Goal: Task Accomplishment & Management: Manage account settings

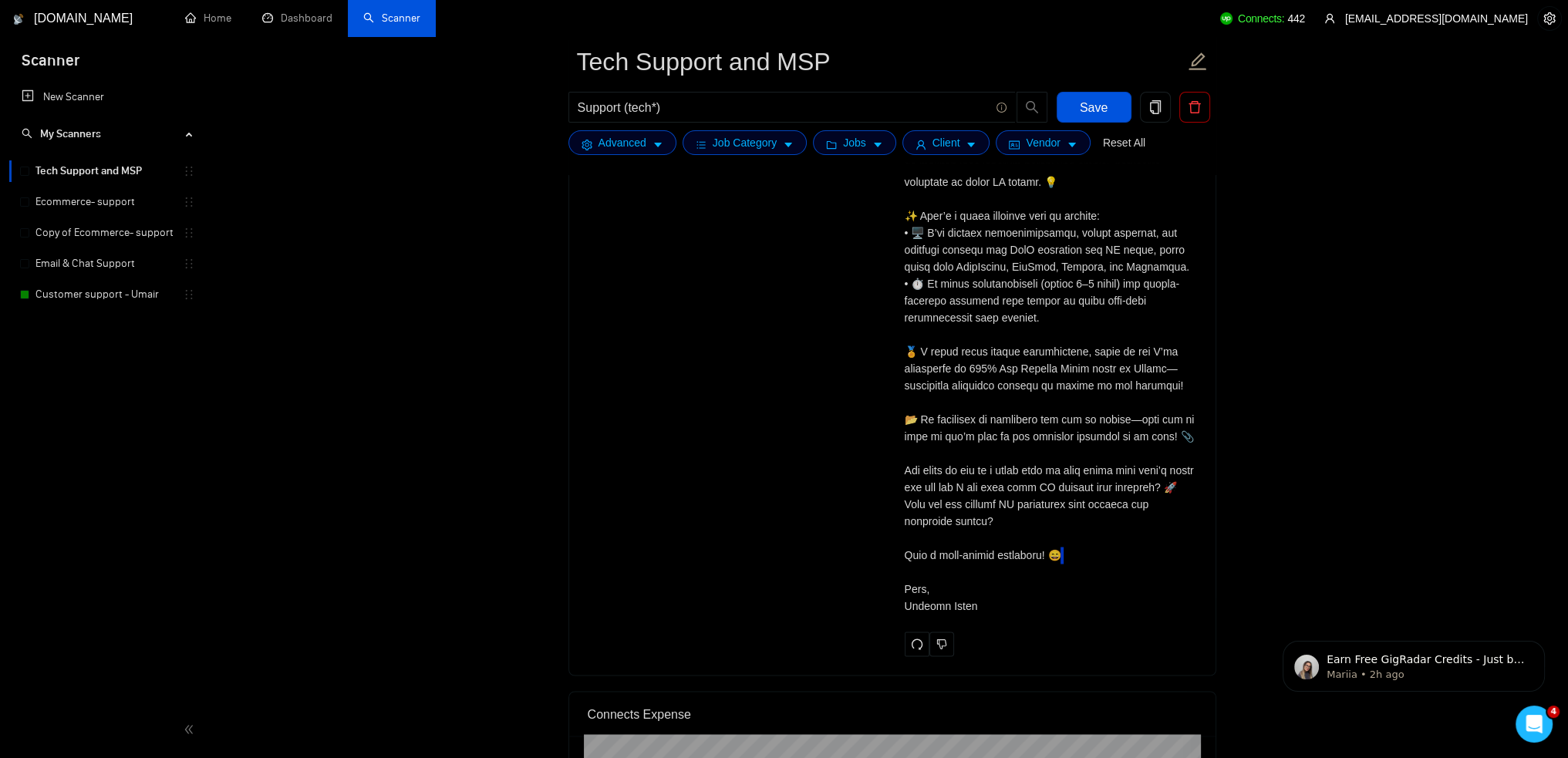
scroll to position [3209, 0]
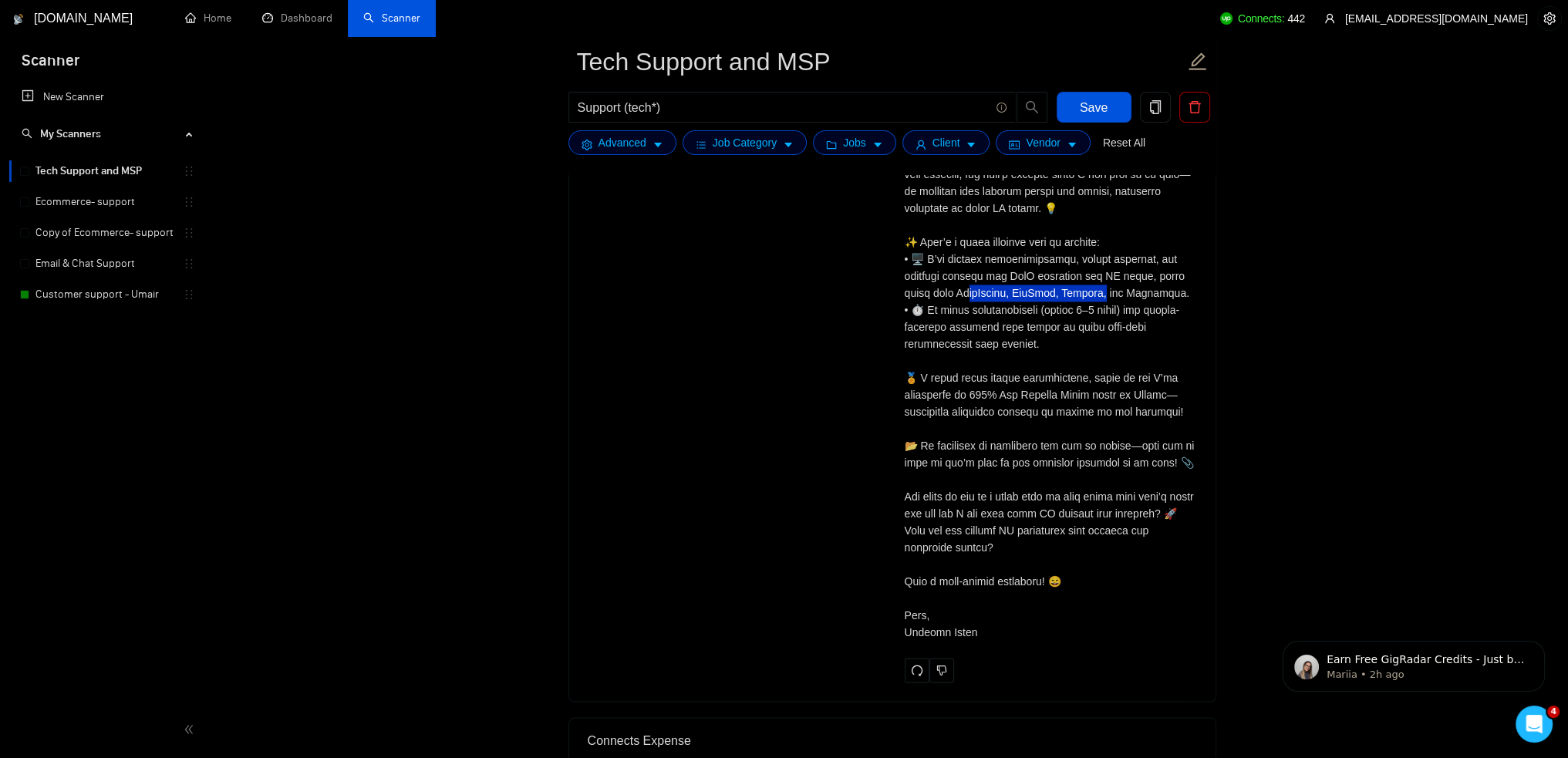
drag, startPoint x: 931, startPoint y: 289, endPoint x: 1074, endPoint y: 288, distance: 143.0
click at [1074, 288] on div "Cover letter" at bounding box center [1051, 360] width 292 height 559
click at [1073, 288] on div "Cover letter" at bounding box center [1051, 360] width 292 height 559
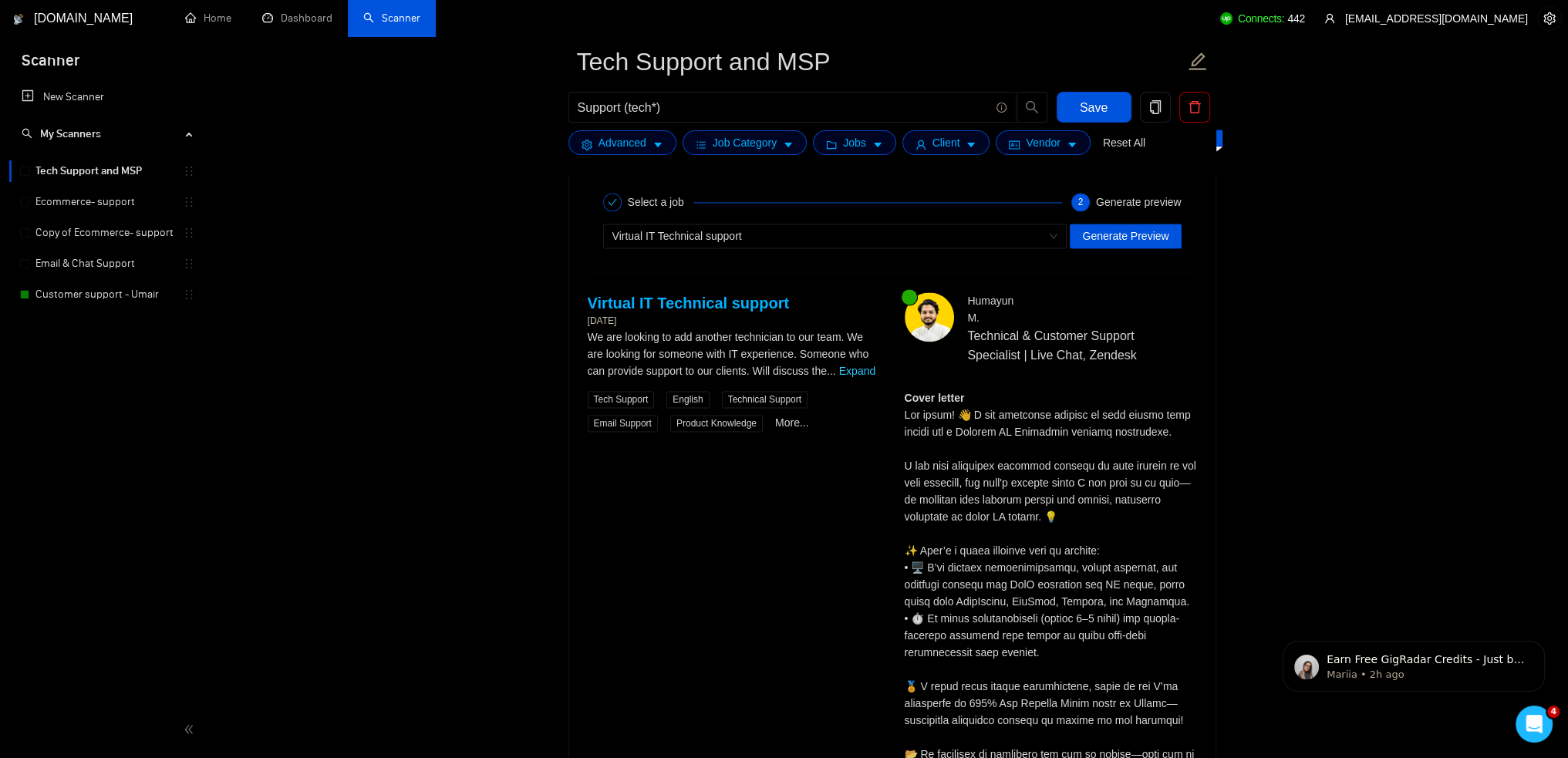
click at [860, 364] on link "Expand" at bounding box center [857, 370] width 36 height 13
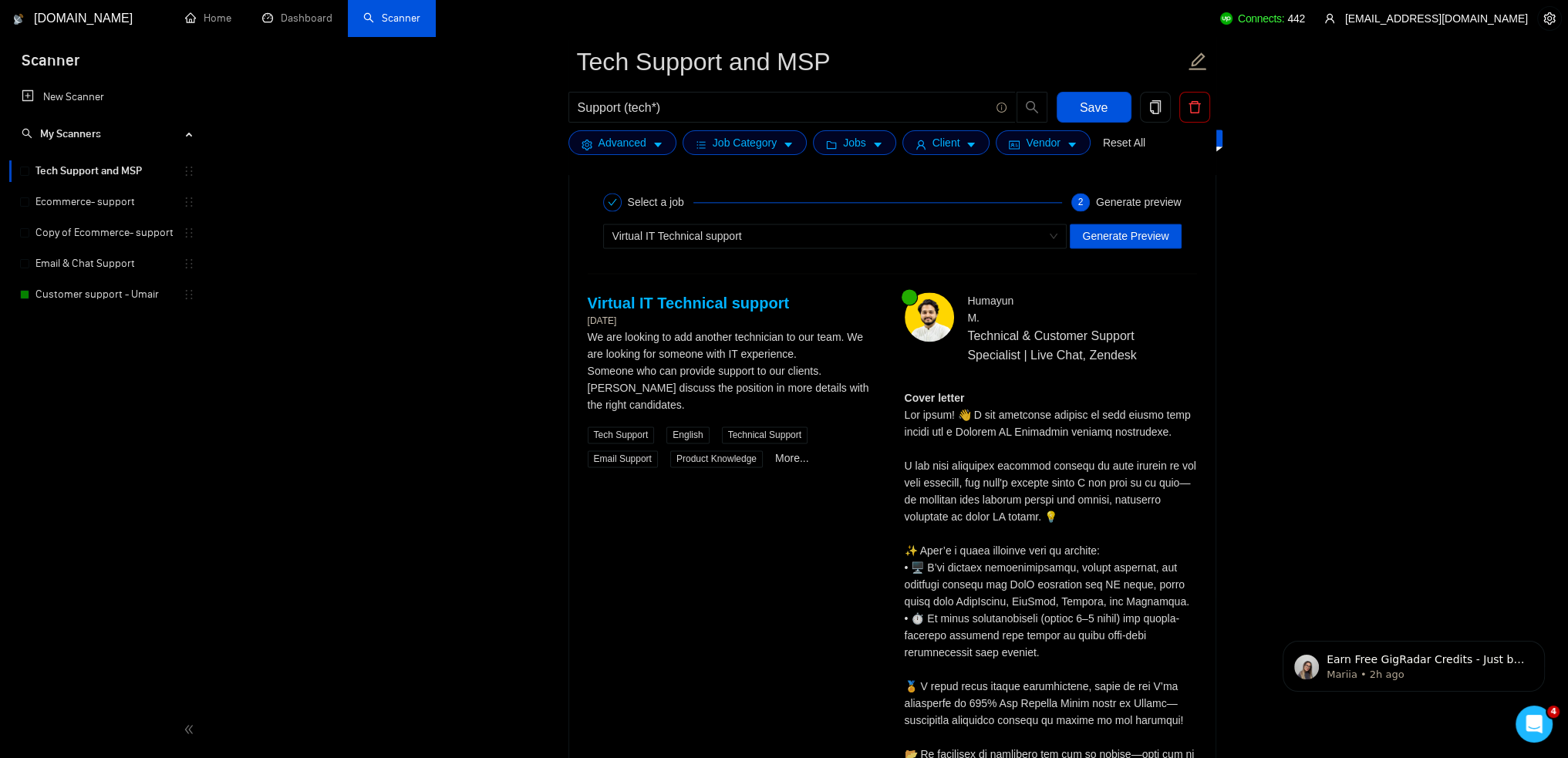
scroll to position [2978, 0]
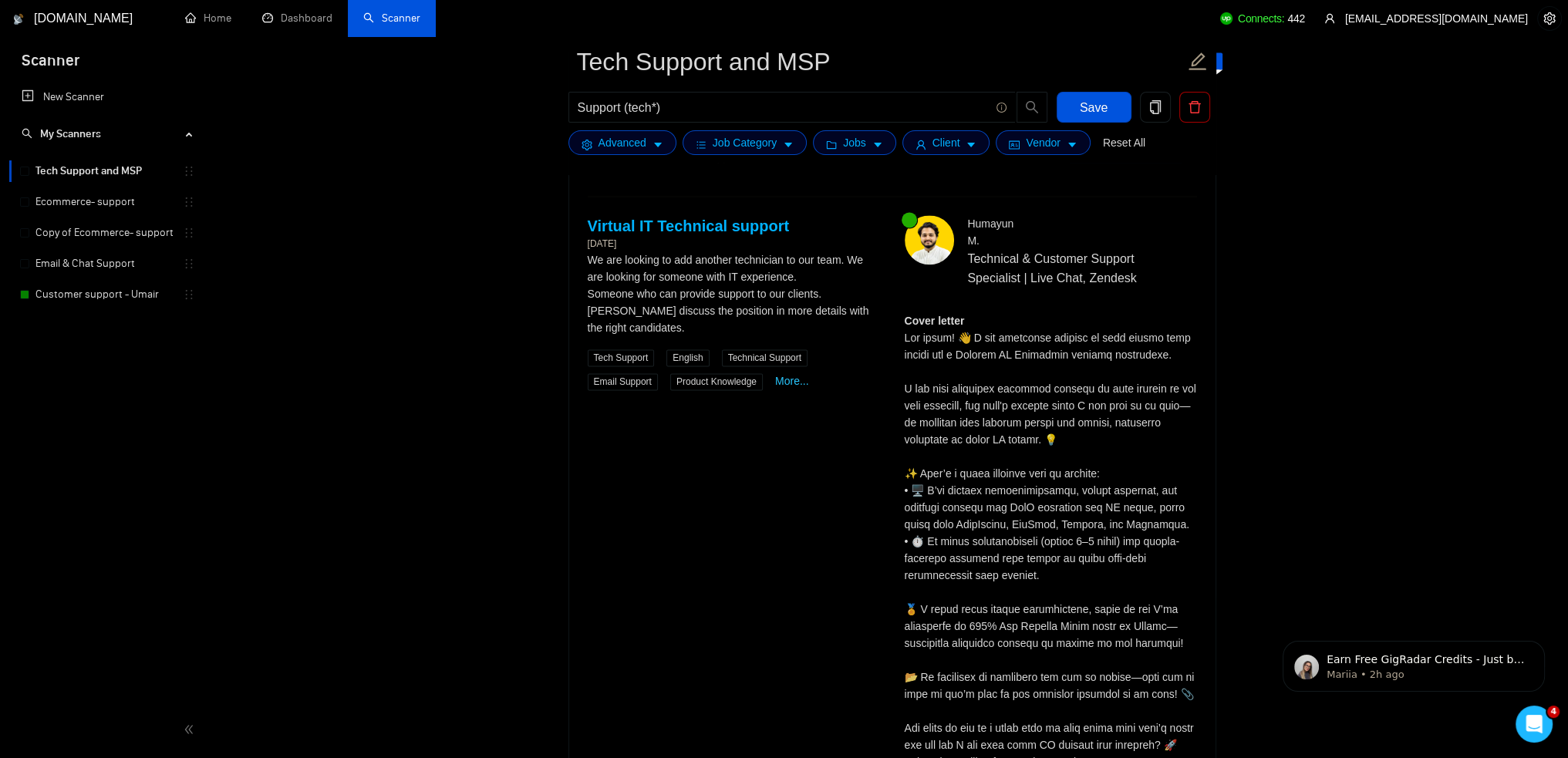
click at [795, 375] on link "More..." at bounding box center [791, 381] width 34 height 13
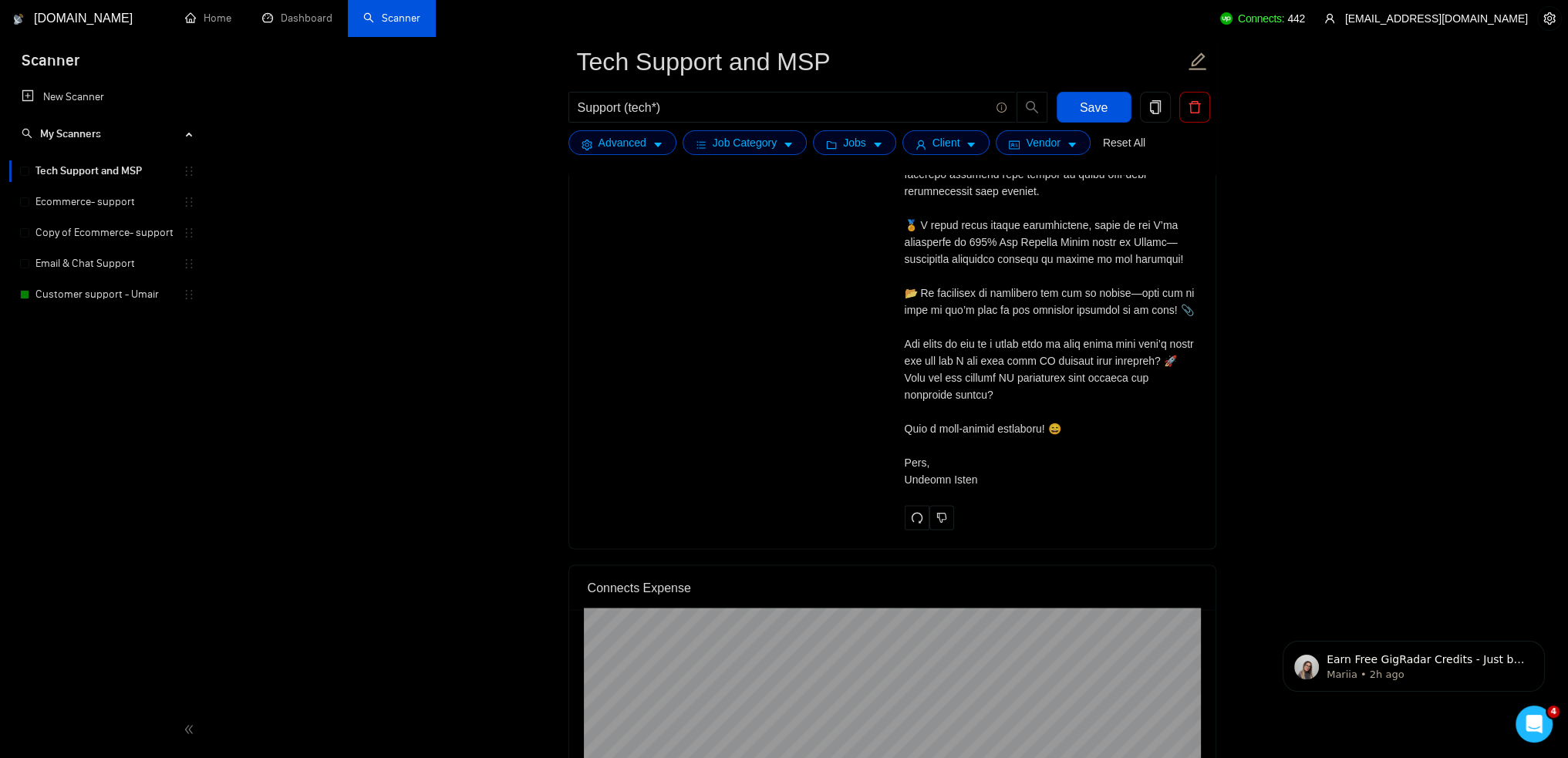
scroll to position [3363, 0]
drag, startPoint x: 909, startPoint y: 425, endPoint x: 1064, endPoint y: 418, distance: 155.2
click at [1064, 418] on div "Cover letter" at bounding box center [1051, 207] width 292 height 559
drag, startPoint x: 990, startPoint y: 465, endPoint x: 1085, endPoint y: 453, distance: 95.8
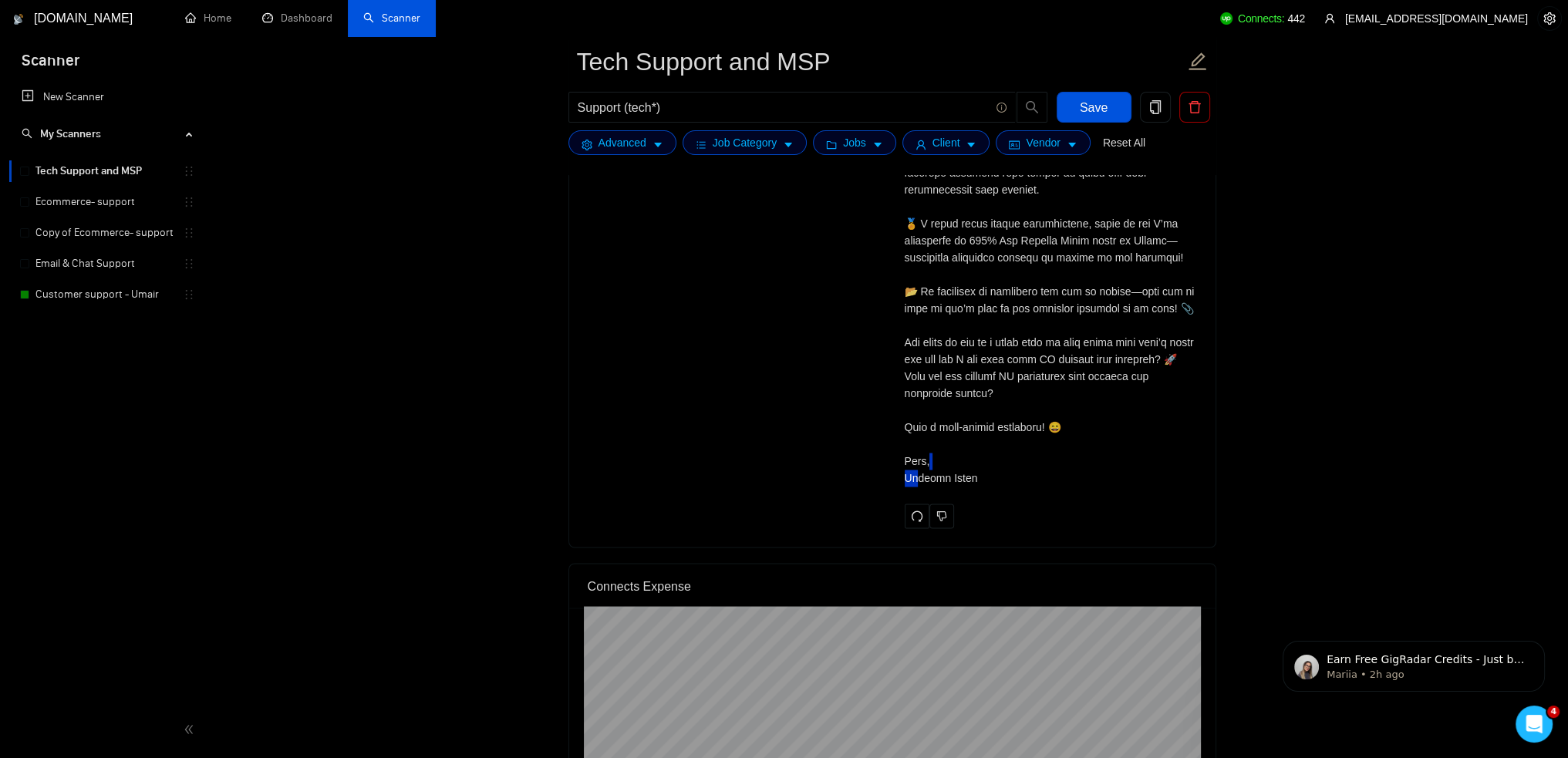
click at [1066, 454] on div "Cover letter" at bounding box center [1051, 207] width 292 height 559
click at [1059, 446] on div "Cover letter" at bounding box center [1051, 207] width 292 height 559
click at [1060, 446] on div "Cover letter" at bounding box center [1051, 207] width 292 height 559
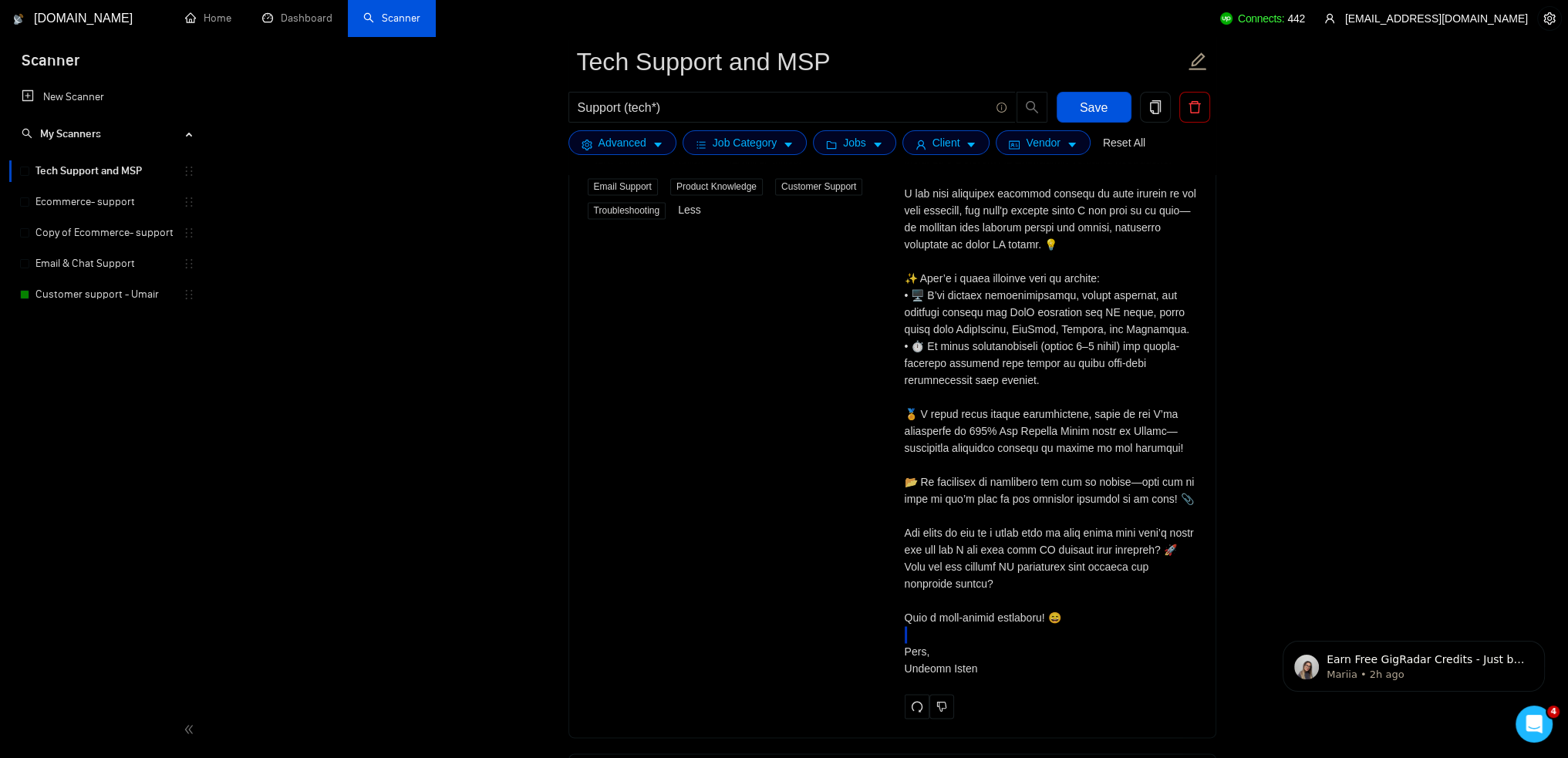
scroll to position [3055, 0]
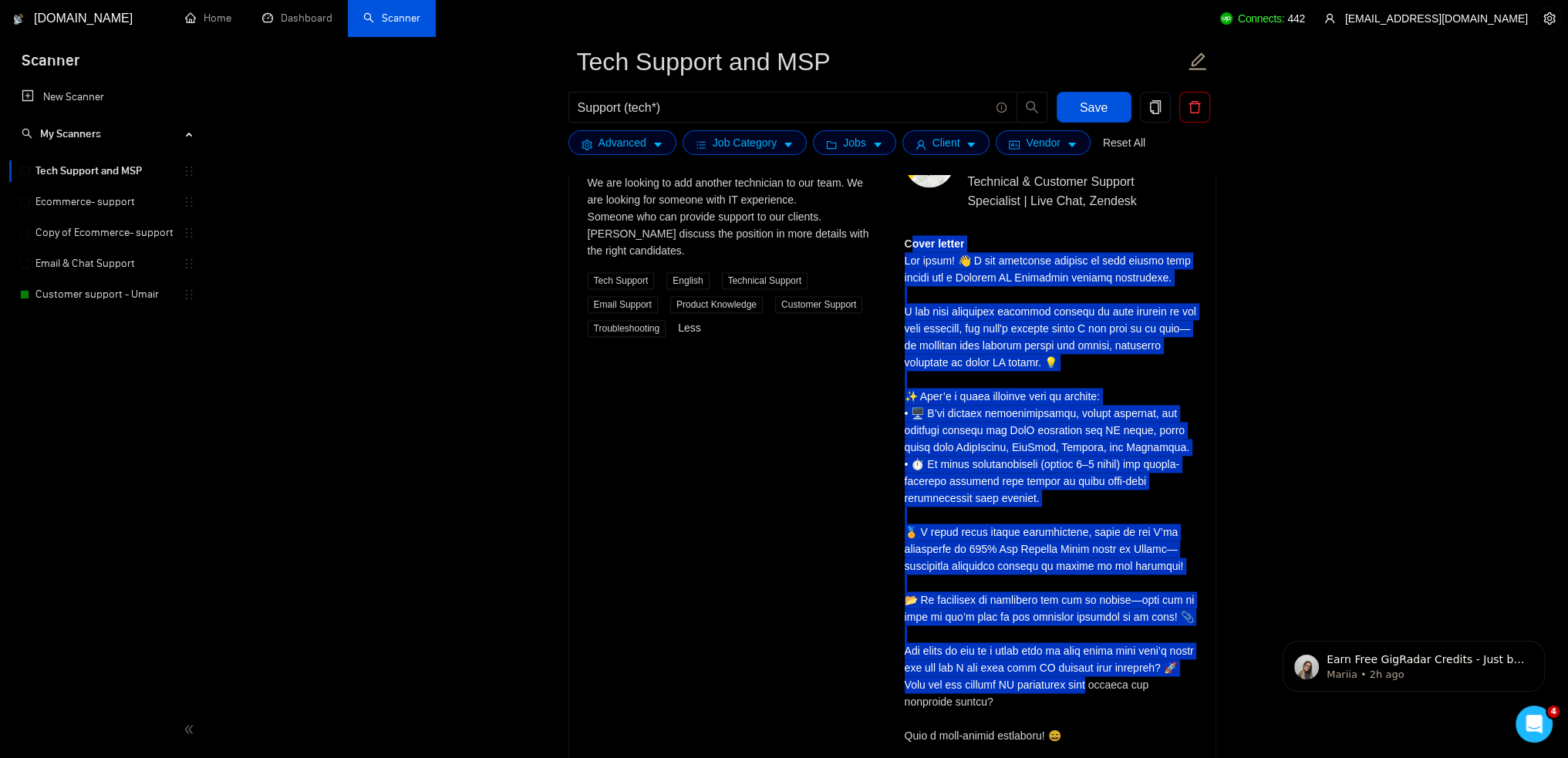
drag, startPoint x: 907, startPoint y: 238, endPoint x: 1166, endPoint y: 690, distance: 520.9
click at [1166, 690] on div "Cover letter" at bounding box center [1051, 514] width 292 height 559
click at [1144, 605] on div "Cover letter" at bounding box center [1051, 514] width 292 height 559
click at [1131, 527] on div "Cover letter" at bounding box center [1051, 514] width 292 height 559
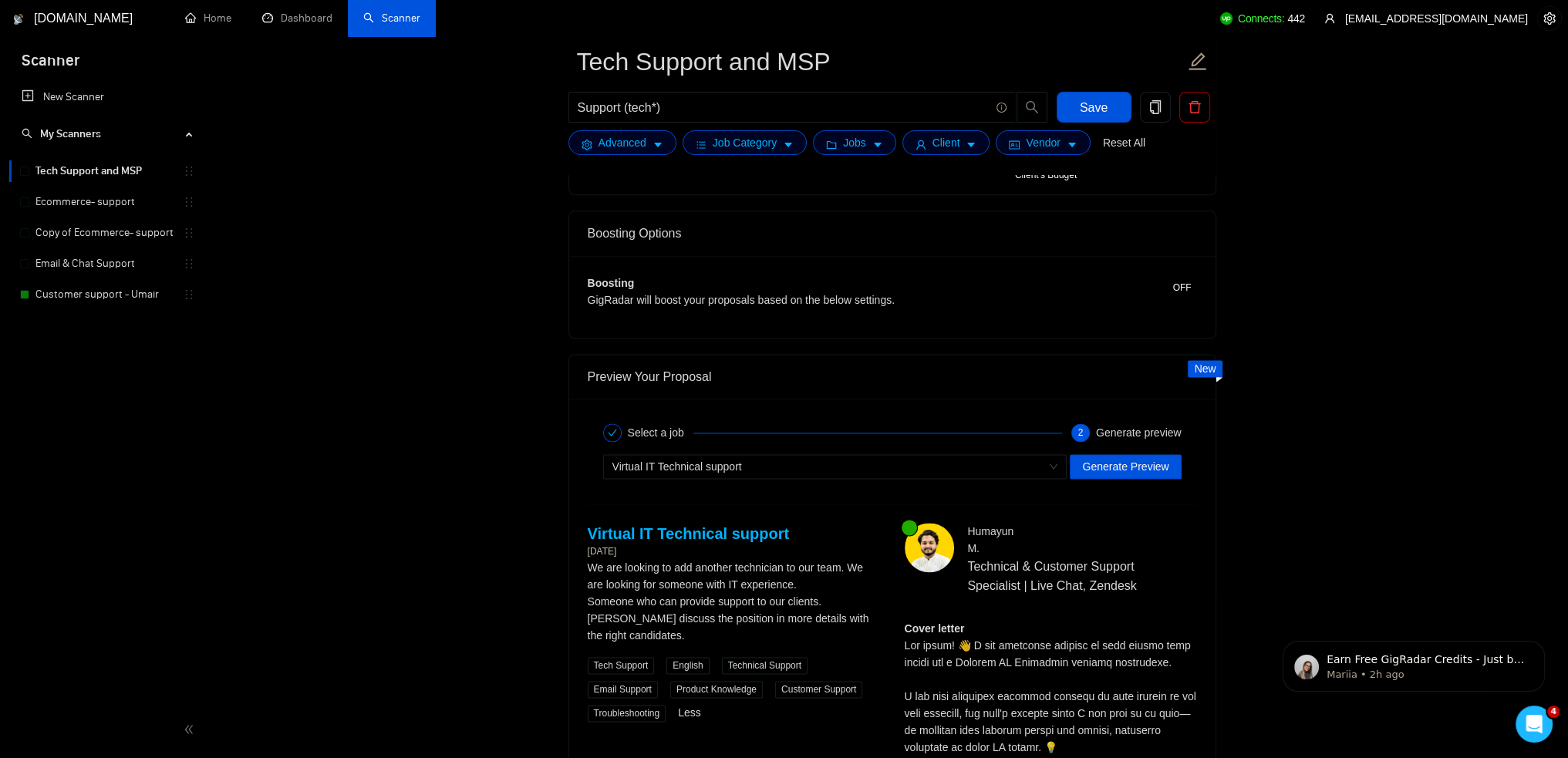
scroll to position [2670, 0]
click at [1142, 459] on span "Generate Preview" at bounding box center [1125, 467] width 87 height 17
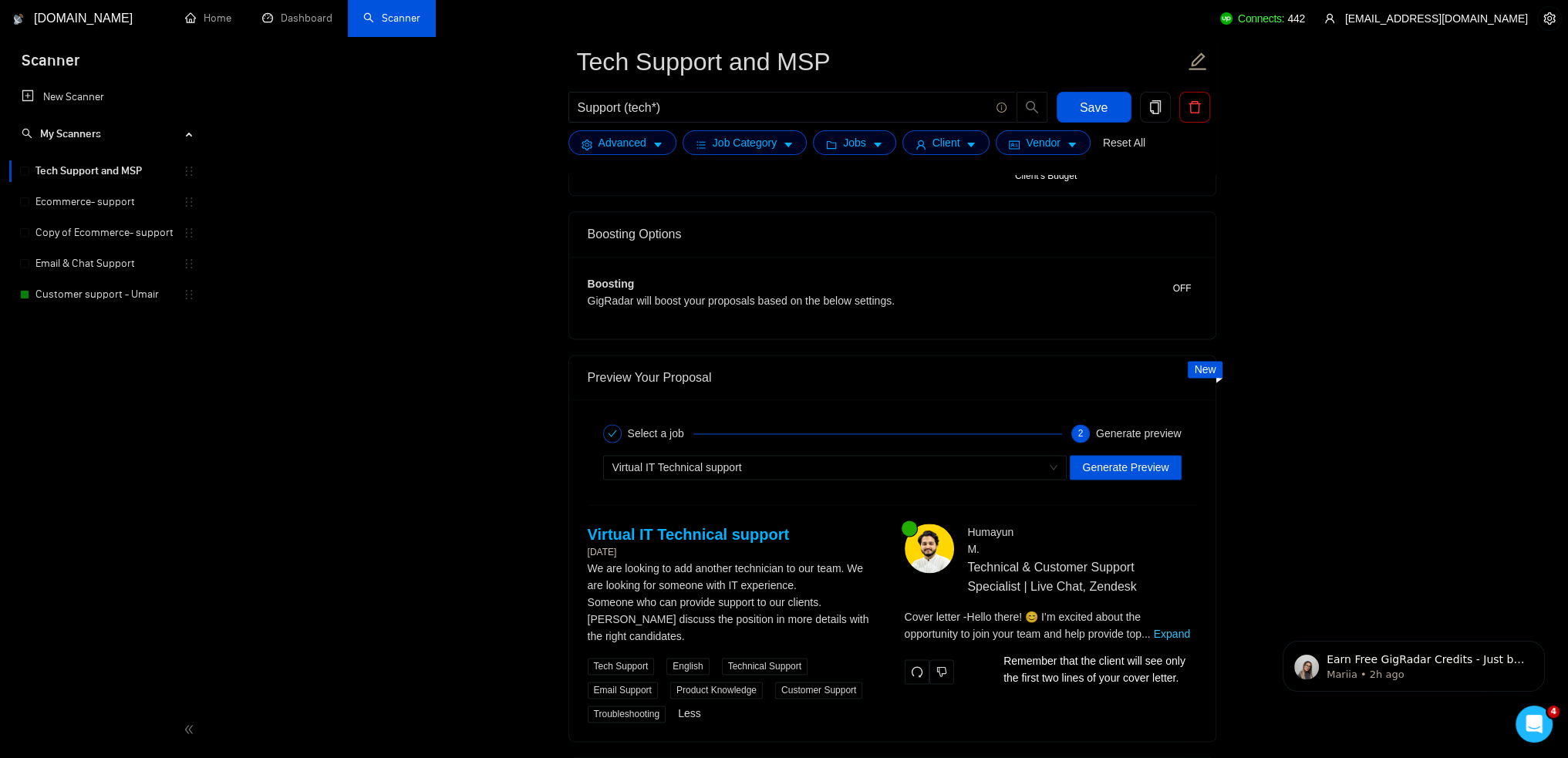
click at [1175, 625] on div "Cover letter - Hello there! 😊 I’m excited about the opportunity to join your te…" at bounding box center [1051, 625] width 292 height 34
click at [1175, 627] on link "Expand" at bounding box center [1171, 633] width 36 height 13
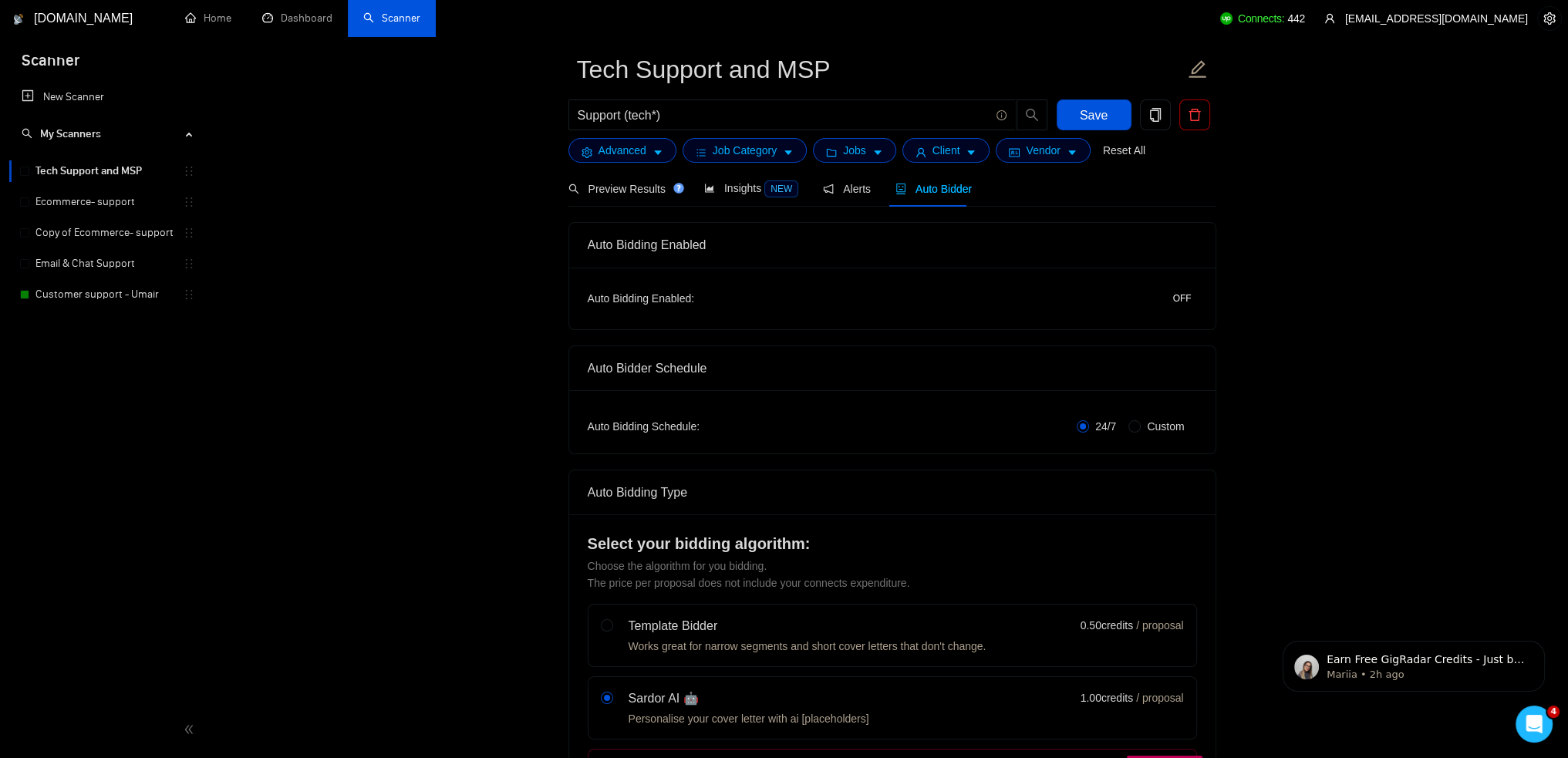
scroll to position [0, 0]
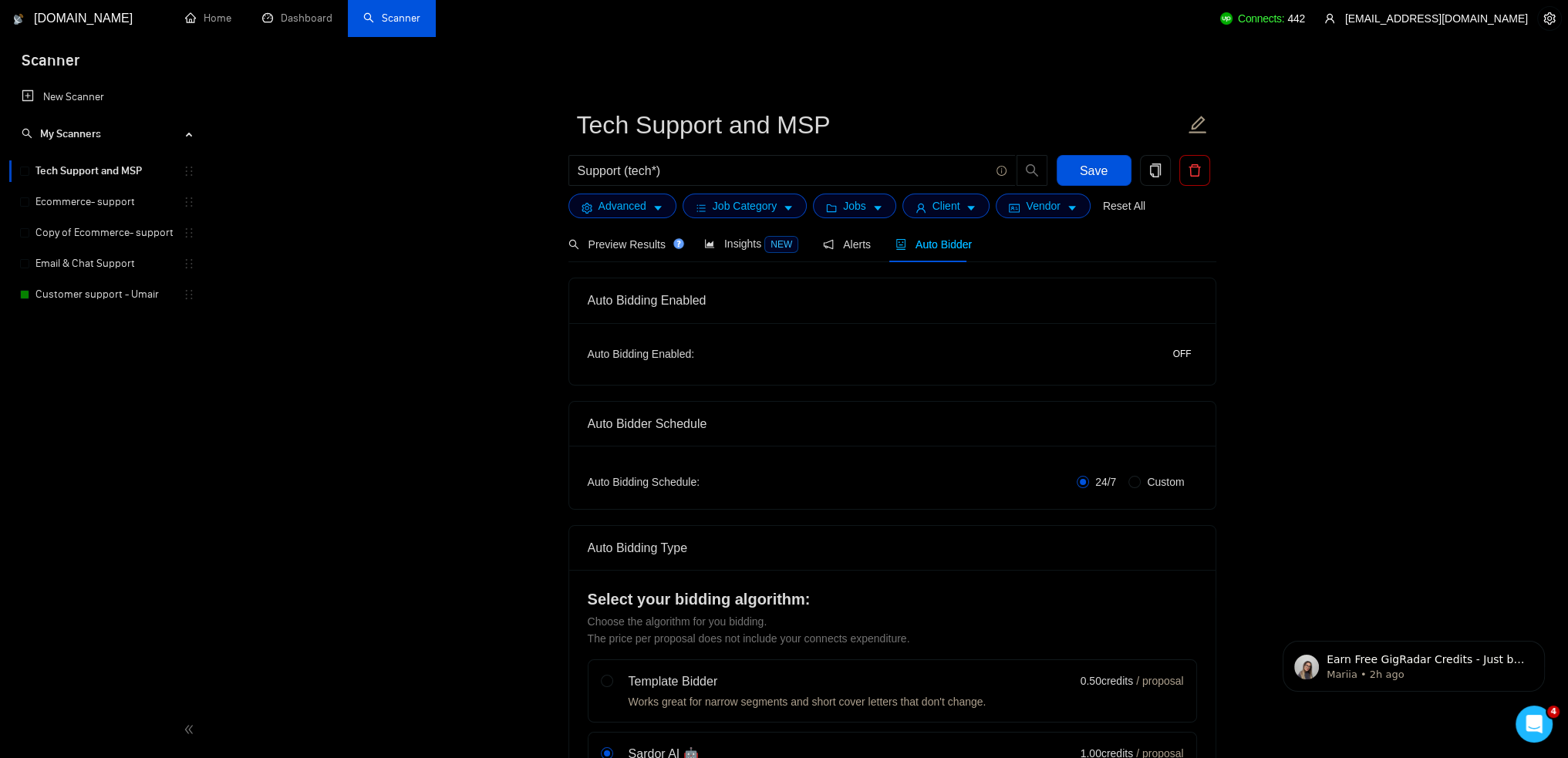
click at [1190, 354] on span "OFF" at bounding box center [1182, 354] width 19 height 17
click at [1098, 175] on span "Save" at bounding box center [1093, 171] width 27 height 19
click at [611, 242] on span "Preview Results" at bounding box center [624, 245] width 111 height 13
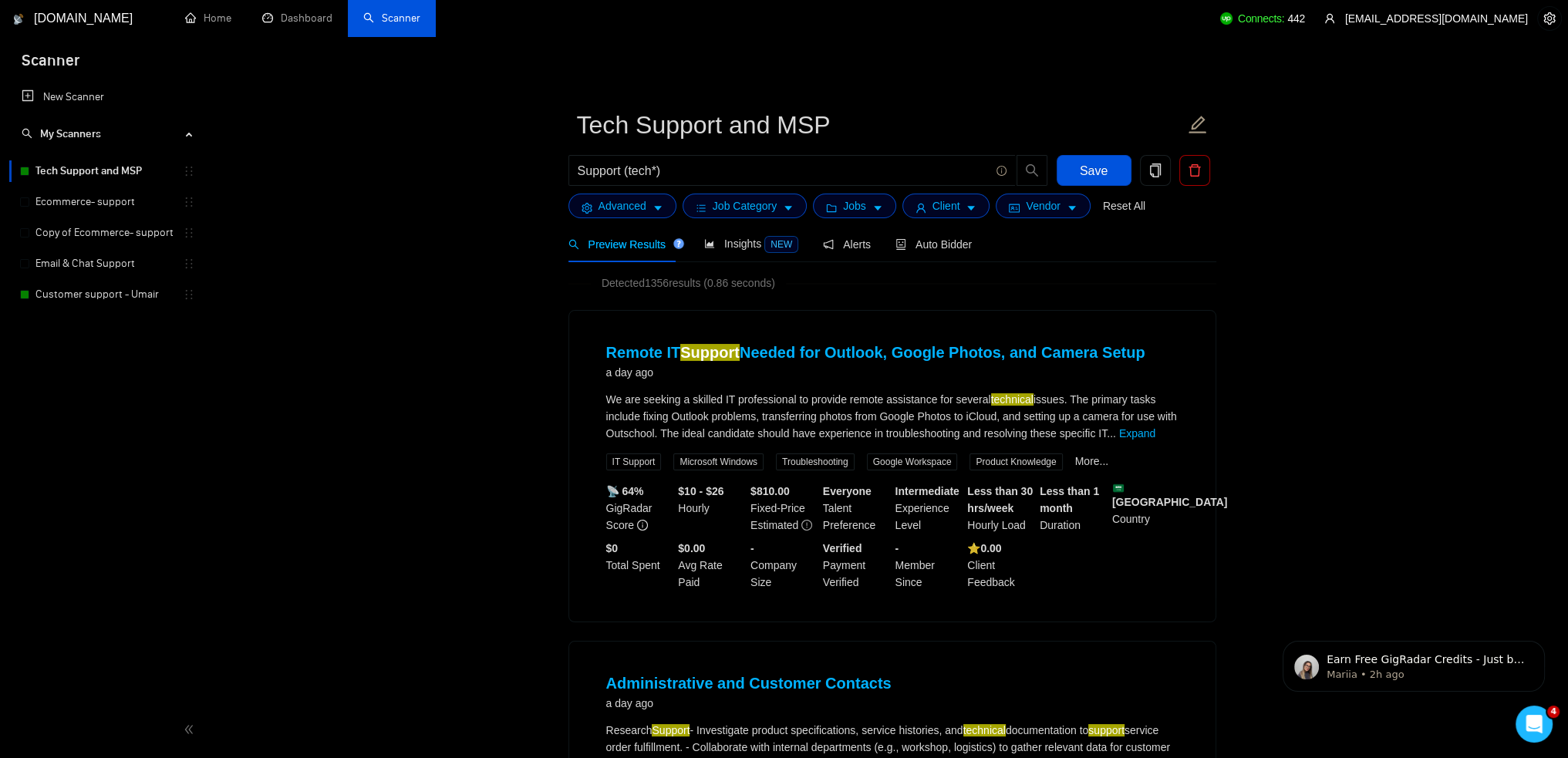
click at [643, 243] on span "Preview Results" at bounding box center [624, 245] width 111 height 13
click at [1038, 171] on span "search" at bounding box center [1032, 171] width 29 height 14
click at [576, 241] on icon "search" at bounding box center [573, 244] width 11 height 11
click at [862, 178] on input "Support (tech*)" at bounding box center [784, 171] width 412 height 19
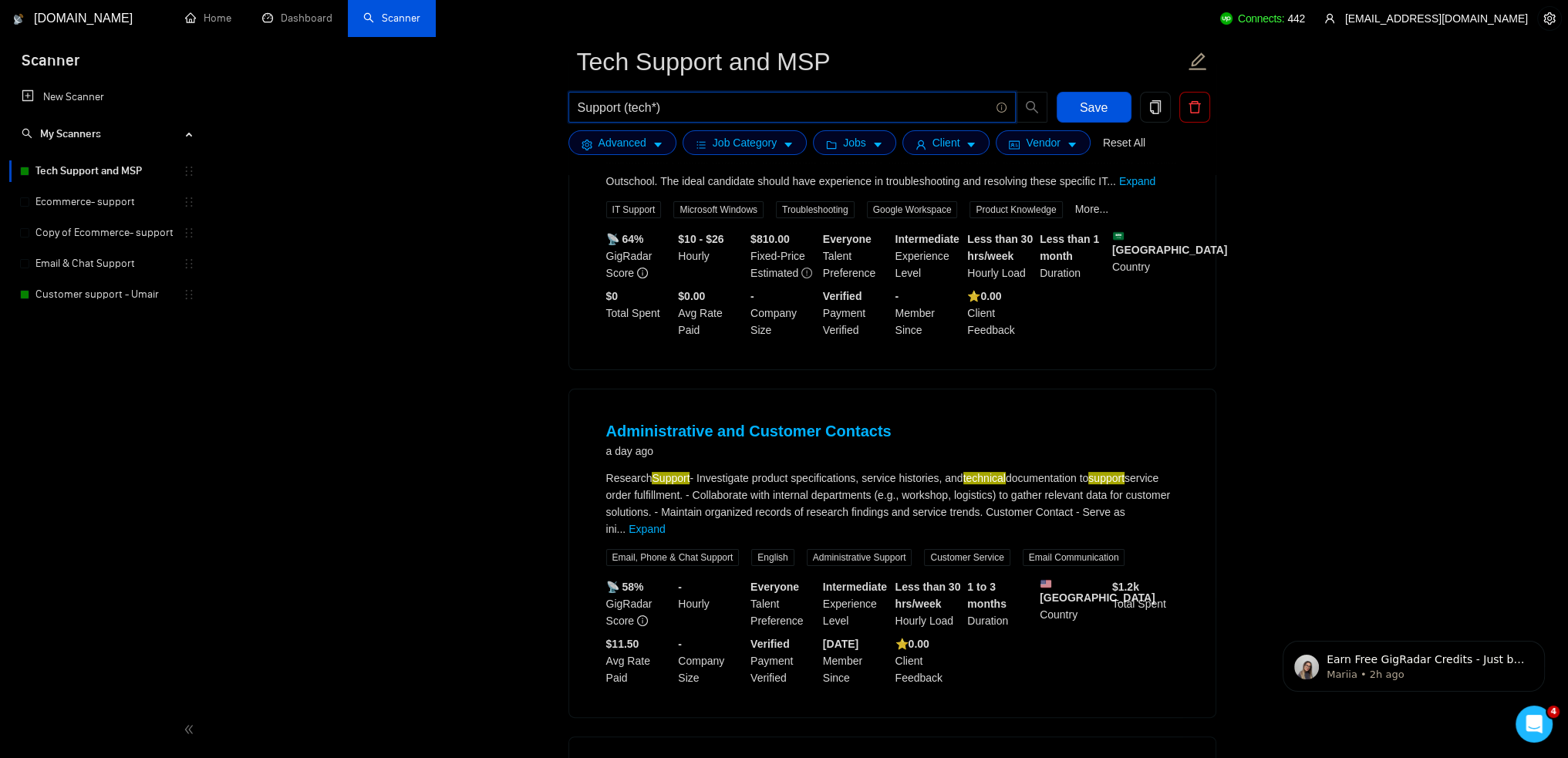
scroll to position [463, 0]
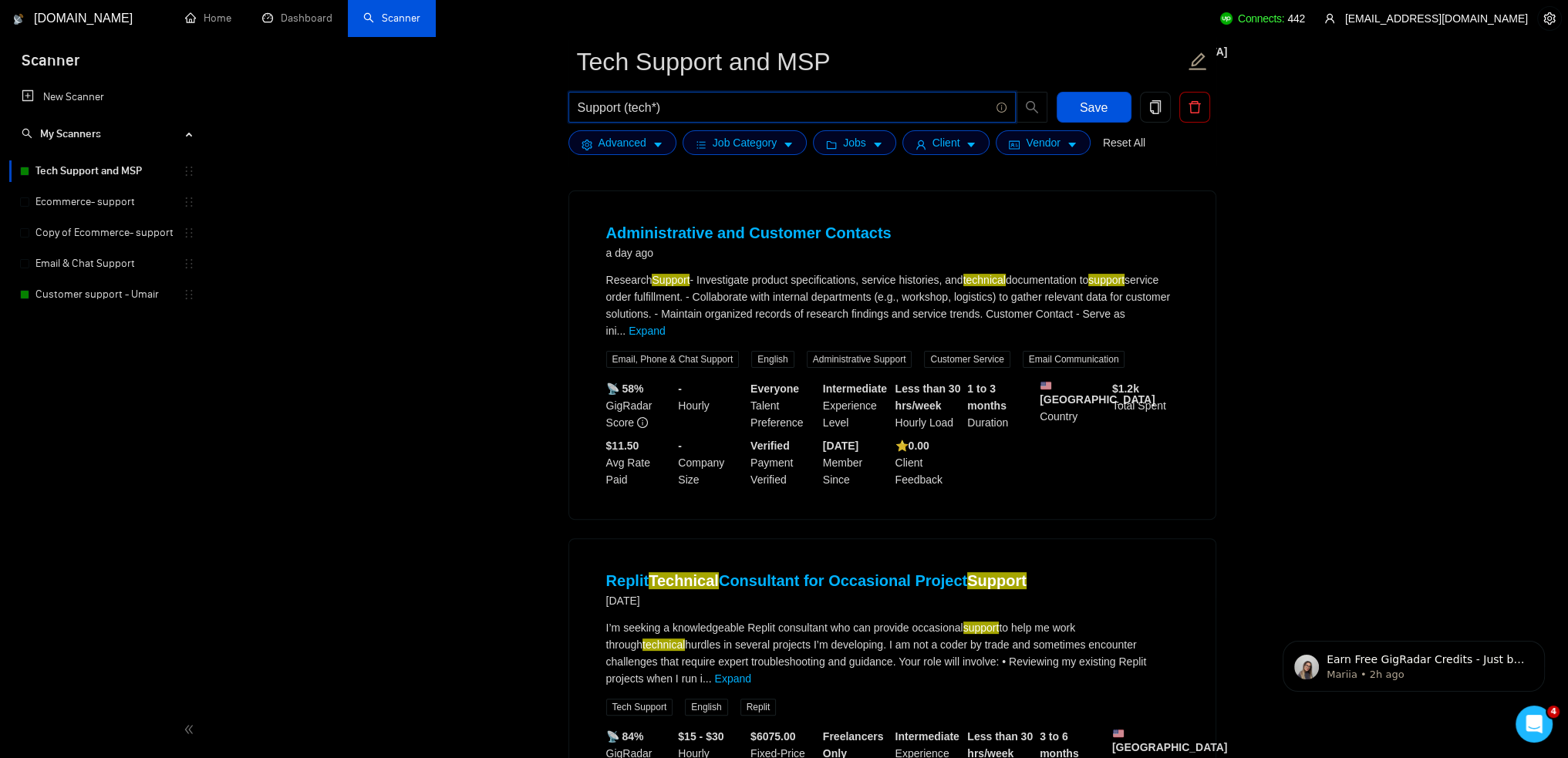
click at [821, 108] on input "Support (tech*)" at bounding box center [784, 107] width 412 height 19
click at [1036, 103] on icon "search" at bounding box center [1032, 107] width 14 height 14
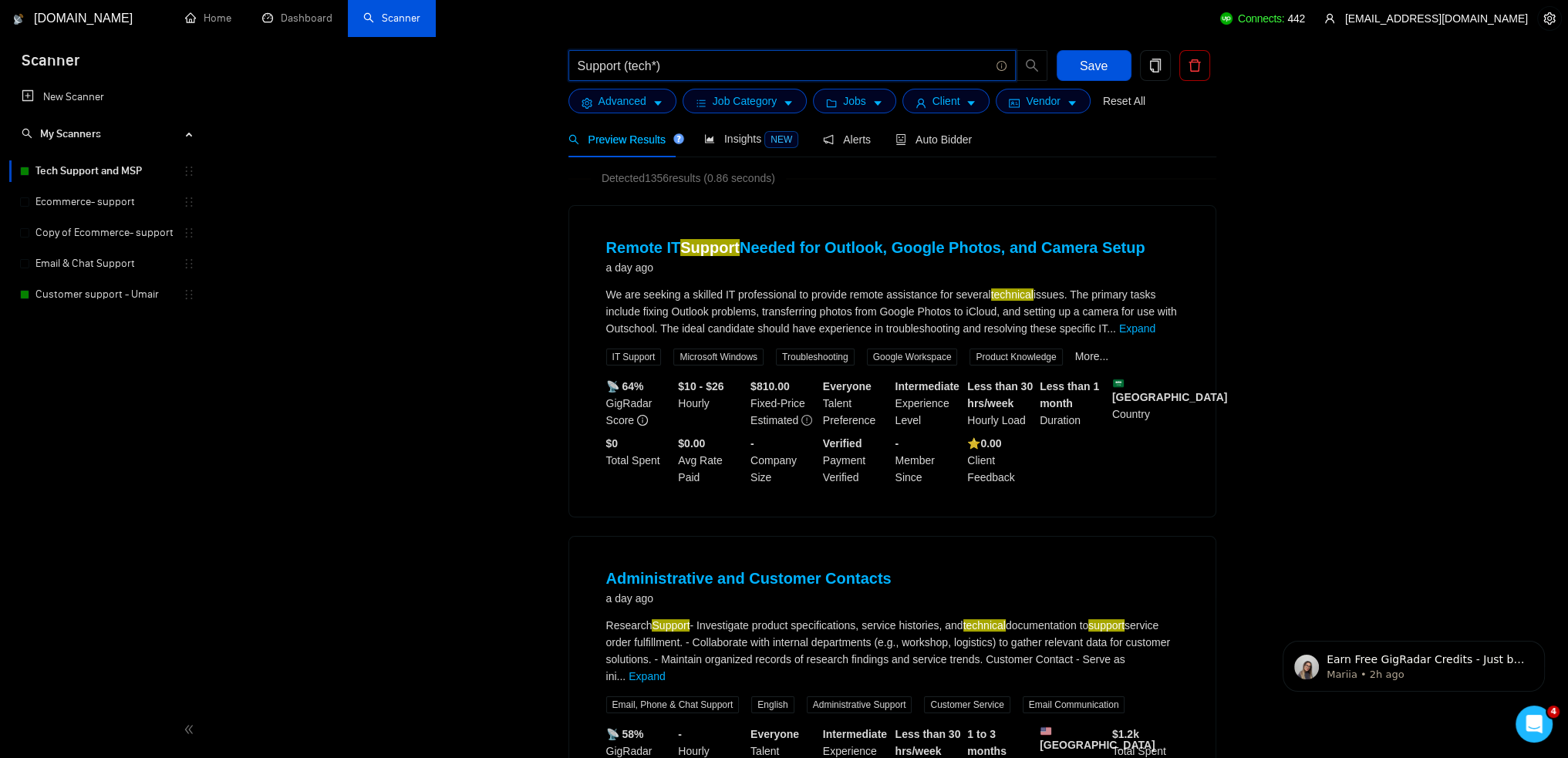
scroll to position [0, 0]
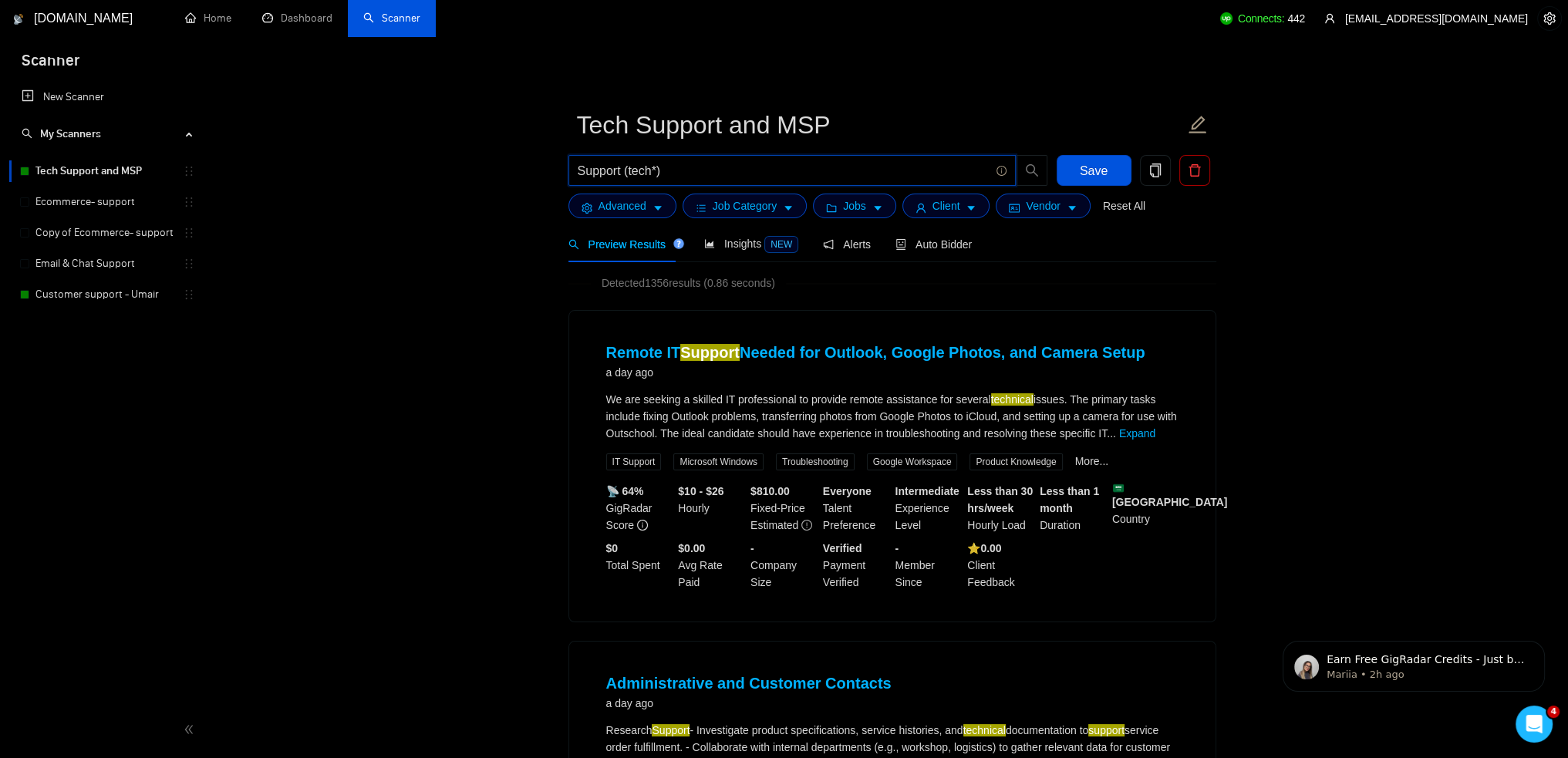
click at [682, 171] on input "Support (tech*)" at bounding box center [784, 171] width 412 height 19
click at [645, 203] on button "Advanced" at bounding box center [622, 206] width 108 height 24
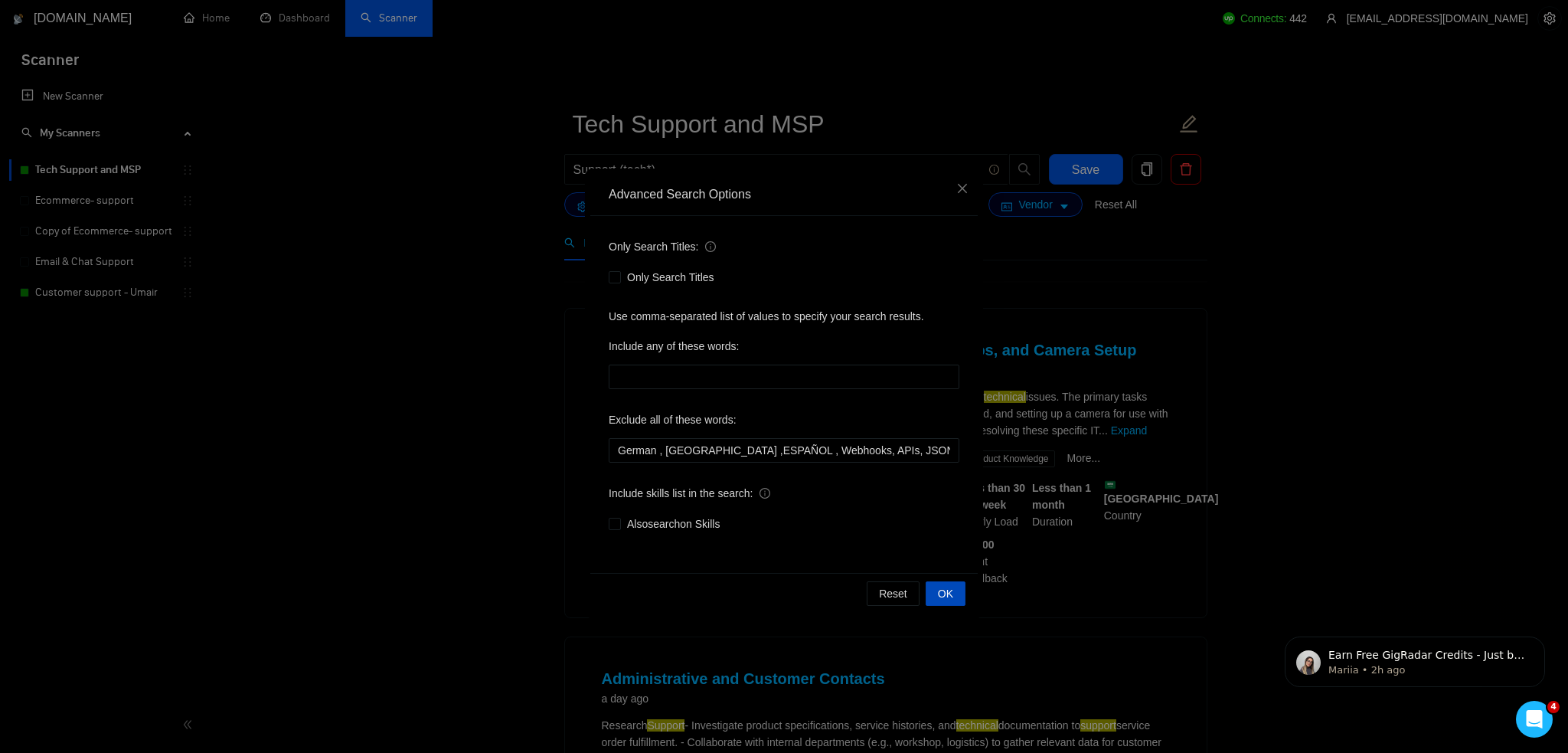
click at [946, 589] on span "OK" at bounding box center [945, 593] width 15 height 16
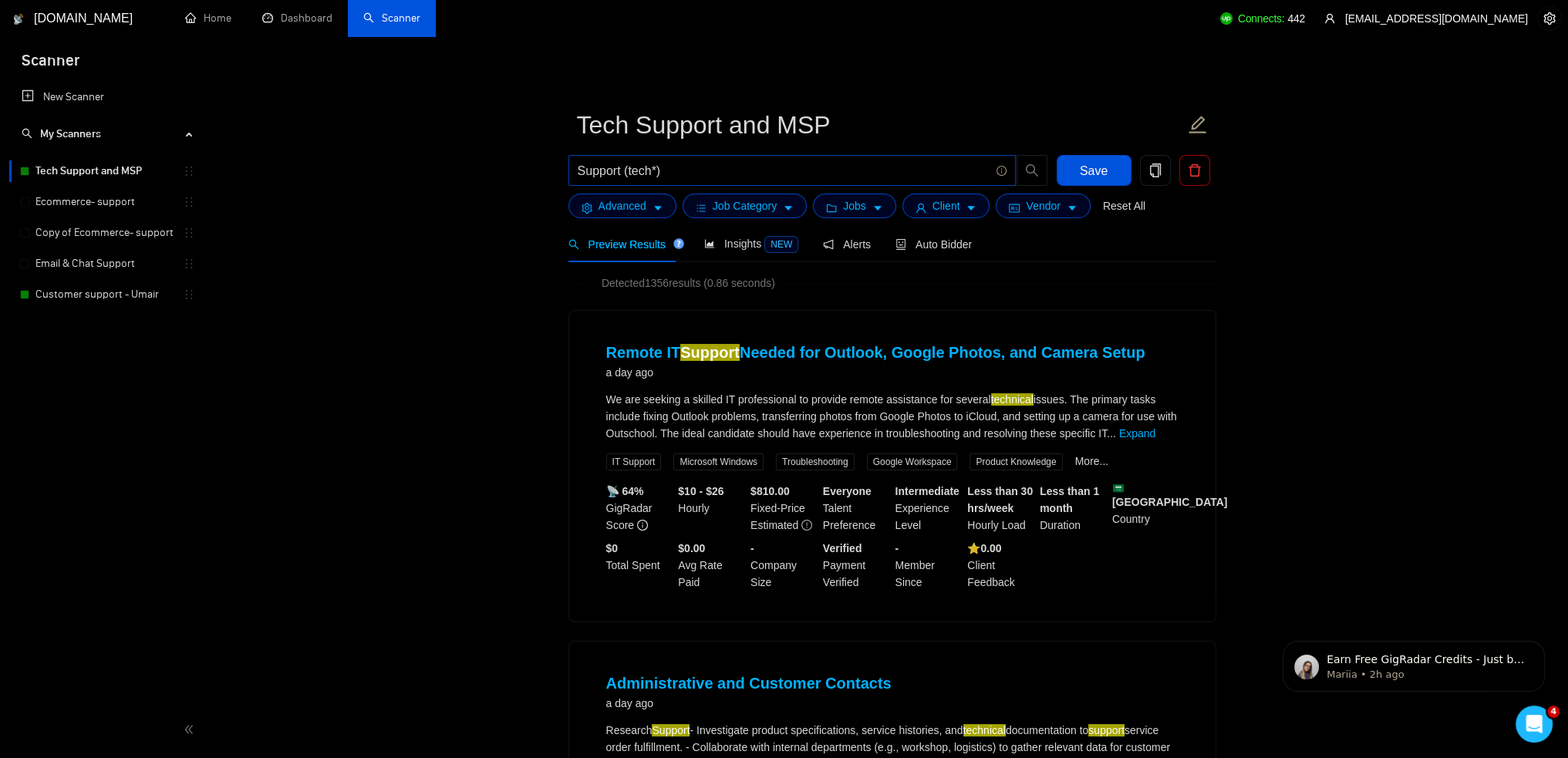
click at [678, 156] on span "Support (tech*)" at bounding box center [791, 171] width 447 height 31
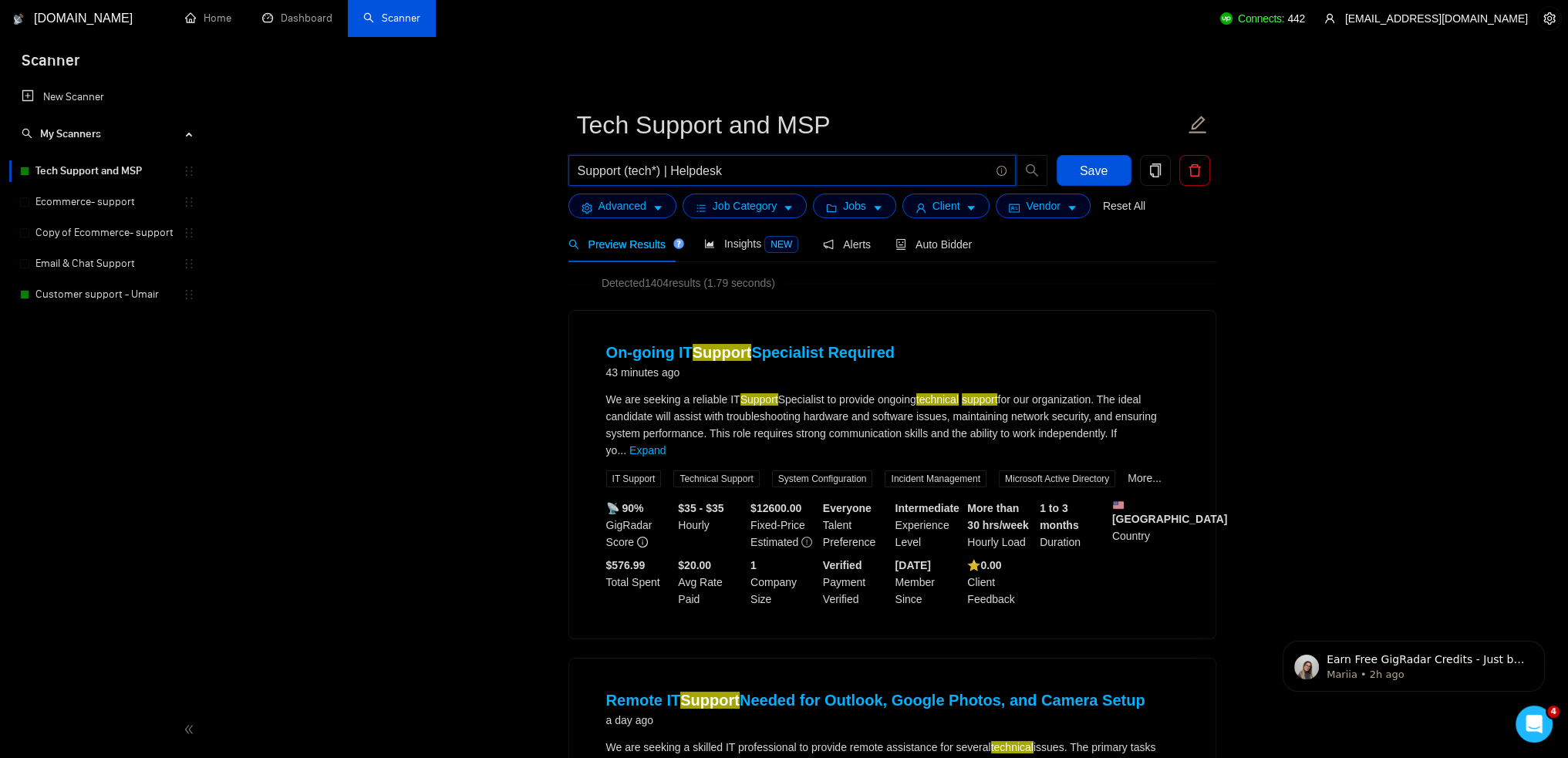
click at [694, 171] on input "Support (tech*) | Helpdesk" at bounding box center [784, 171] width 412 height 19
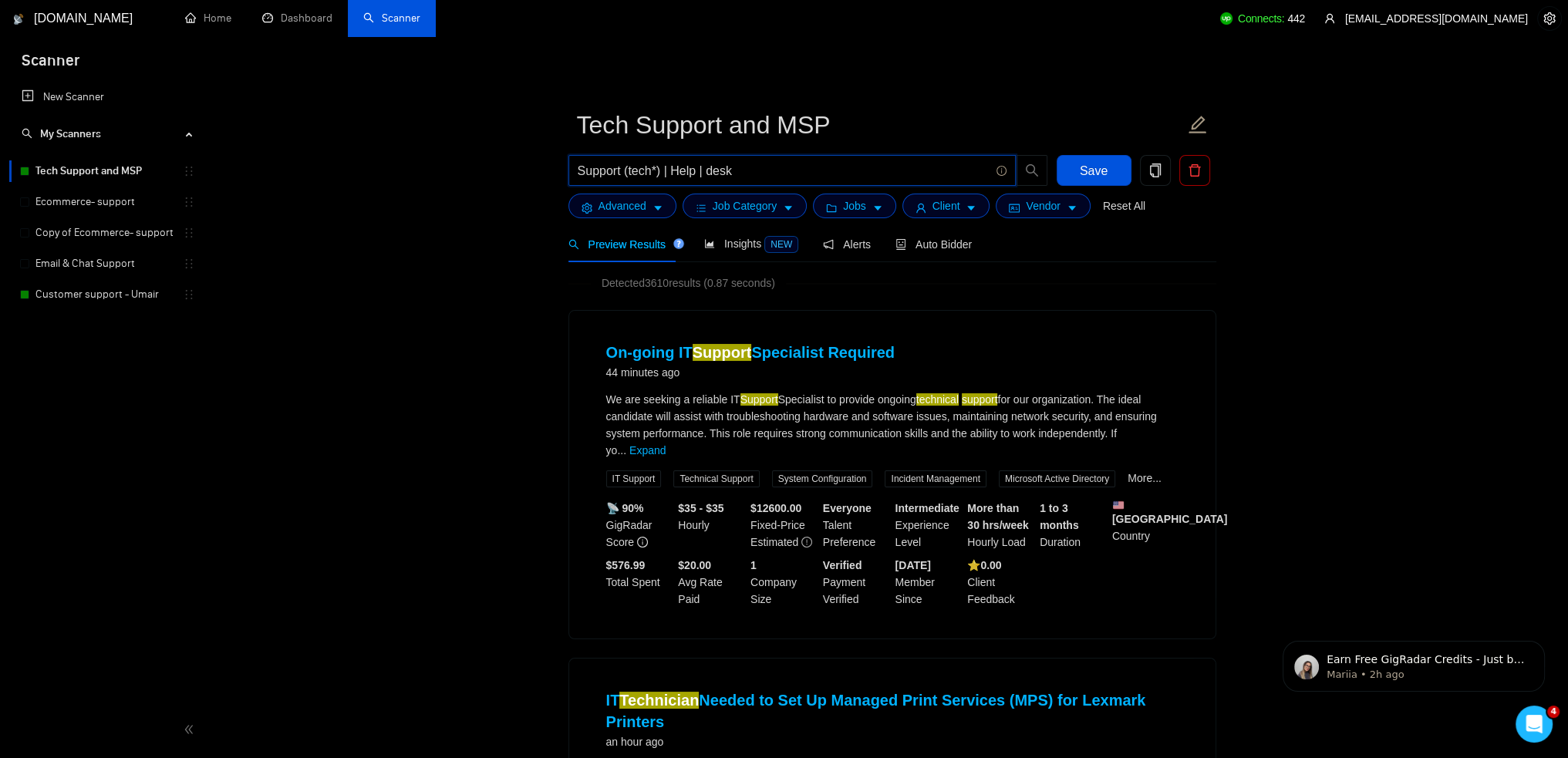
click at [755, 172] on input "Support (tech*) | Help | desk" at bounding box center [784, 171] width 412 height 19
click at [754, 175] on input "Support (tech*) | Help | desk" at bounding box center [784, 171] width 412 height 19
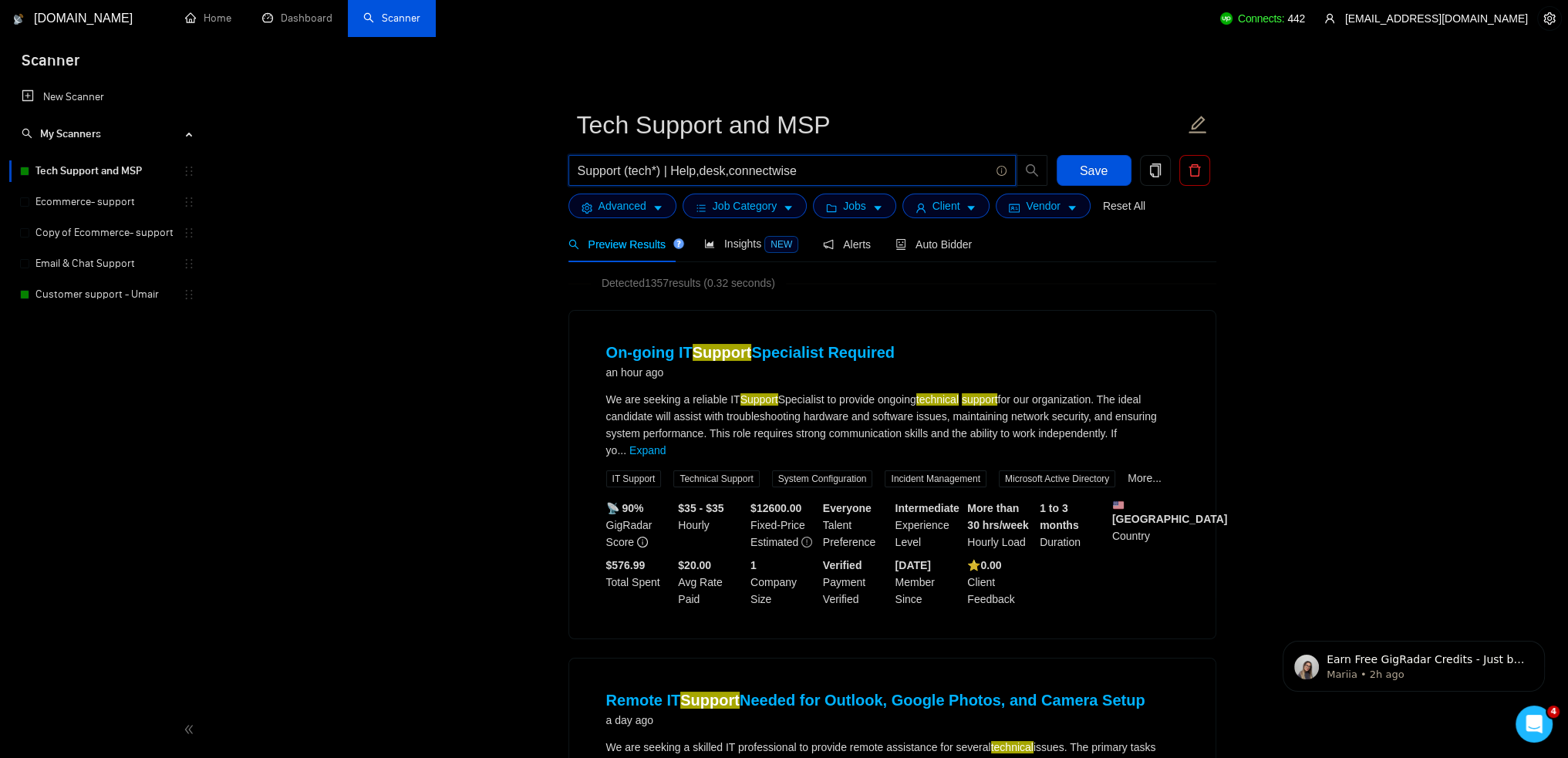
click at [823, 161] on input "Support (tech*) | Help,desk,connectwise" at bounding box center [784, 171] width 412 height 19
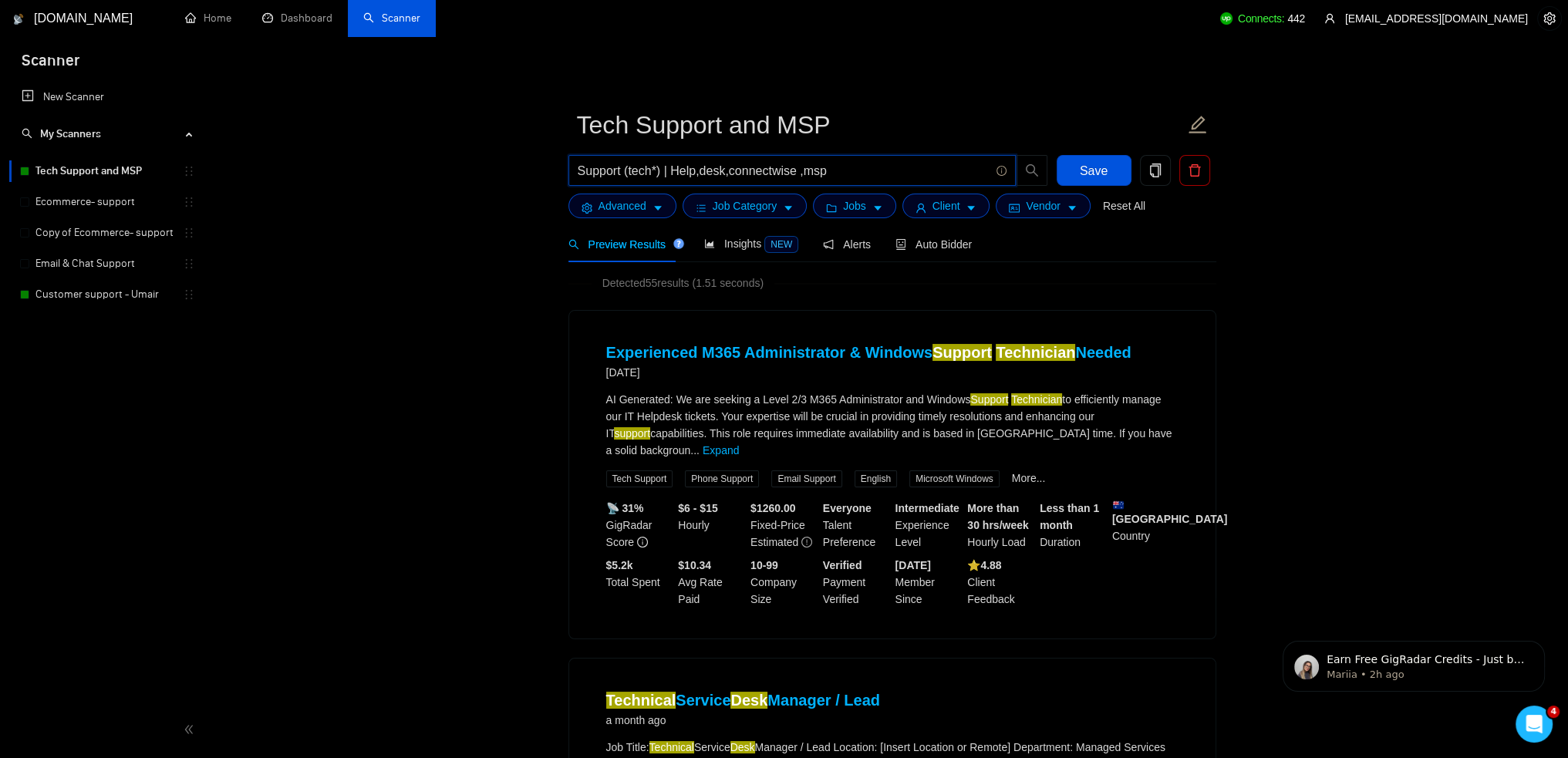
click at [848, 175] on input "Support (tech*) | Help,desk,connectwise ,msp" at bounding box center [784, 171] width 412 height 19
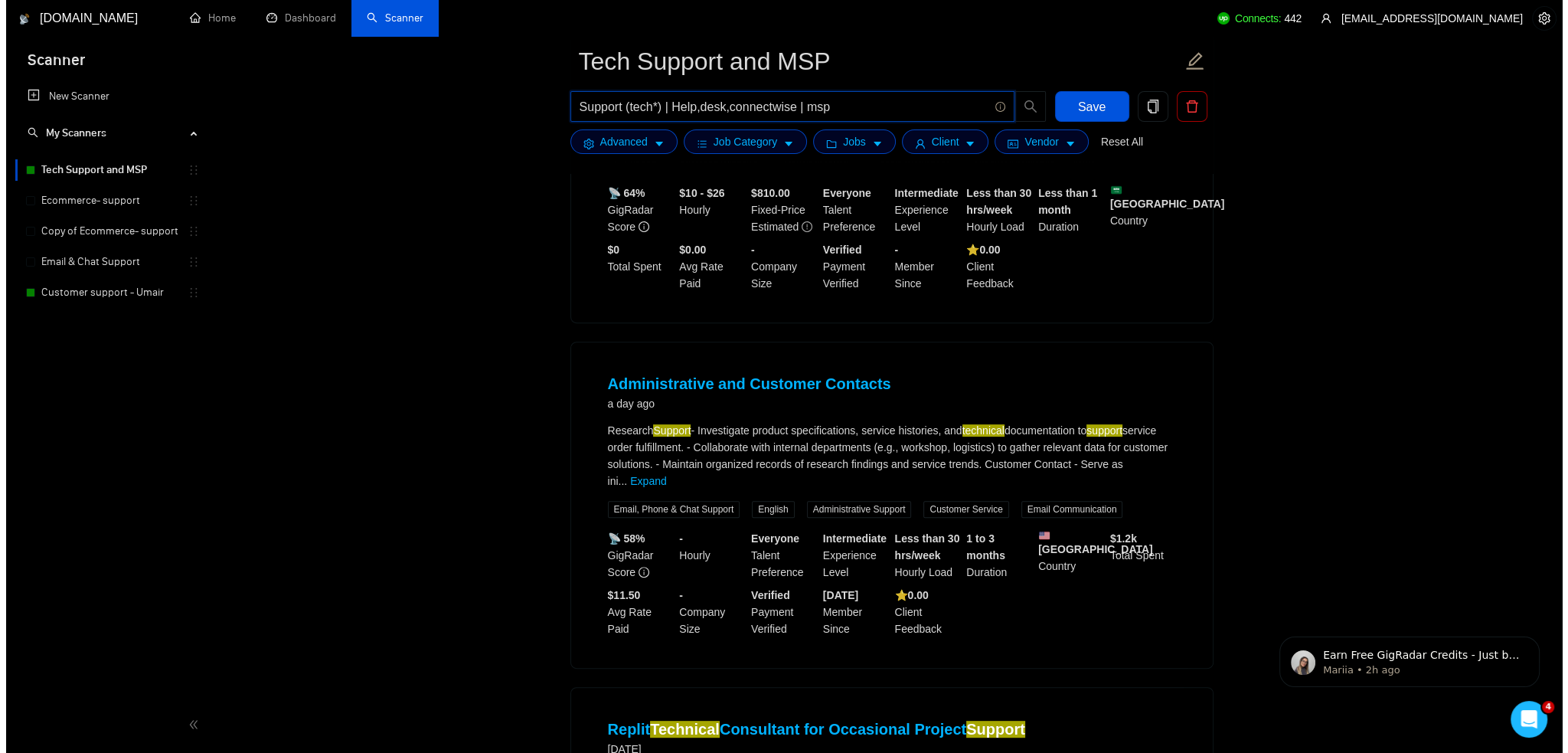
scroll to position [919, 0]
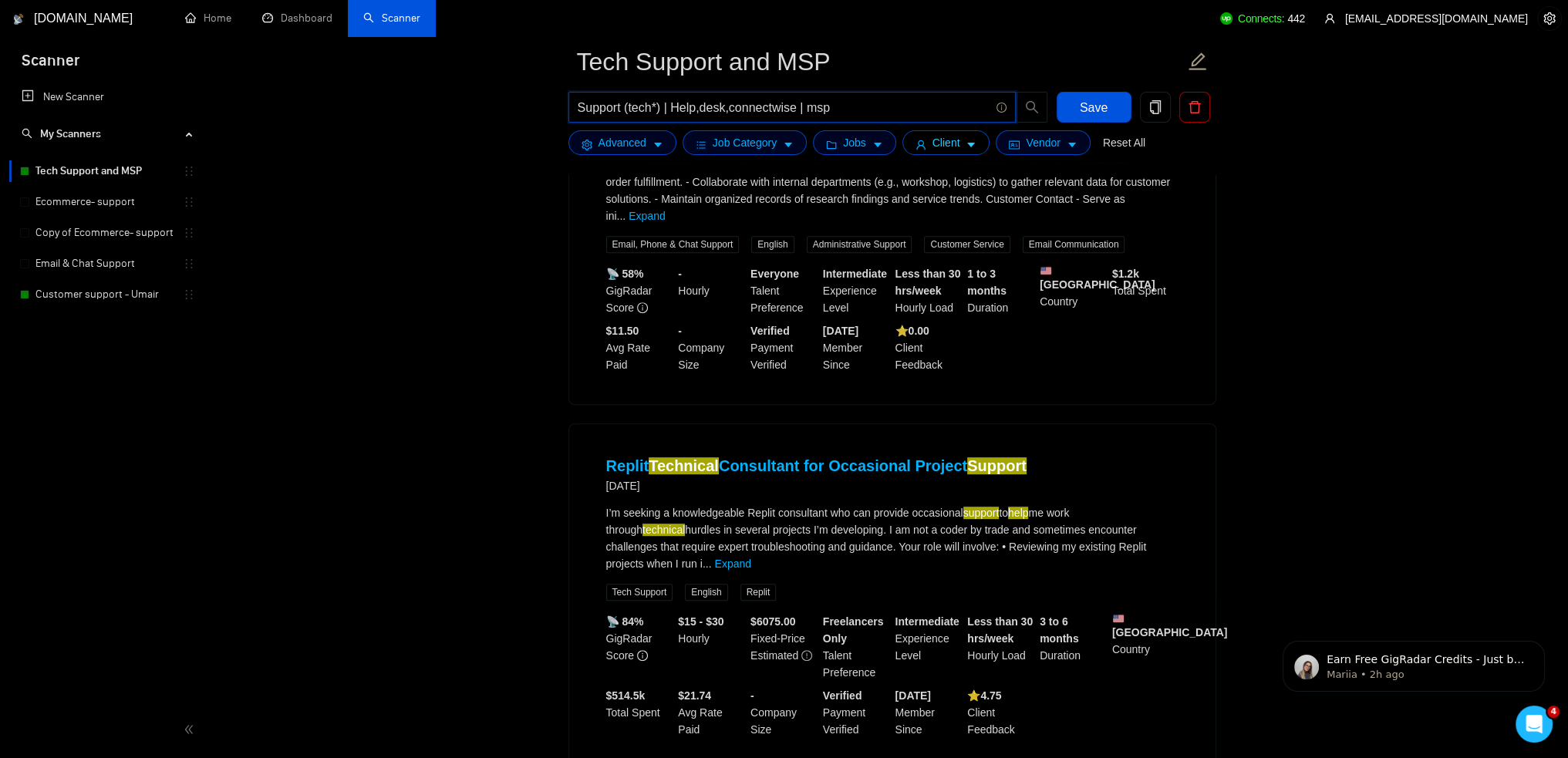
click at [933, 139] on span "Client" at bounding box center [946, 142] width 27 height 17
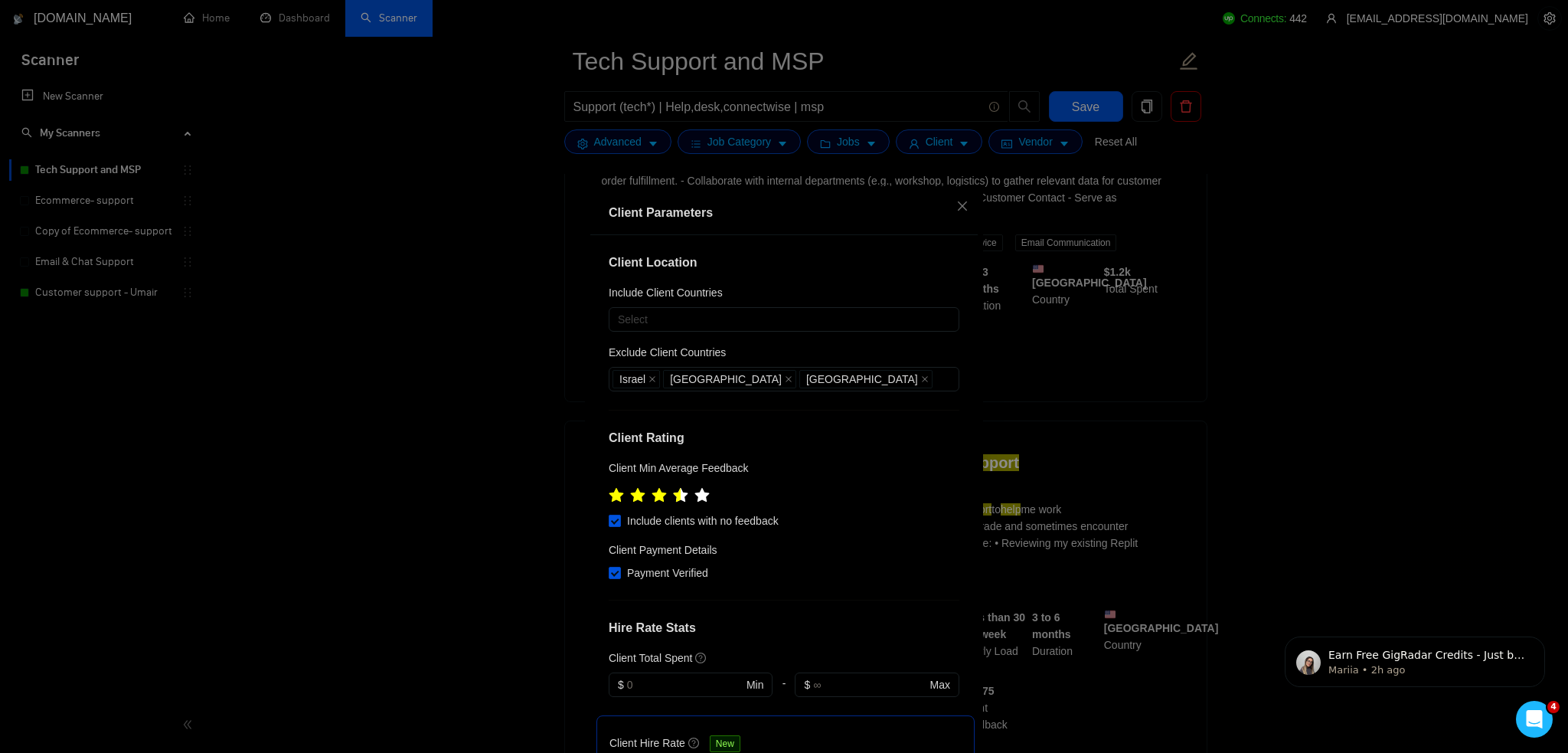
drag, startPoint x: 667, startPoint y: 494, endPoint x: 655, endPoint y: 518, distance: 26.8
click at [673, 497] on icon "star" at bounding box center [681, 496] width 15 height 15
click at [672, 490] on icon "star" at bounding box center [680, 495] width 16 height 16
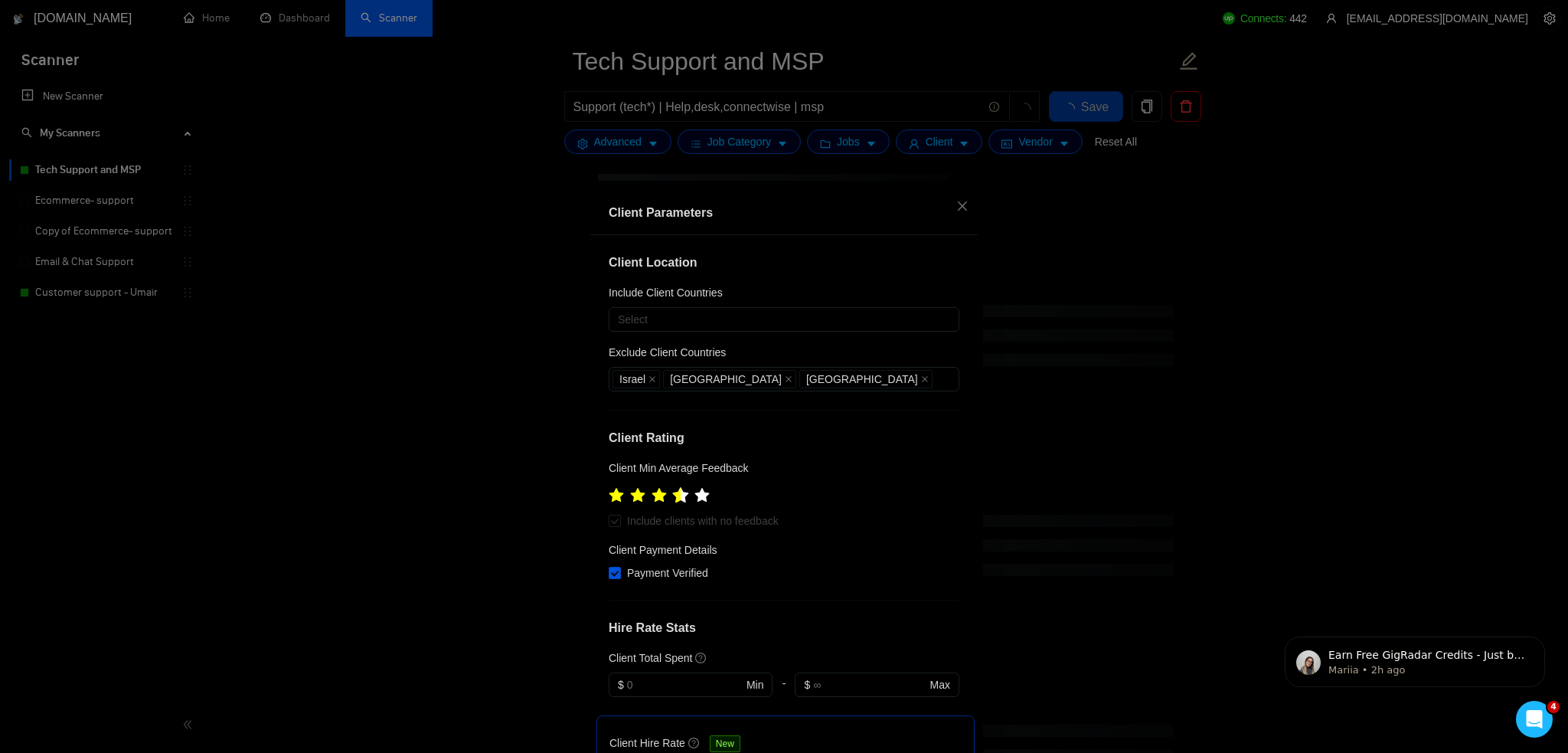
click at [673, 499] on icon "star" at bounding box center [681, 495] width 16 height 15
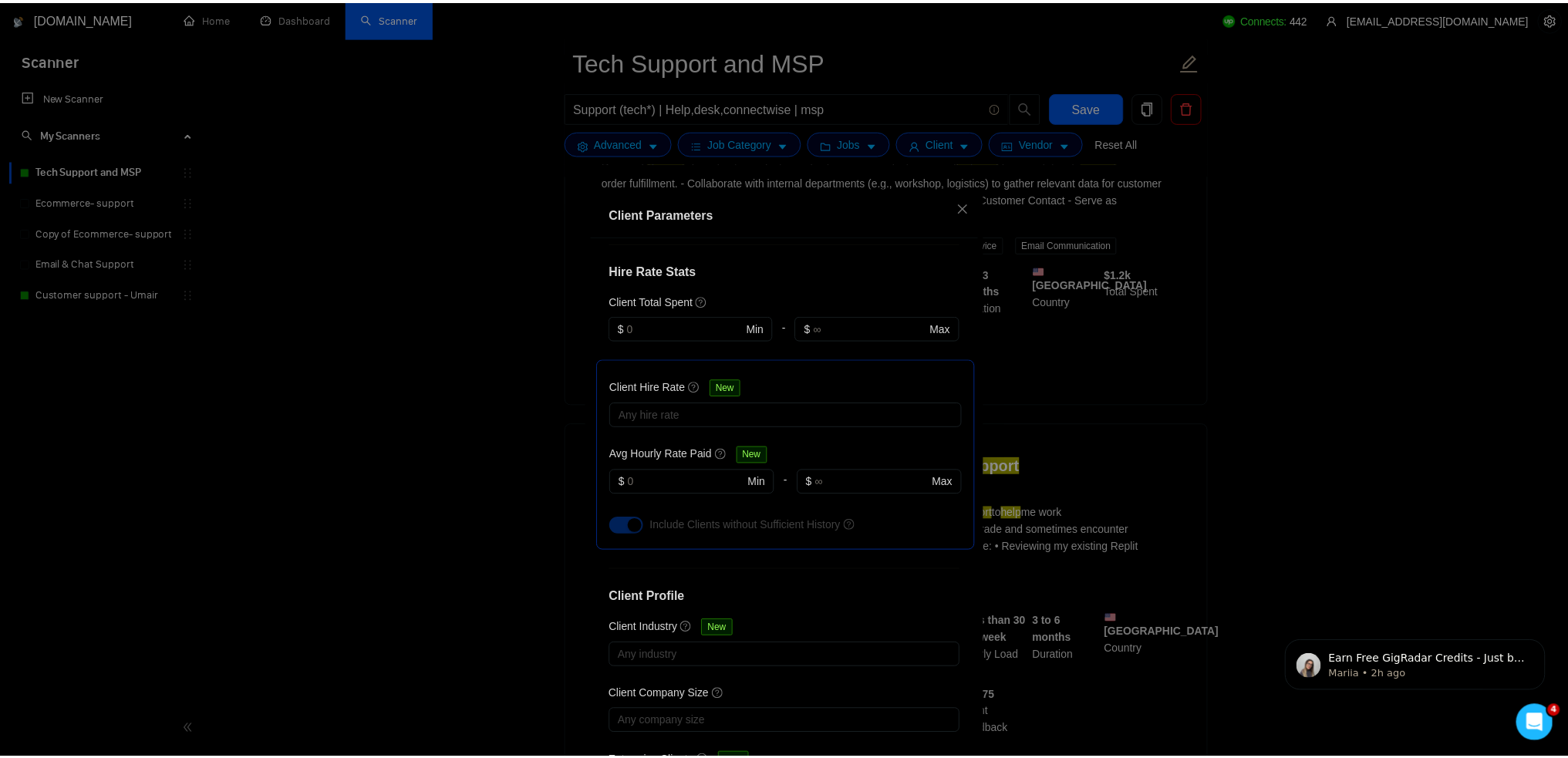
scroll to position [431, 0]
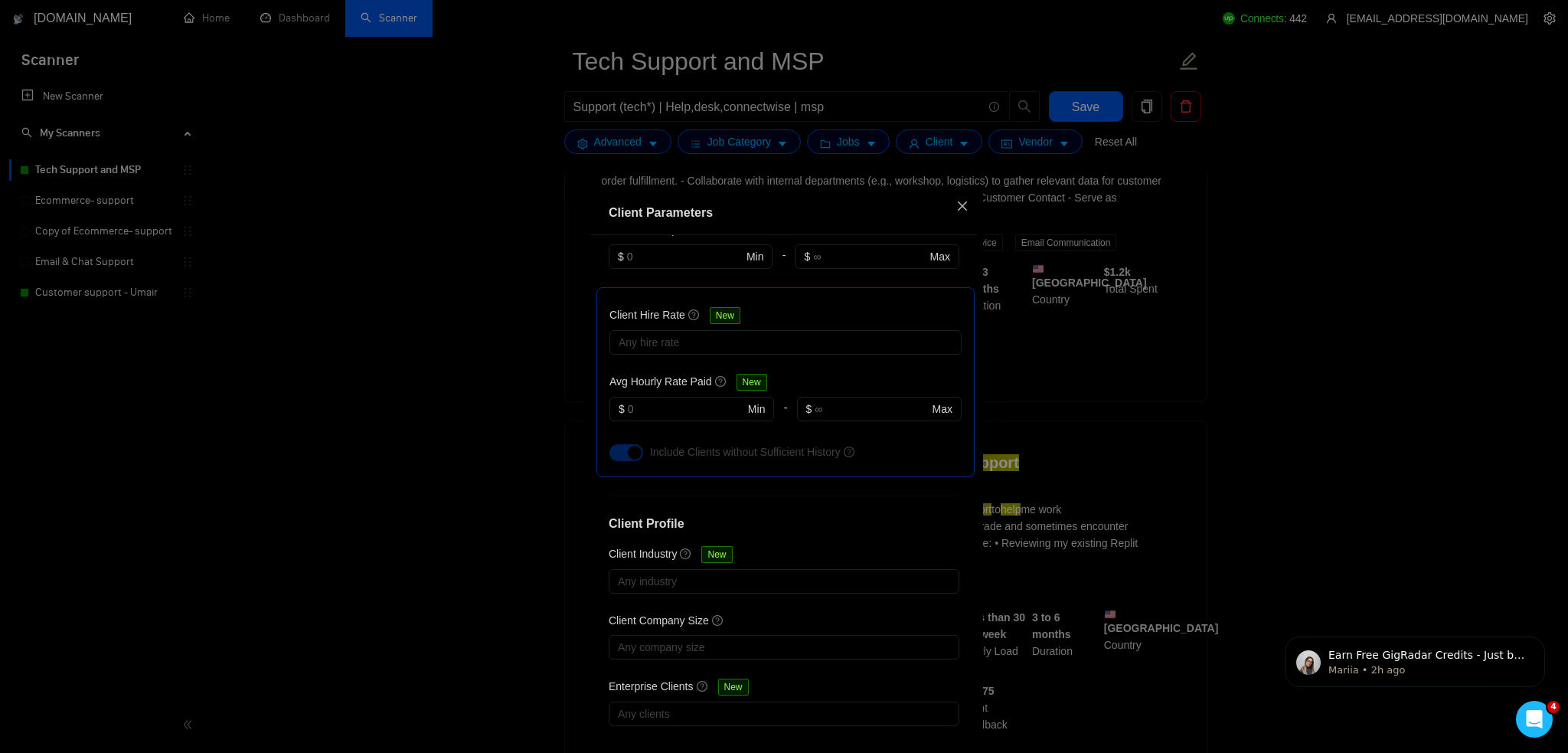
click at [964, 203] on span "Close" at bounding box center [962, 206] width 42 height 42
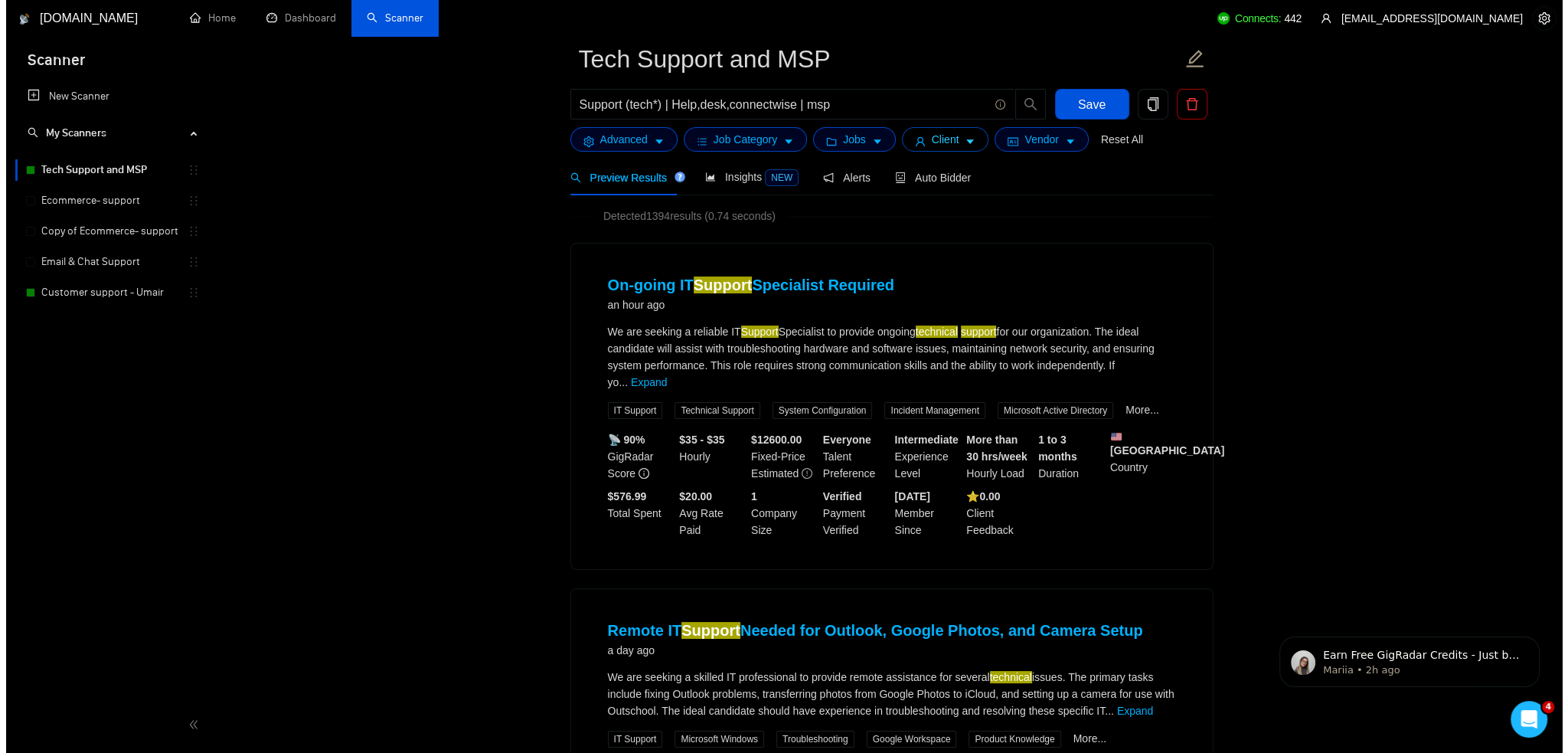
scroll to position [0, 0]
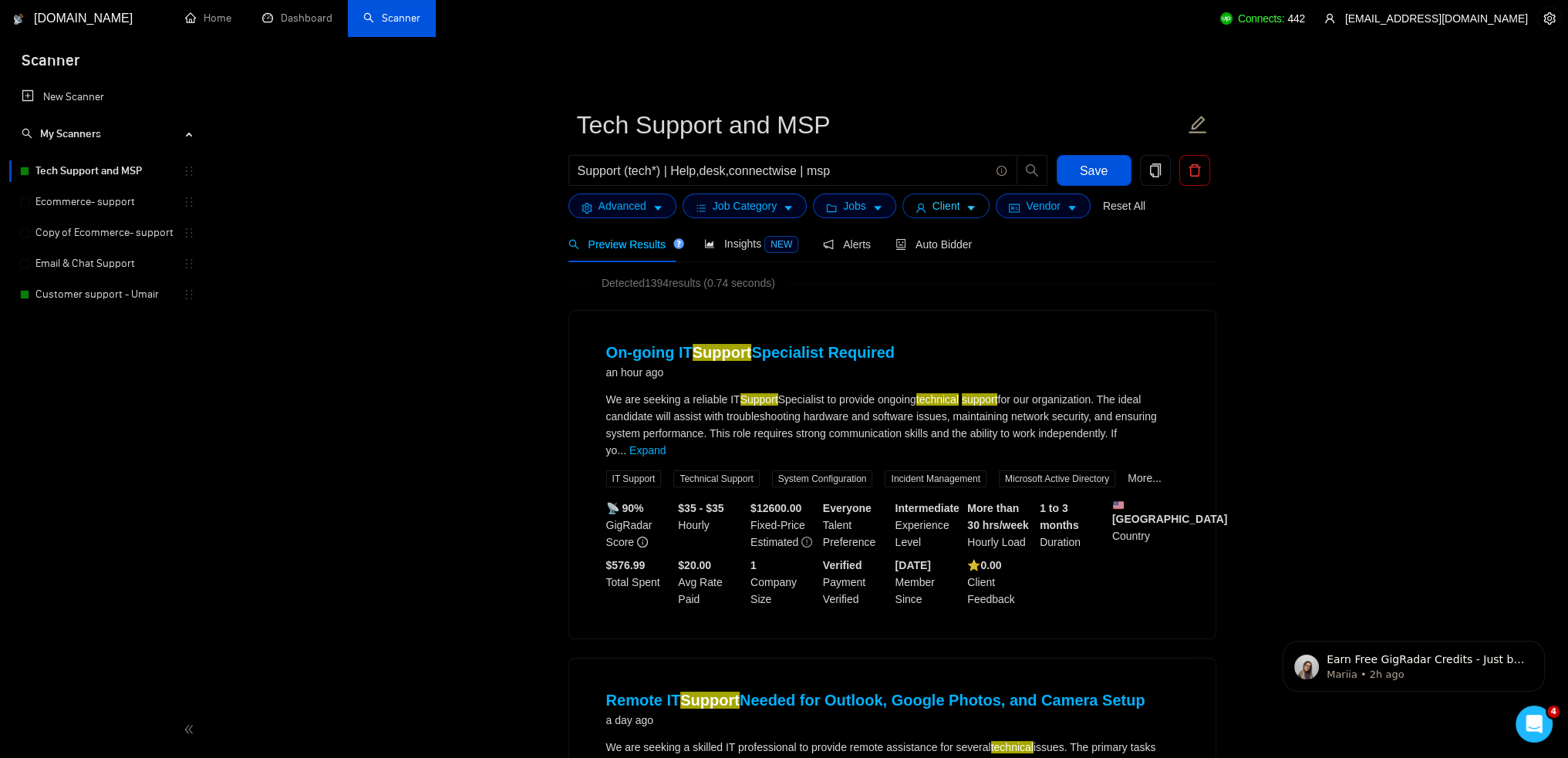
click at [933, 201] on span "Client" at bounding box center [946, 206] width 27 height 17
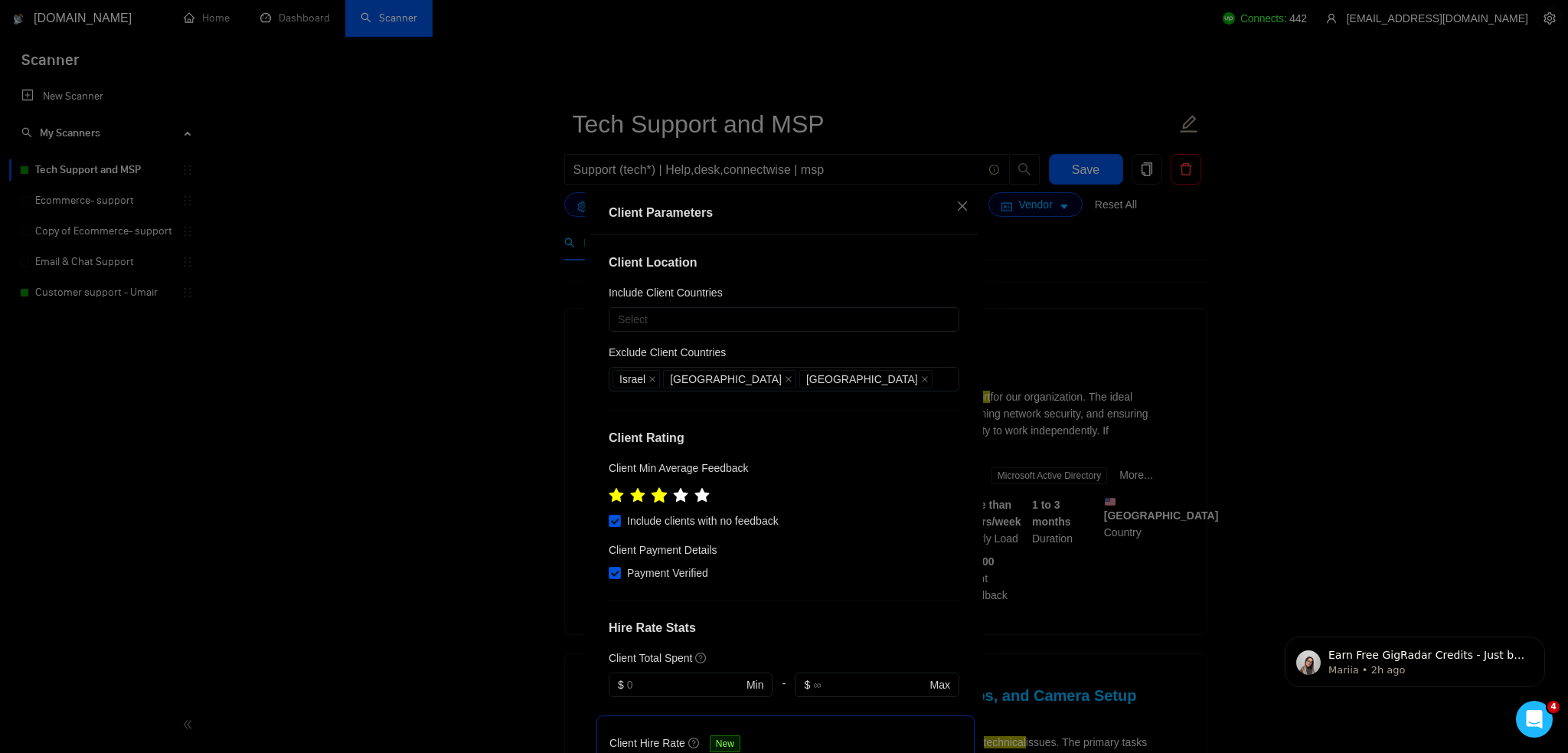
click at [659, 496] on icon "star" at bounding box center [659, 495] width 16 height 15
click at [956, 207] on icon "close" at bounding box center [962, 206] width 13 height 13
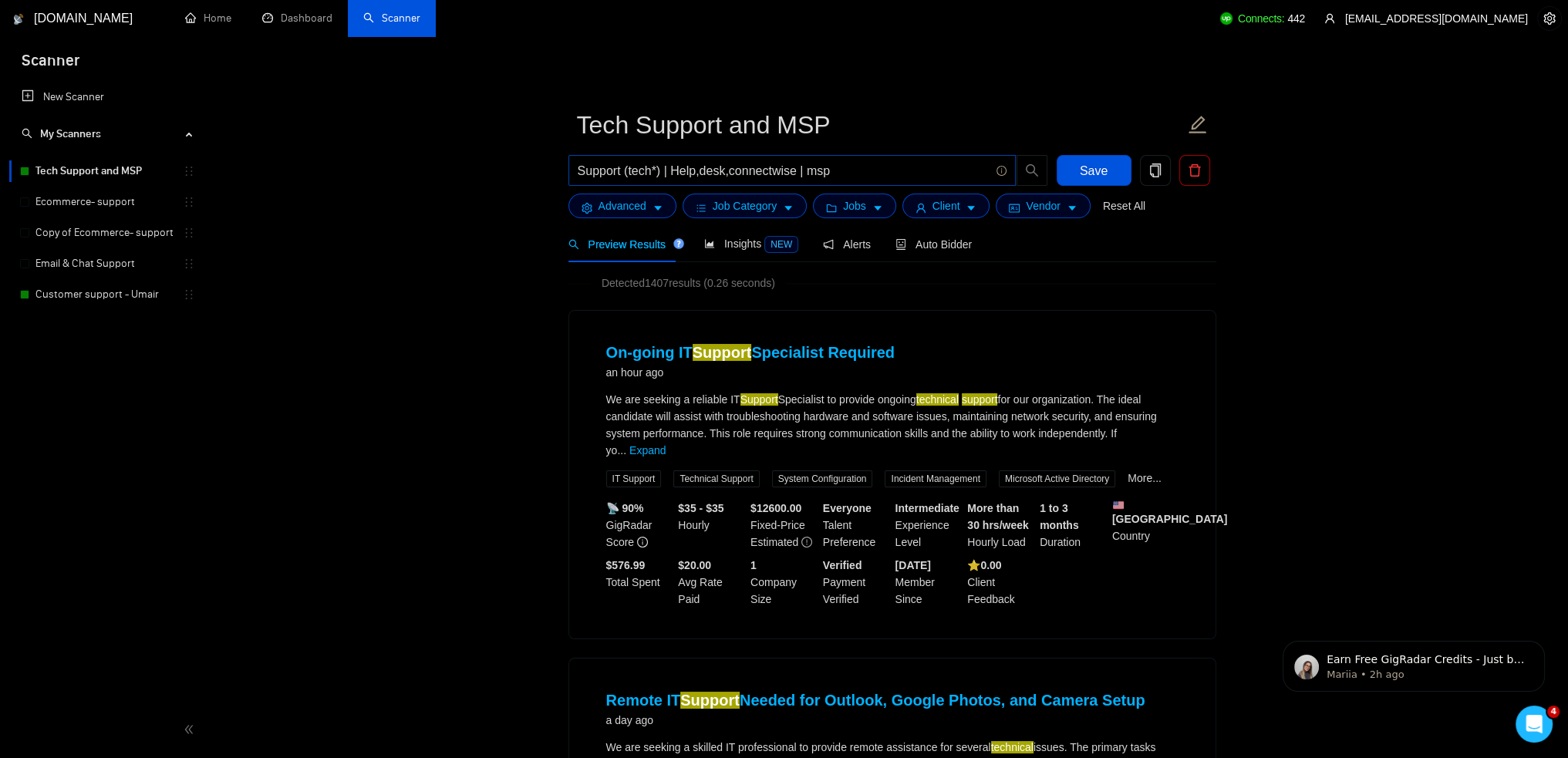
click at [826, 173] on input "Support (tech*) | Help,desk,connectwise | msp" at bounding box center [784, 171] width 412 height 19
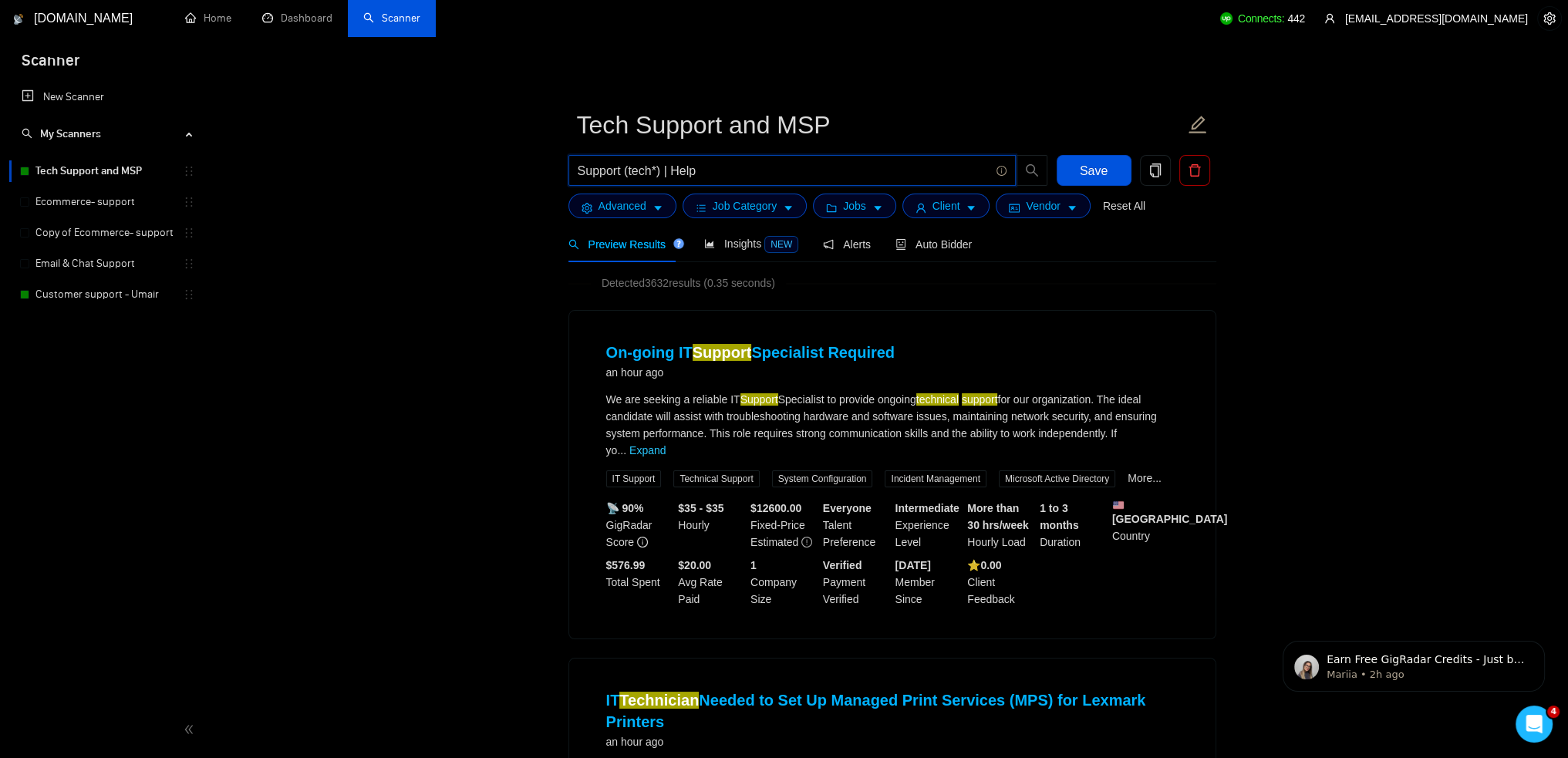
click at [666, 444] on link "Expand" at bounding box center [647, 450] width 36 height 13
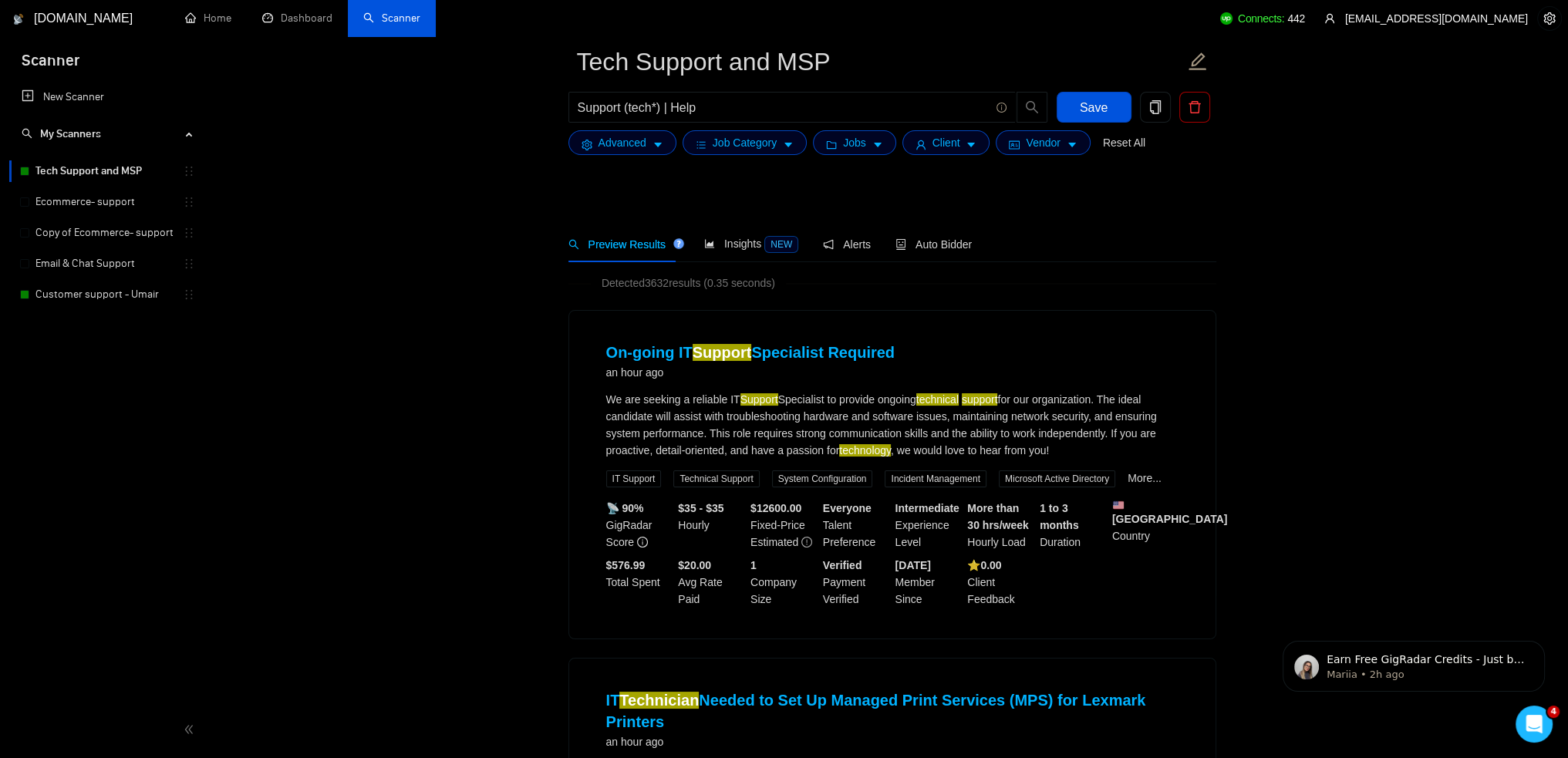
scroll to position [309, 0]
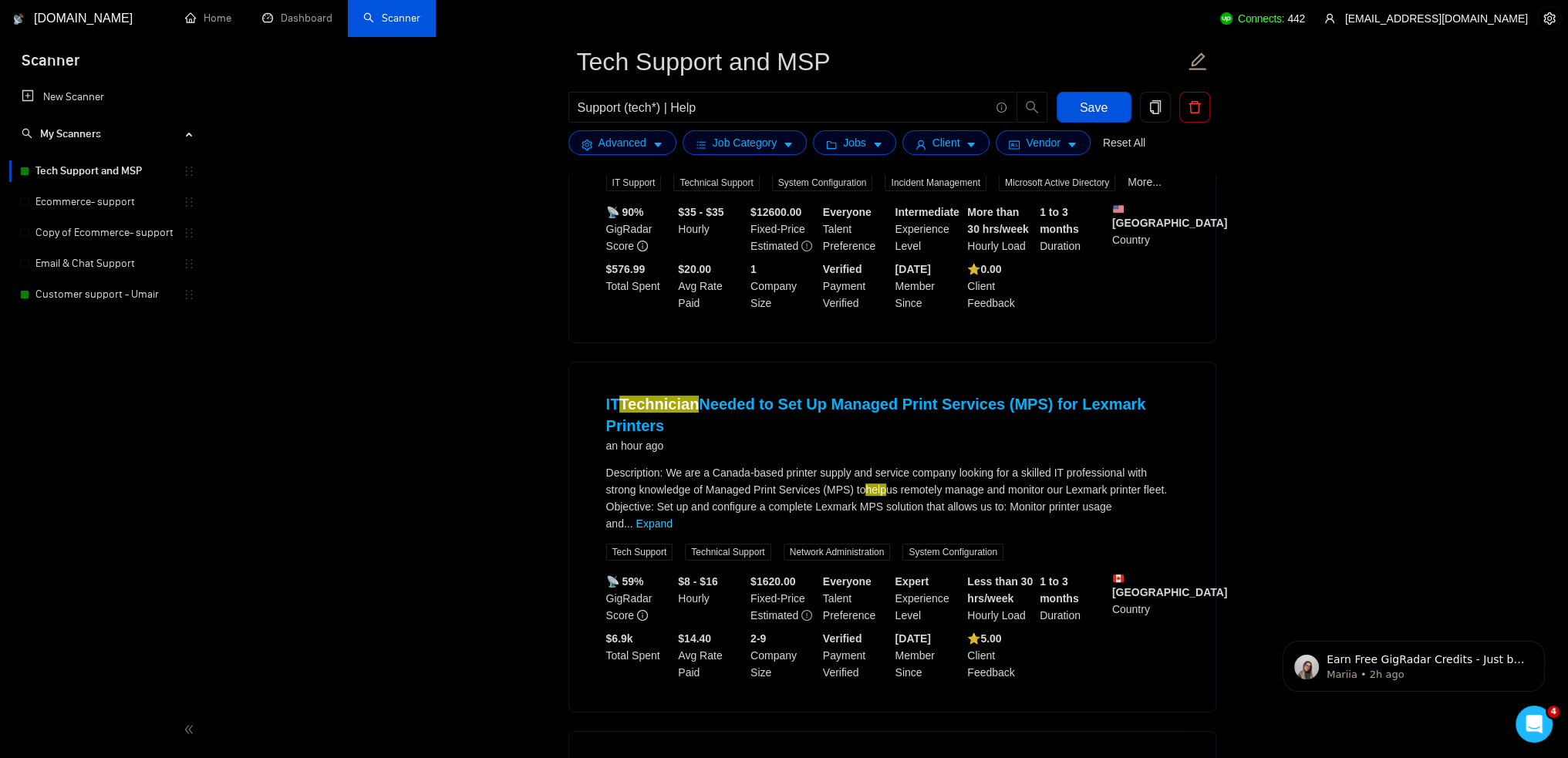
click at [672, 517] on link "Expand" at bounding box center [654, 523] width 36 height 13
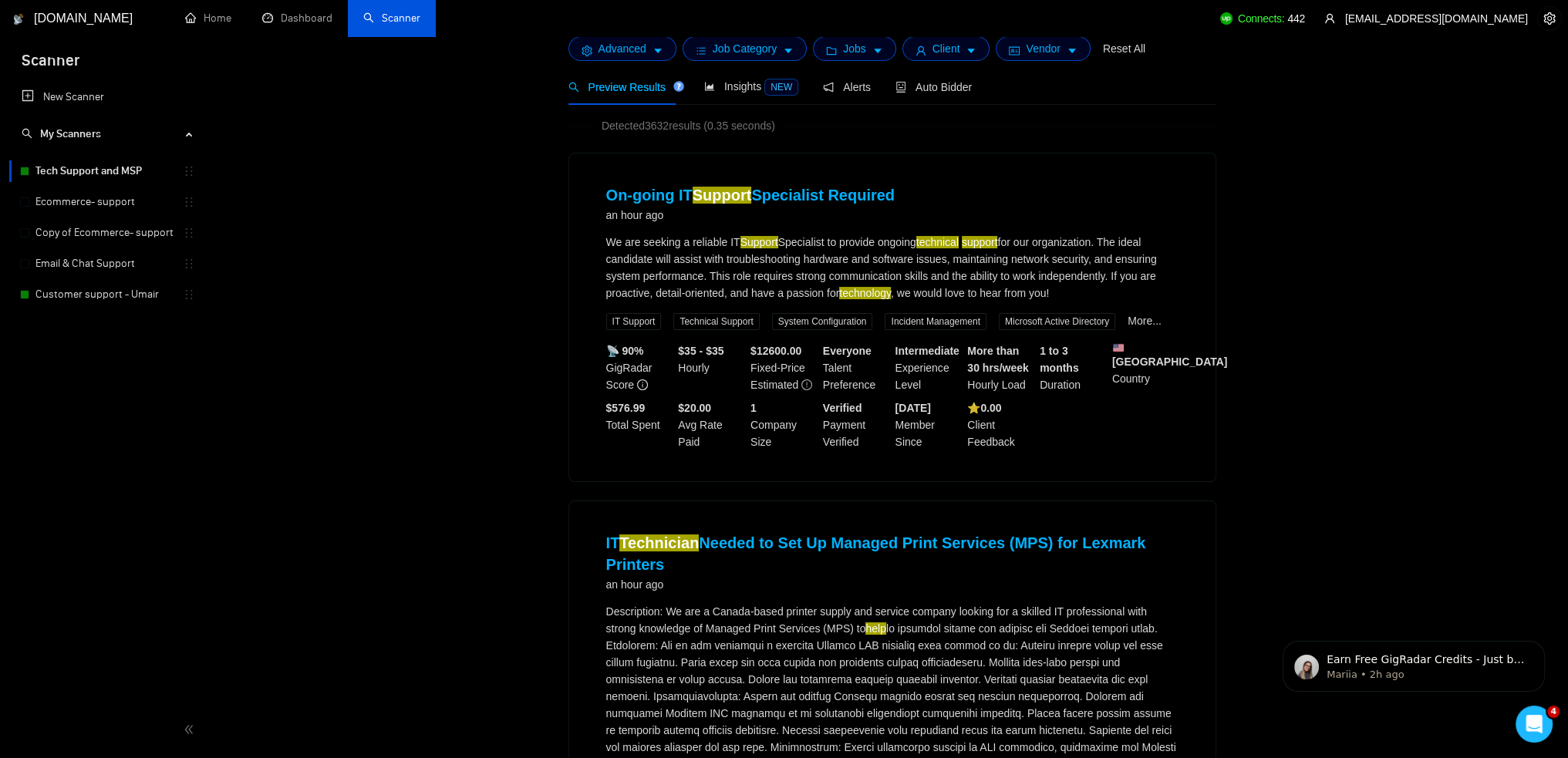
scroll to position [0, 0]
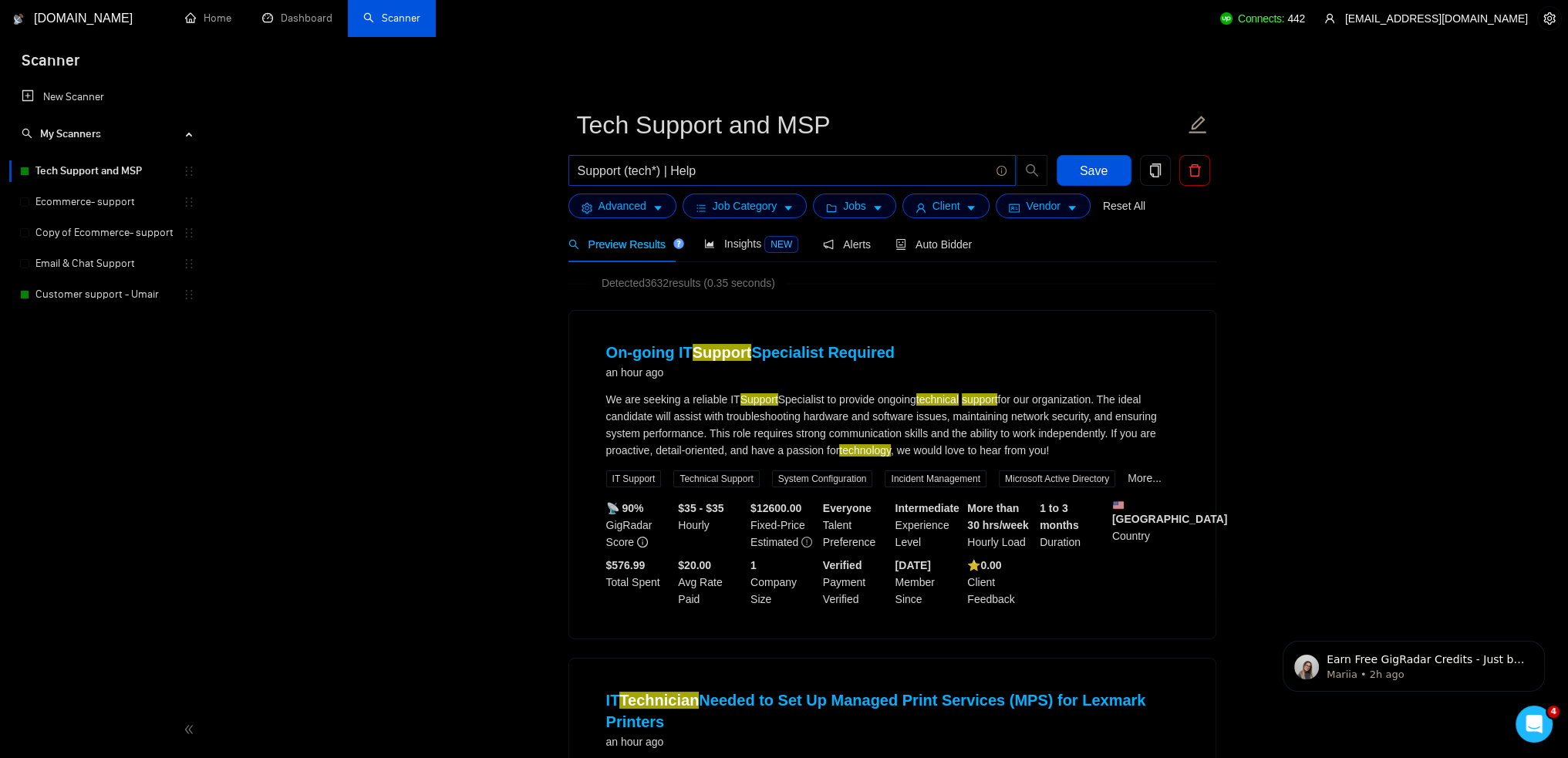
click at [708, 176] on input "Support (tech*) | Help" at bounding box center [784, 171] width 412 height 19
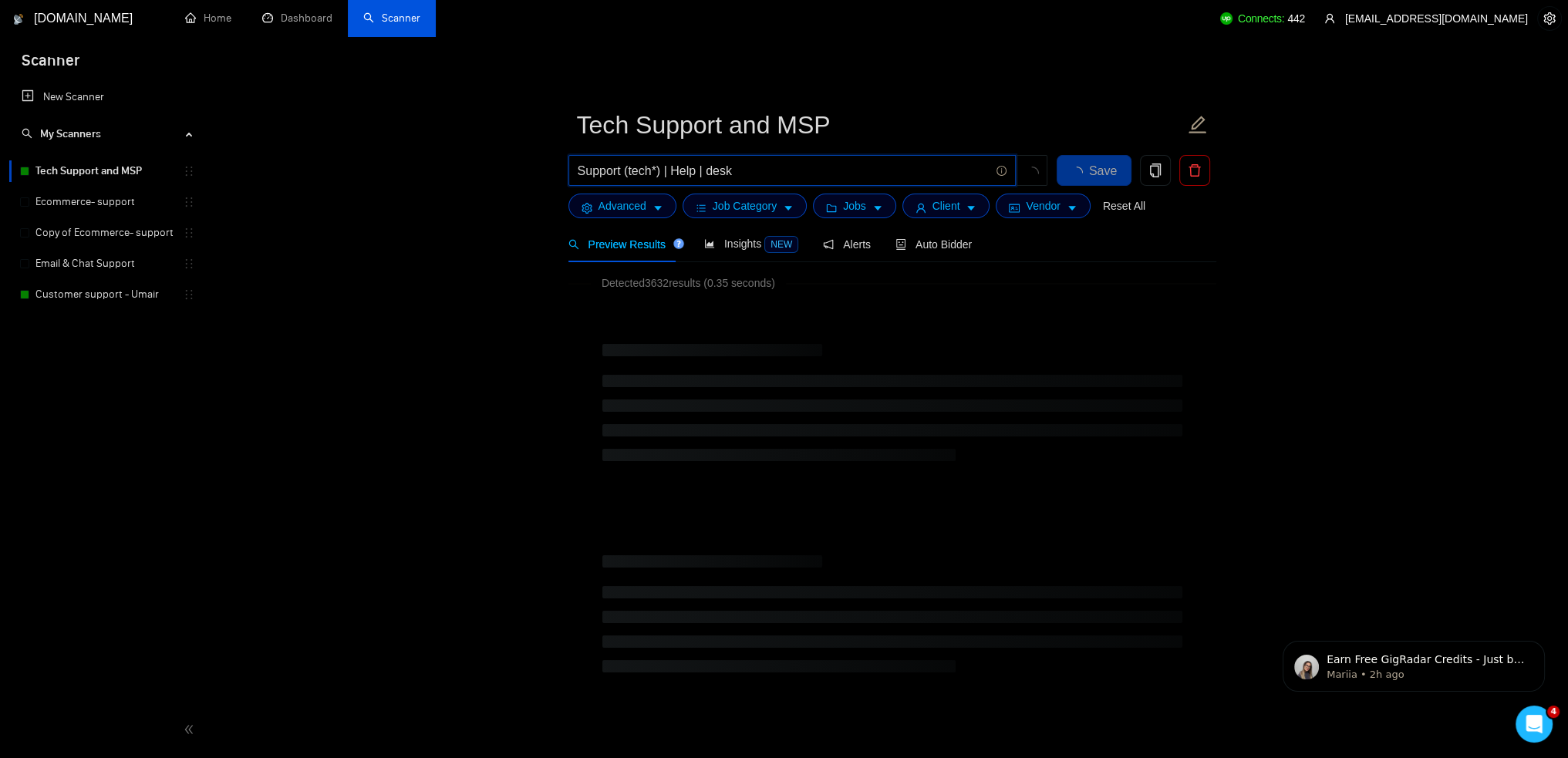
type input "Support (tech*) | Help | desk"
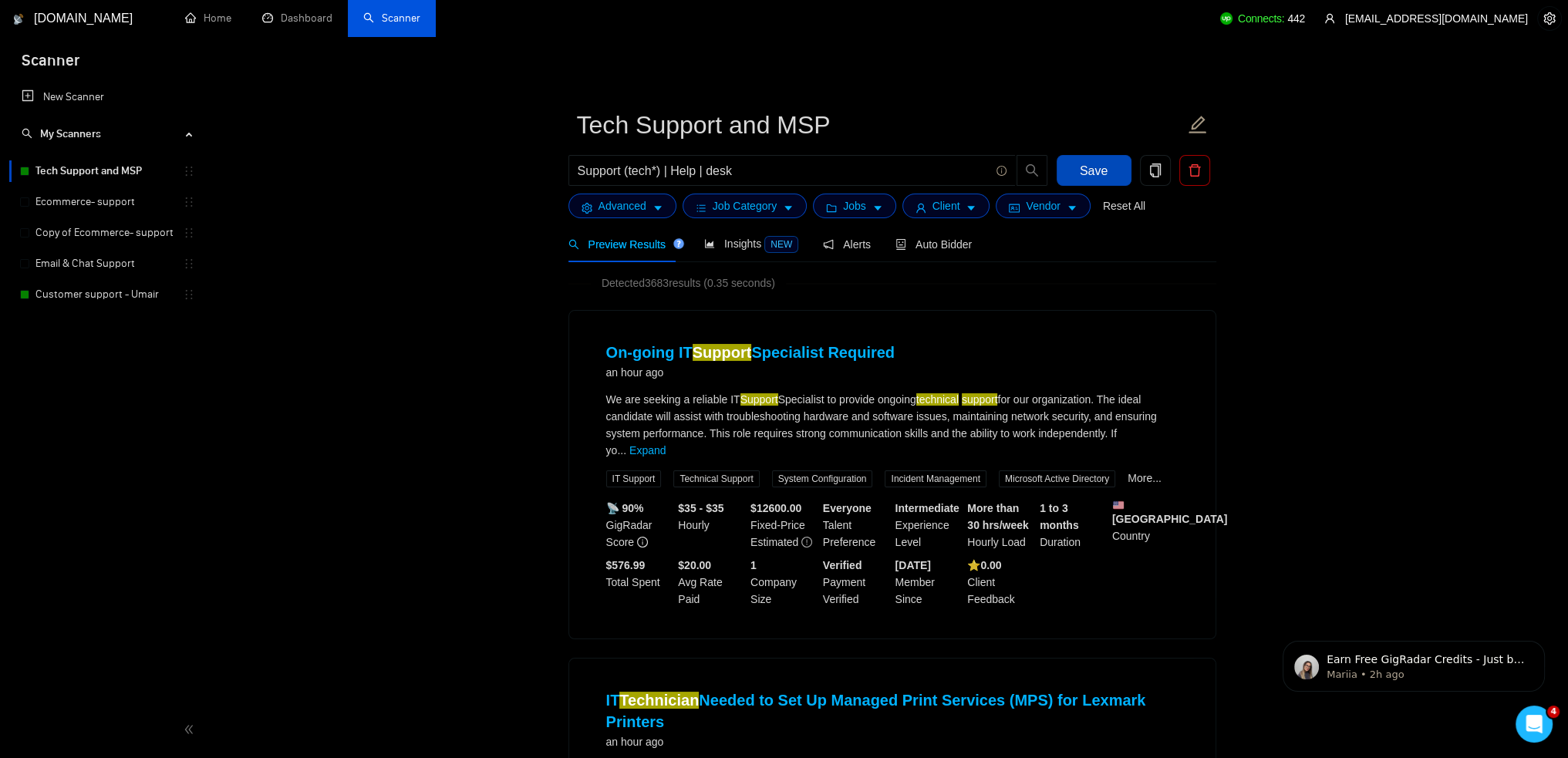
click at [1084, 166] on span "Save" at bounding box center [1093, 171] width 27 height 19
click at [907, 246] on span "Auto Bidder" at bounding box center [934, 245] width 76 height 13
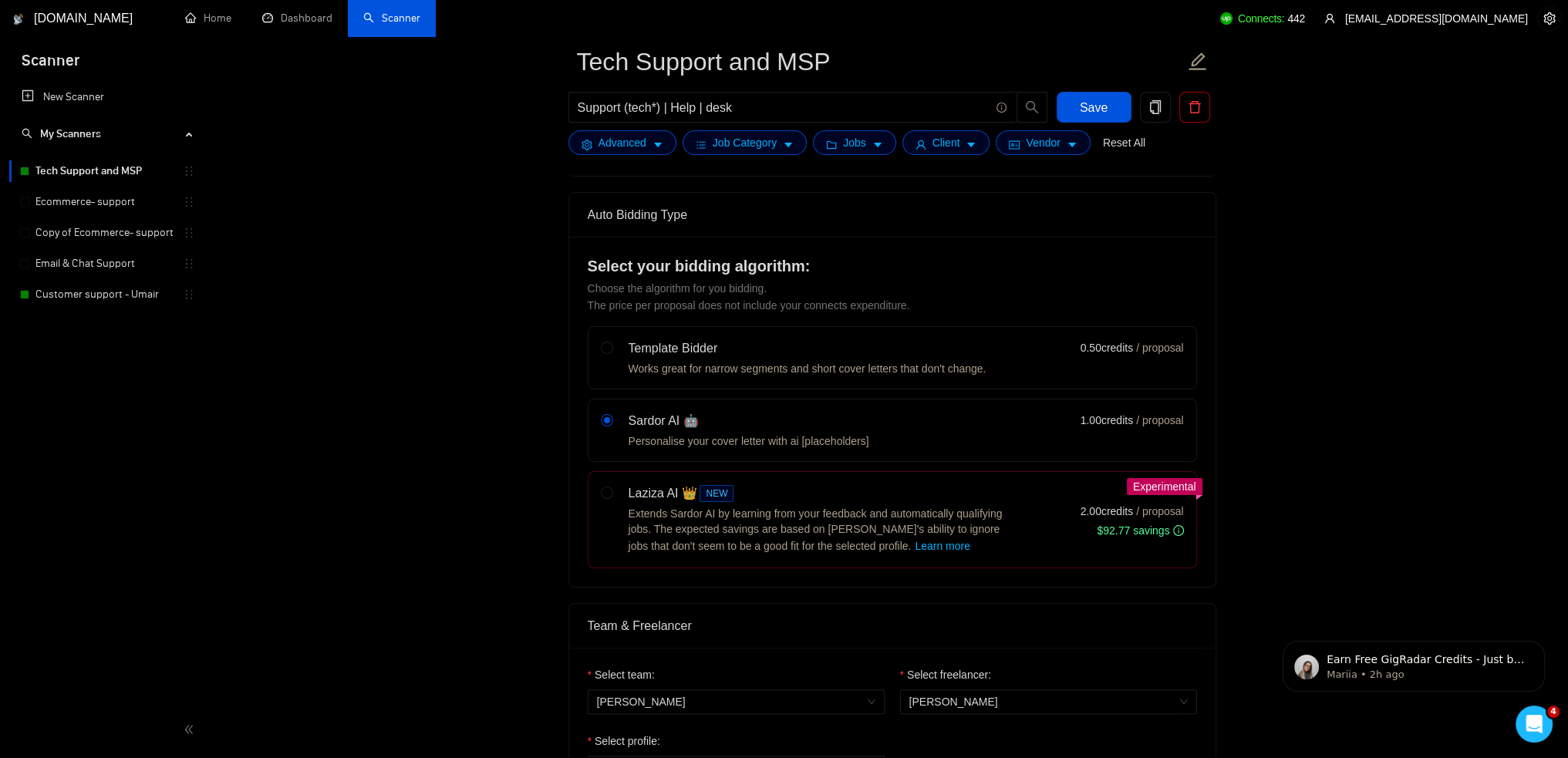
scroll to position [463, 0]
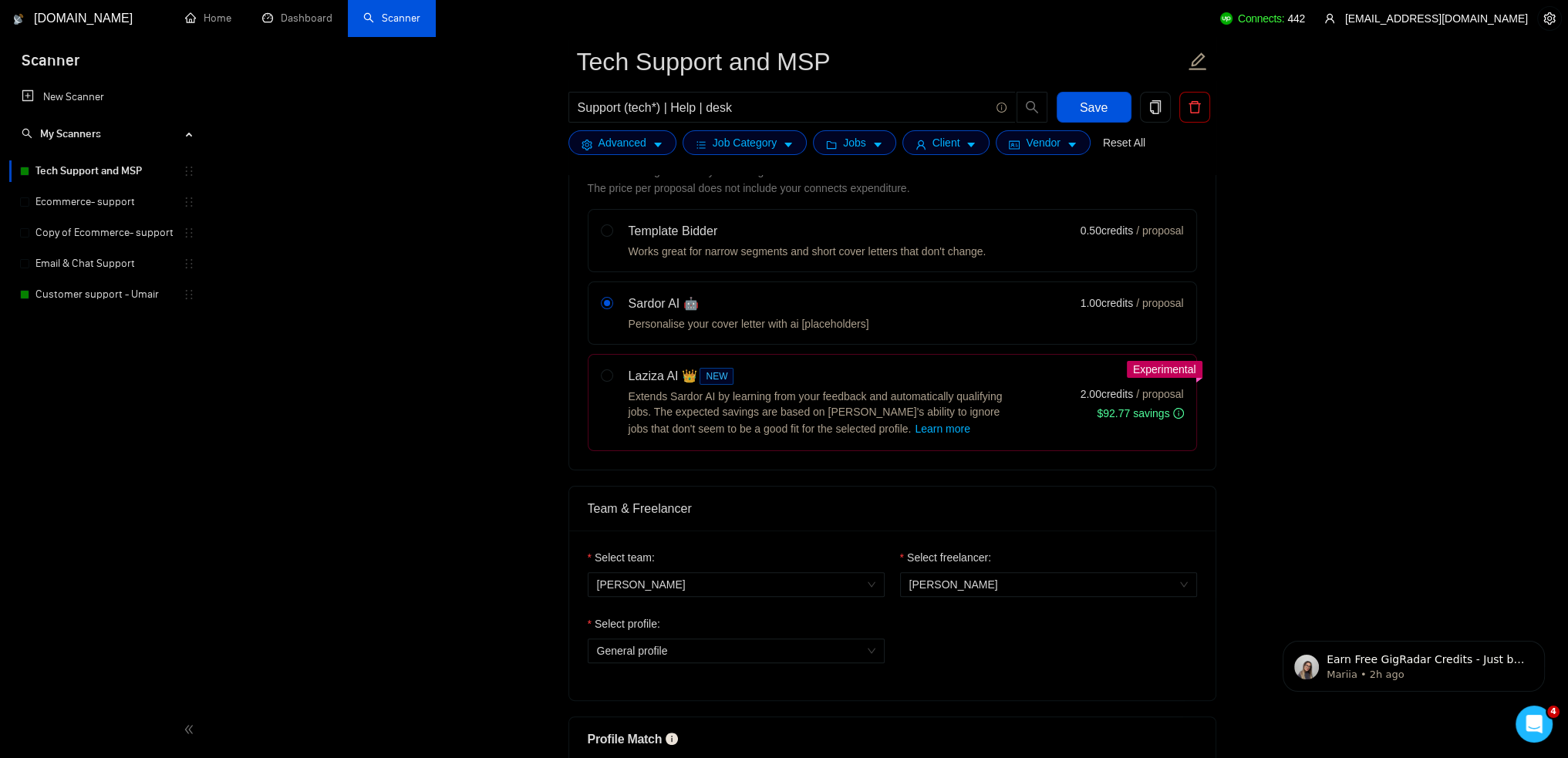
click at [626, 367] on div "Laziza AI 👑 NEW Extends Sardor AI by learning from your feedback and automatica…" at bounding box center [807, 402] width 413 height 71
click at [611, 369] on input "radio" at bounding box center [605, 374] width 11 height 11
radio input "true"
radio input "false"
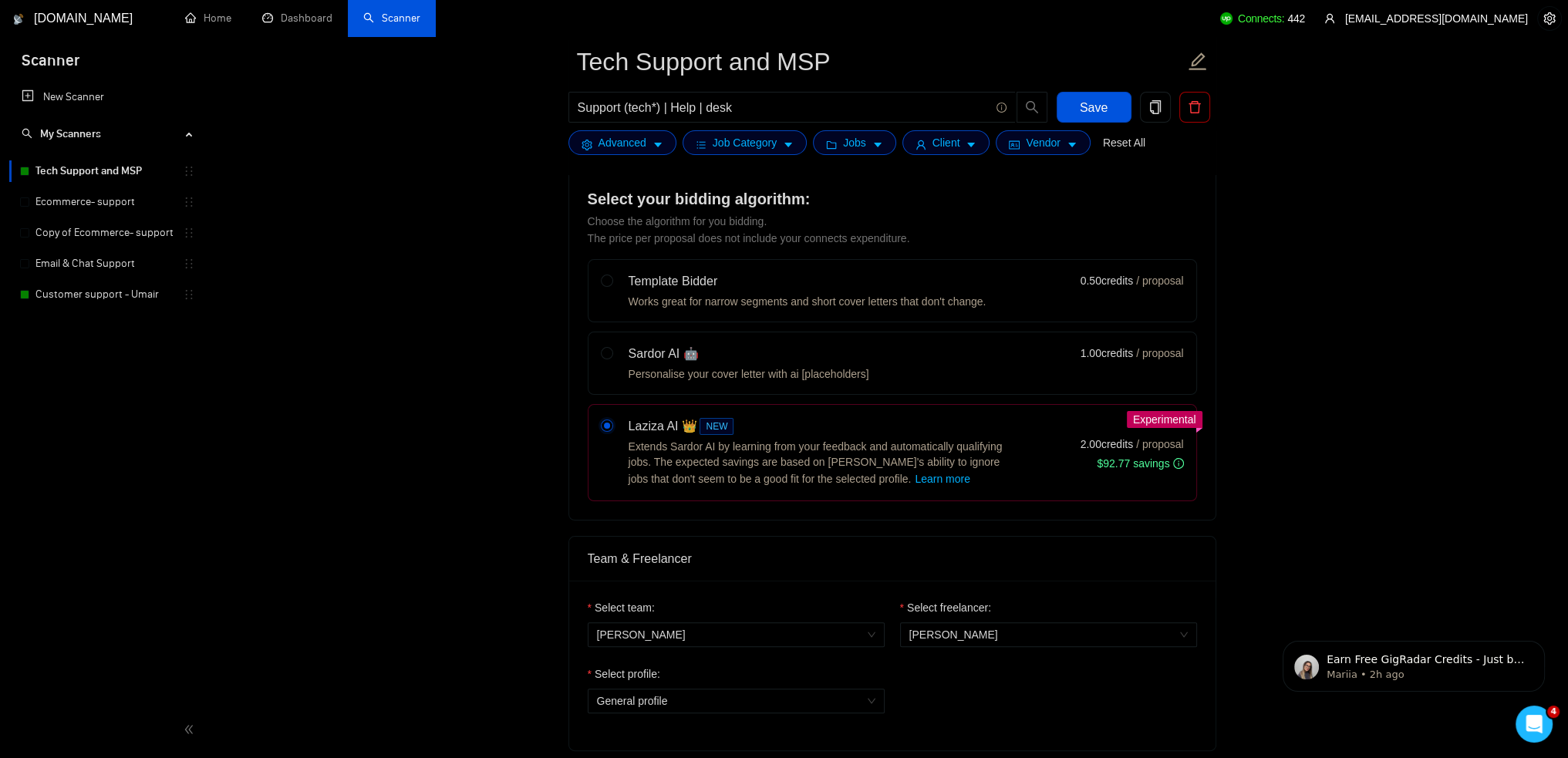
scroll to position [386, 0]
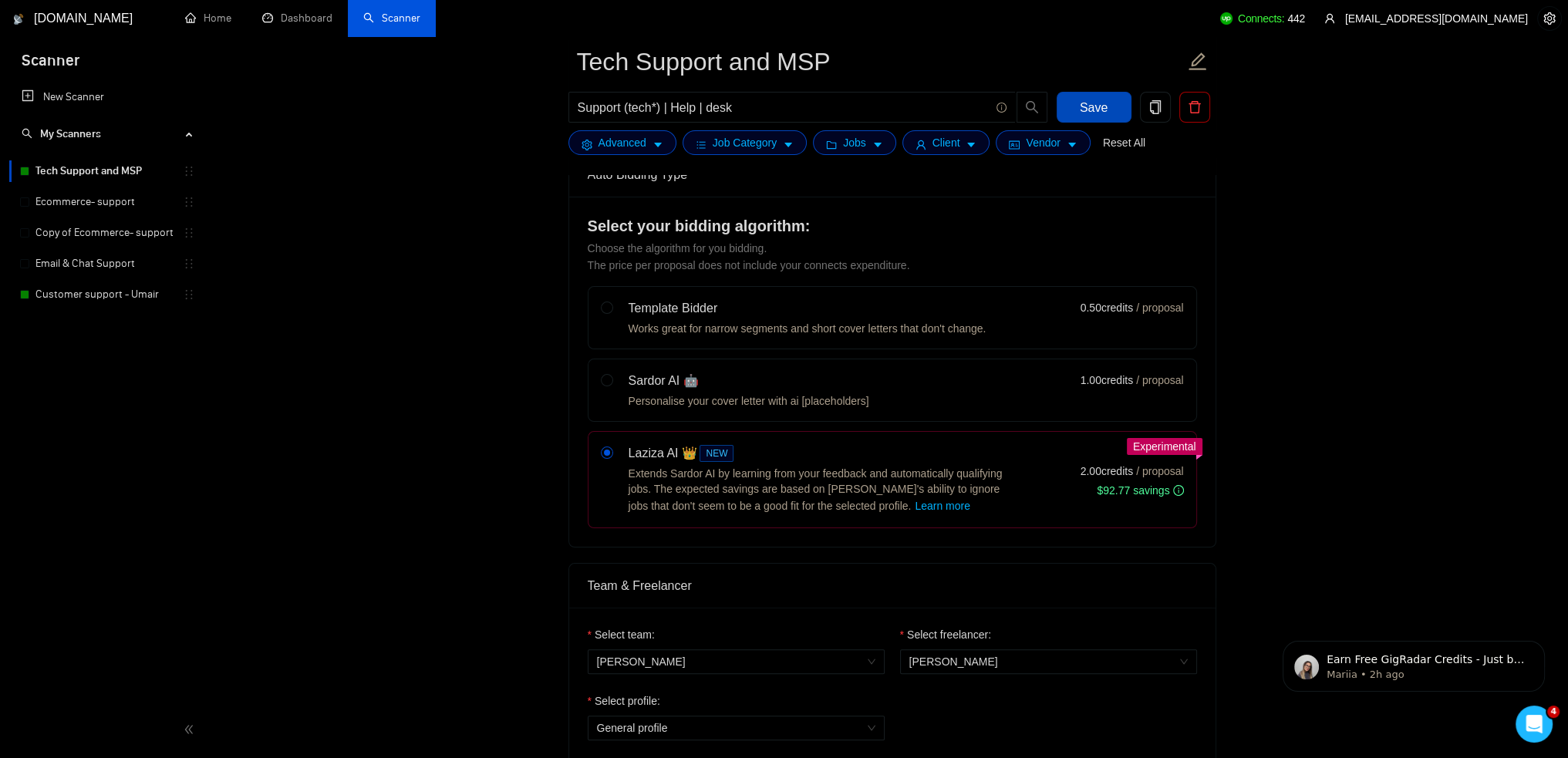
click at [1114, 108] on button "Save" at bounding box center [1093, 107] width 75 height 31
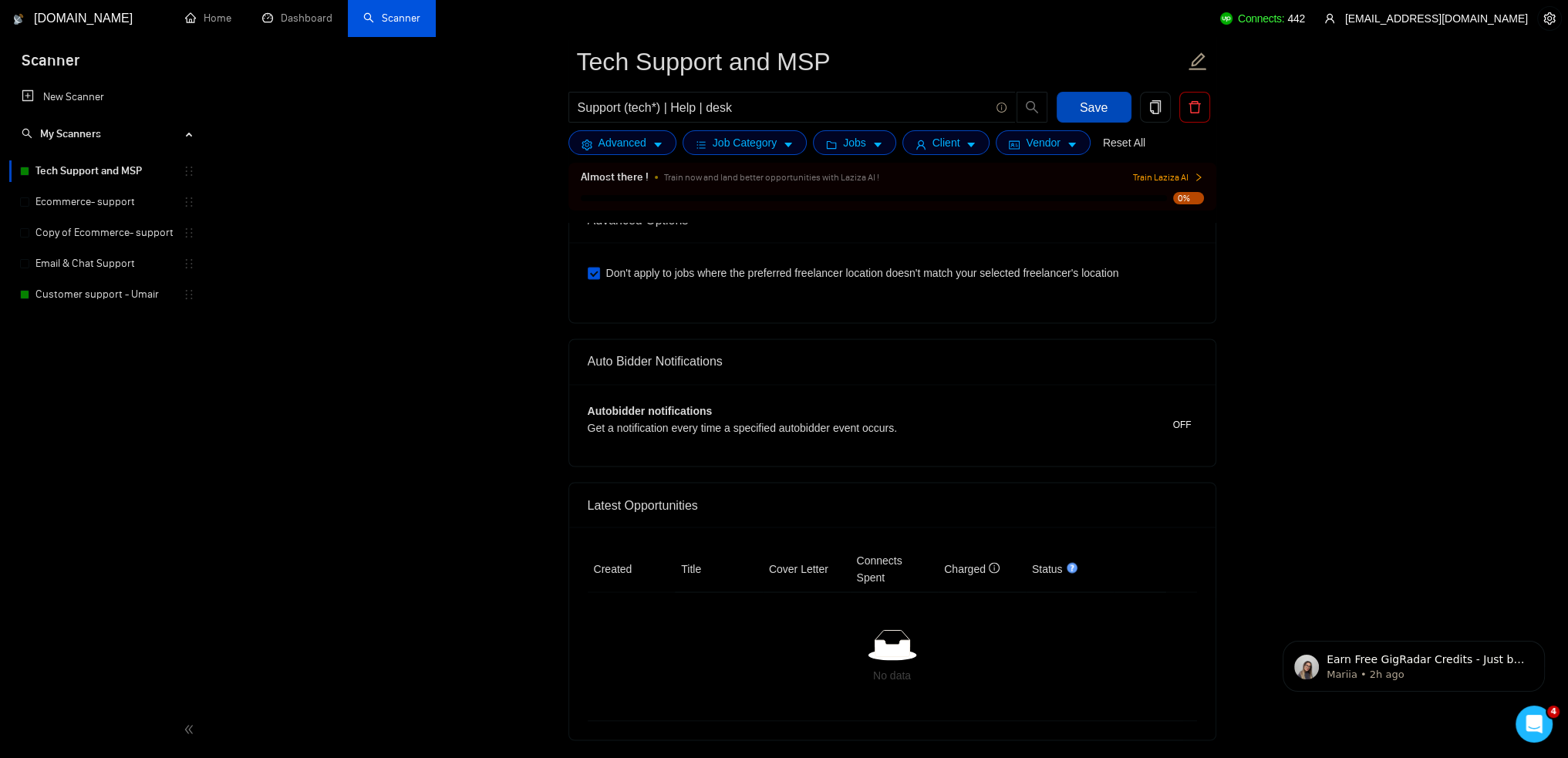
scroll to position [3320, 0]
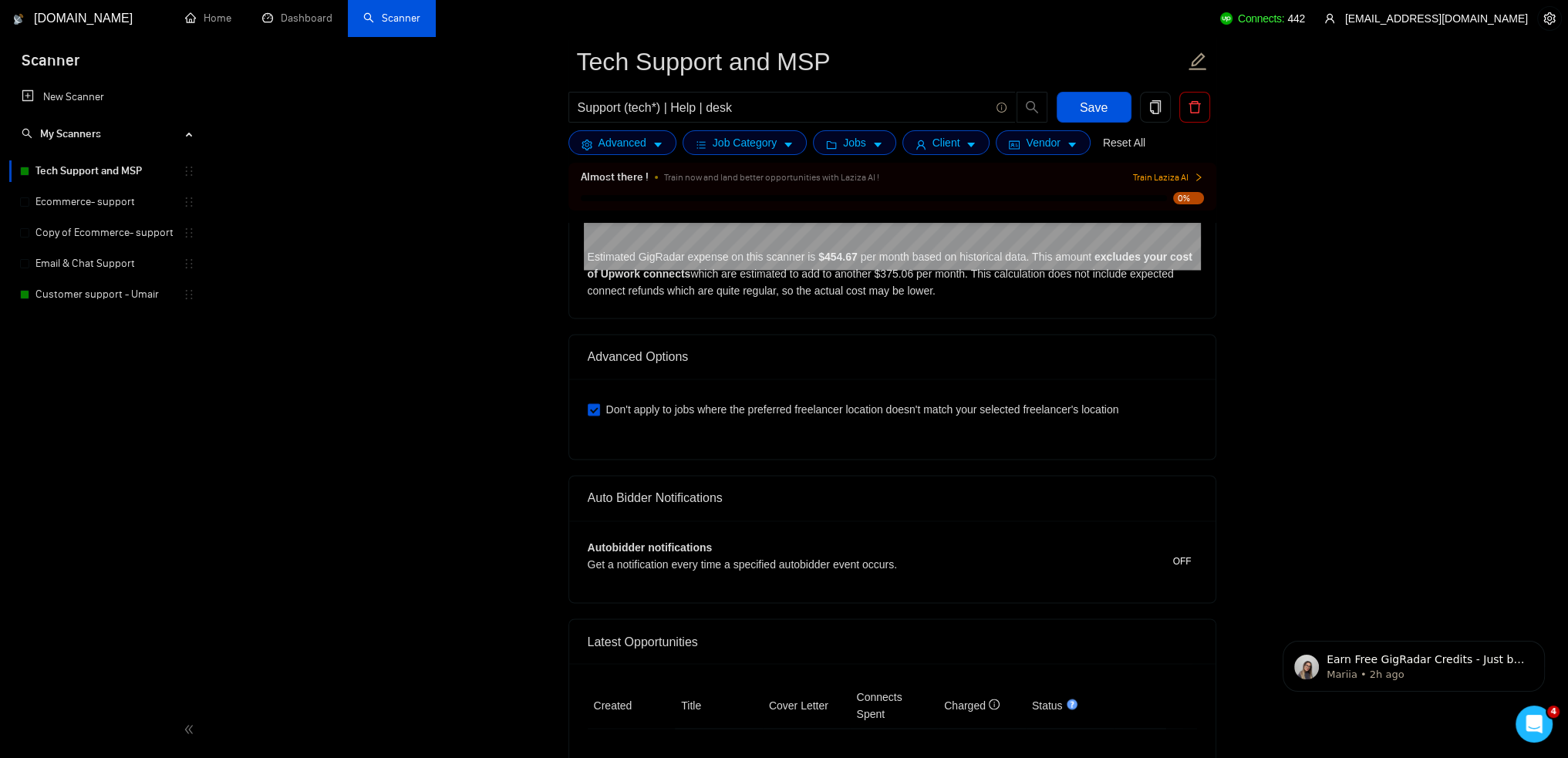
click at [1169, 541] on div "Autobidder notifications Get a notification every time a specified autobidder e…" at bounding box center [892, 561] width 609 height 45
click at [1181, 553] on span "OFF" at bounding box center [1182, 560] width 19 height 17
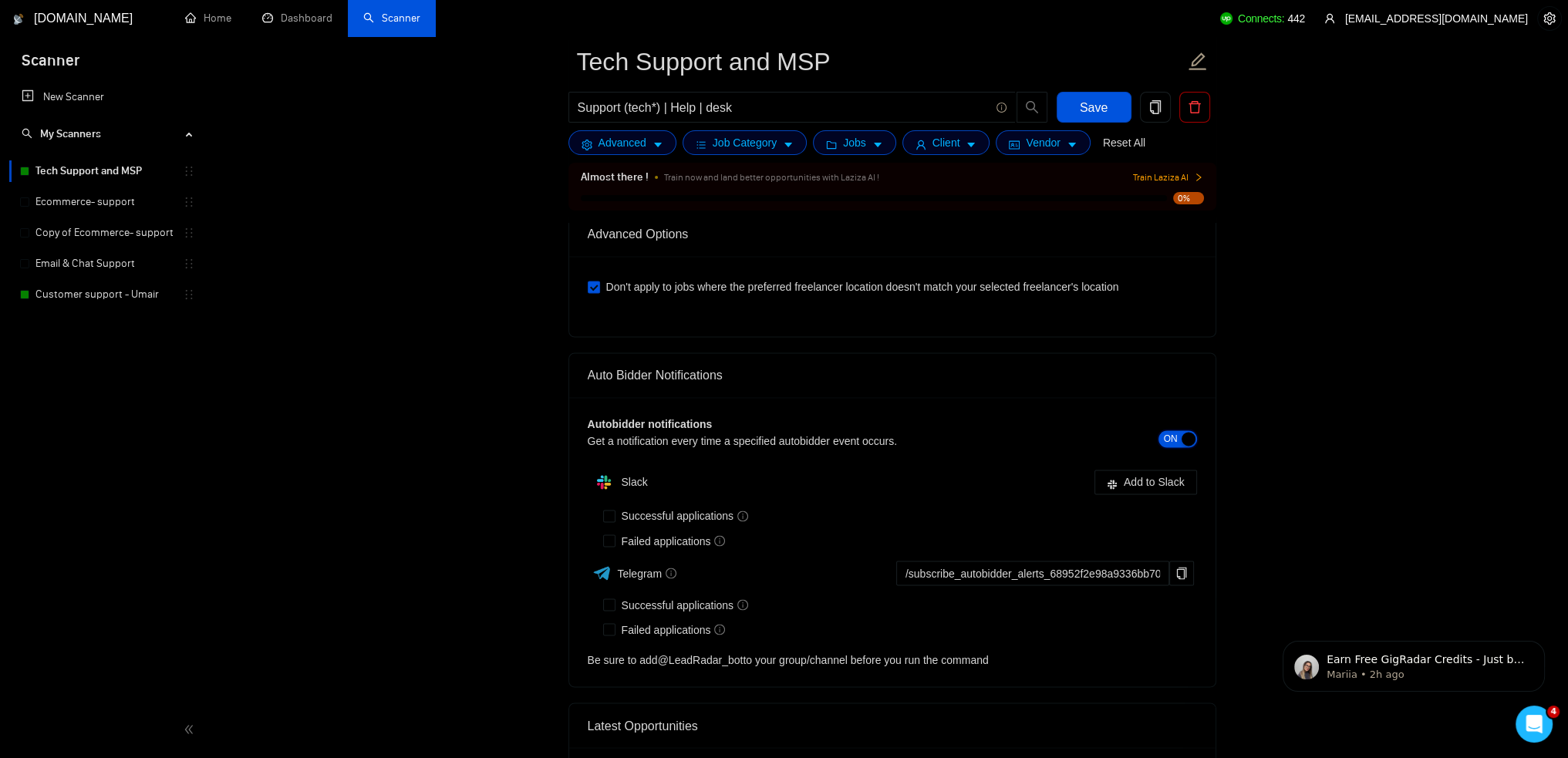
scroll to position [3474, 0]
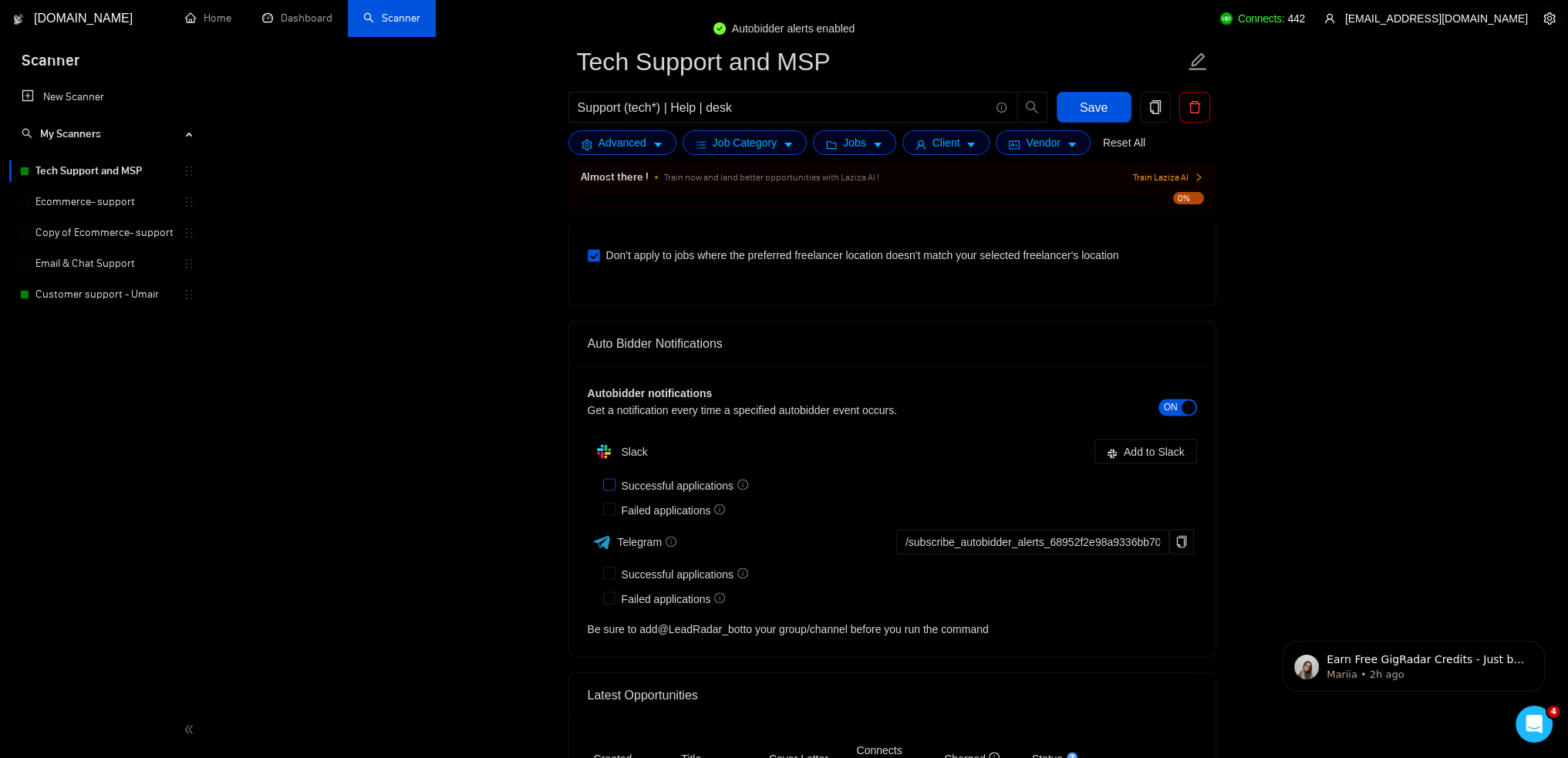
click at [679, 477] on span "Successful applications" at bounding box center [684, 484] width 139 height 17
click at [614, 478] on input "Successful applications" at bounding box center [608, 483] width 11 height 11
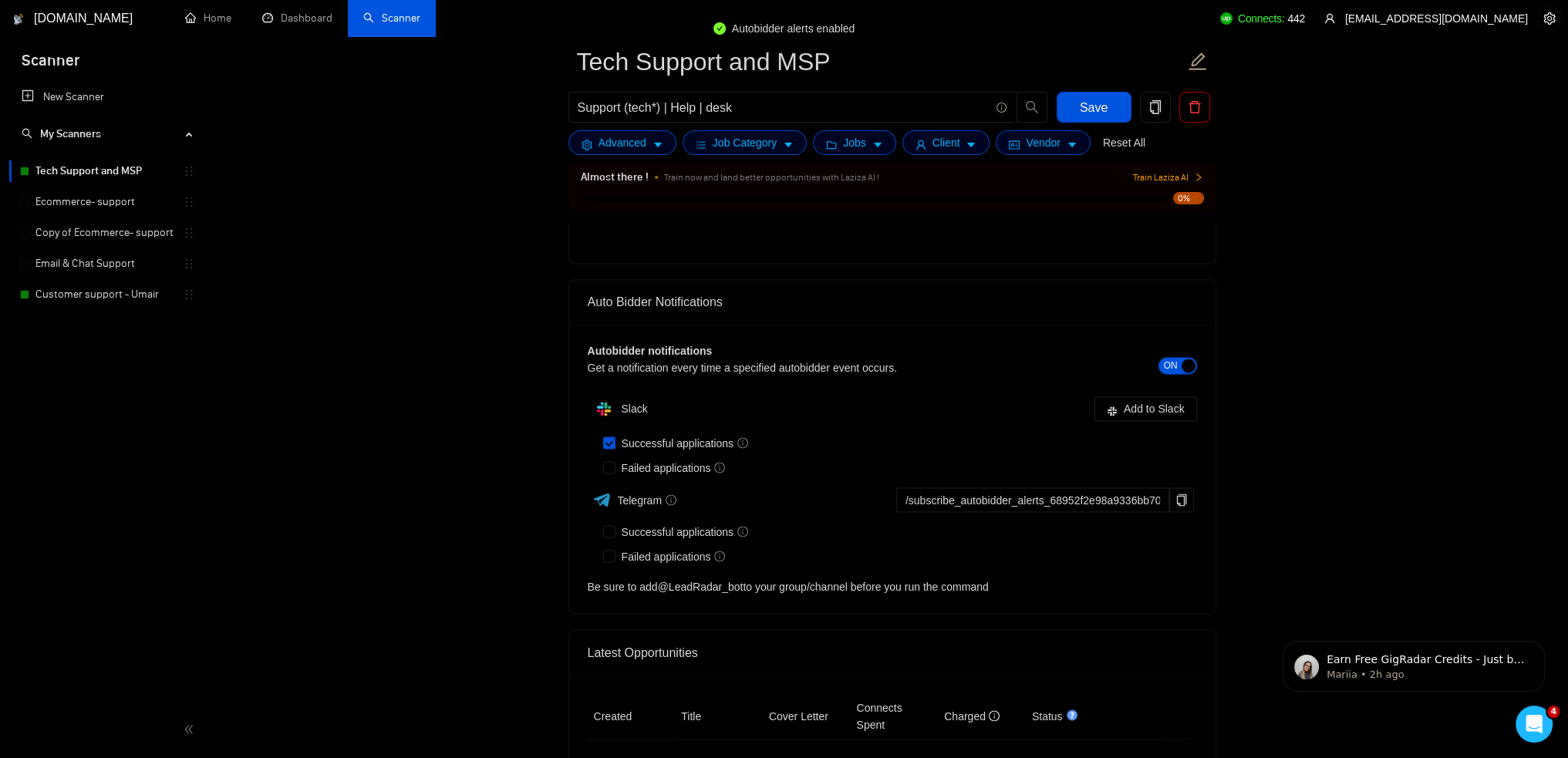
click at [675, 519] on div "Successful applications" at bounding box center [899, 531] width 593 height 24
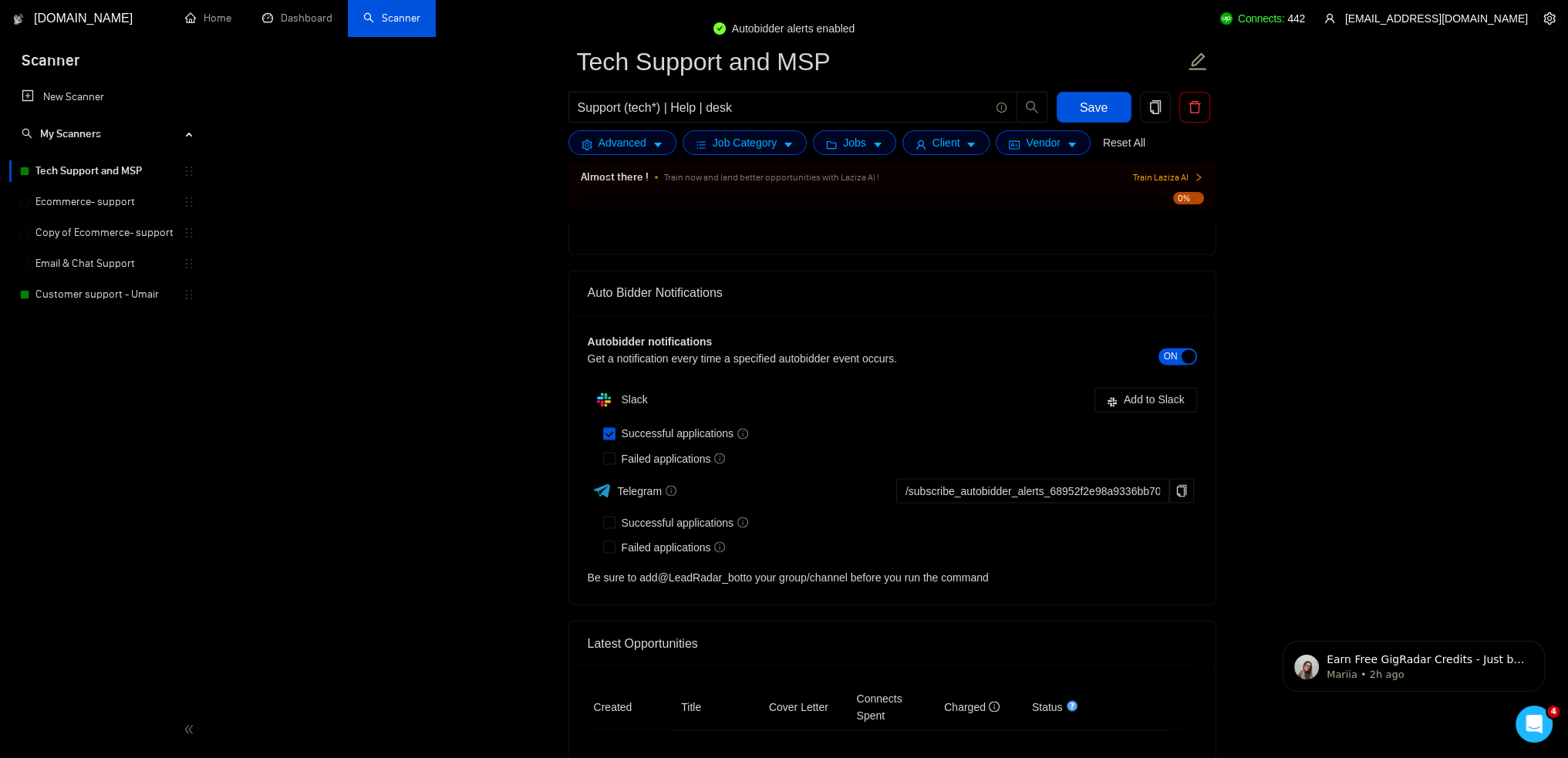
click at [675, 459] on div "Slack Add to Slack Successful applications Failed applications Telegram /subscr…" at bounding box center [892, 484] width 609 height 202
click at [669, 463] on div "Failed applications" at bounding box center [899, 457] width 593 height 24
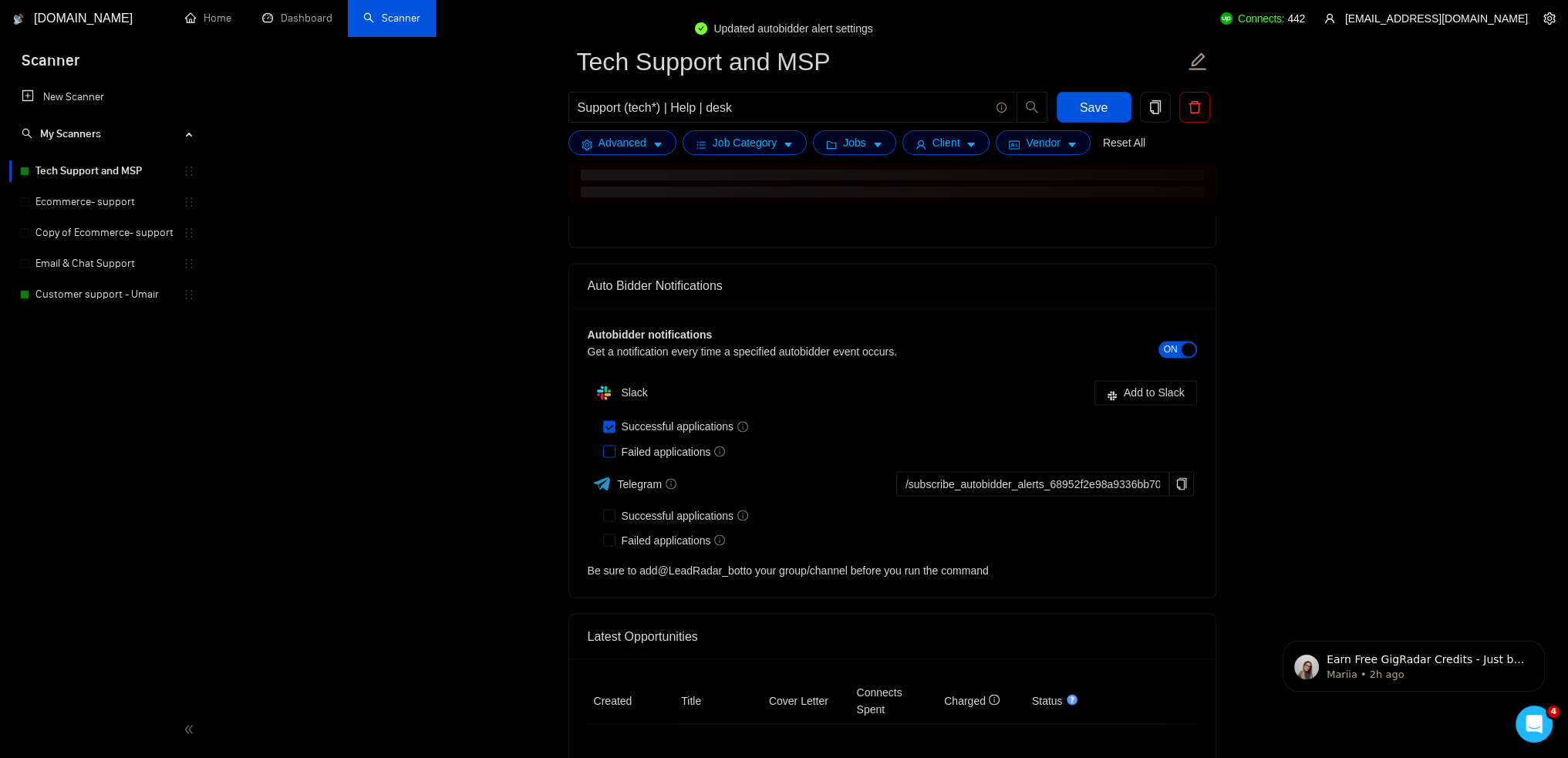
click at [670, 435] on span "Successful applications" at bounding box center [684, 426] width 139 height 17
click at [614, 431] on input "Successful applications" at bounding box center [608, 425] width 11 height 11
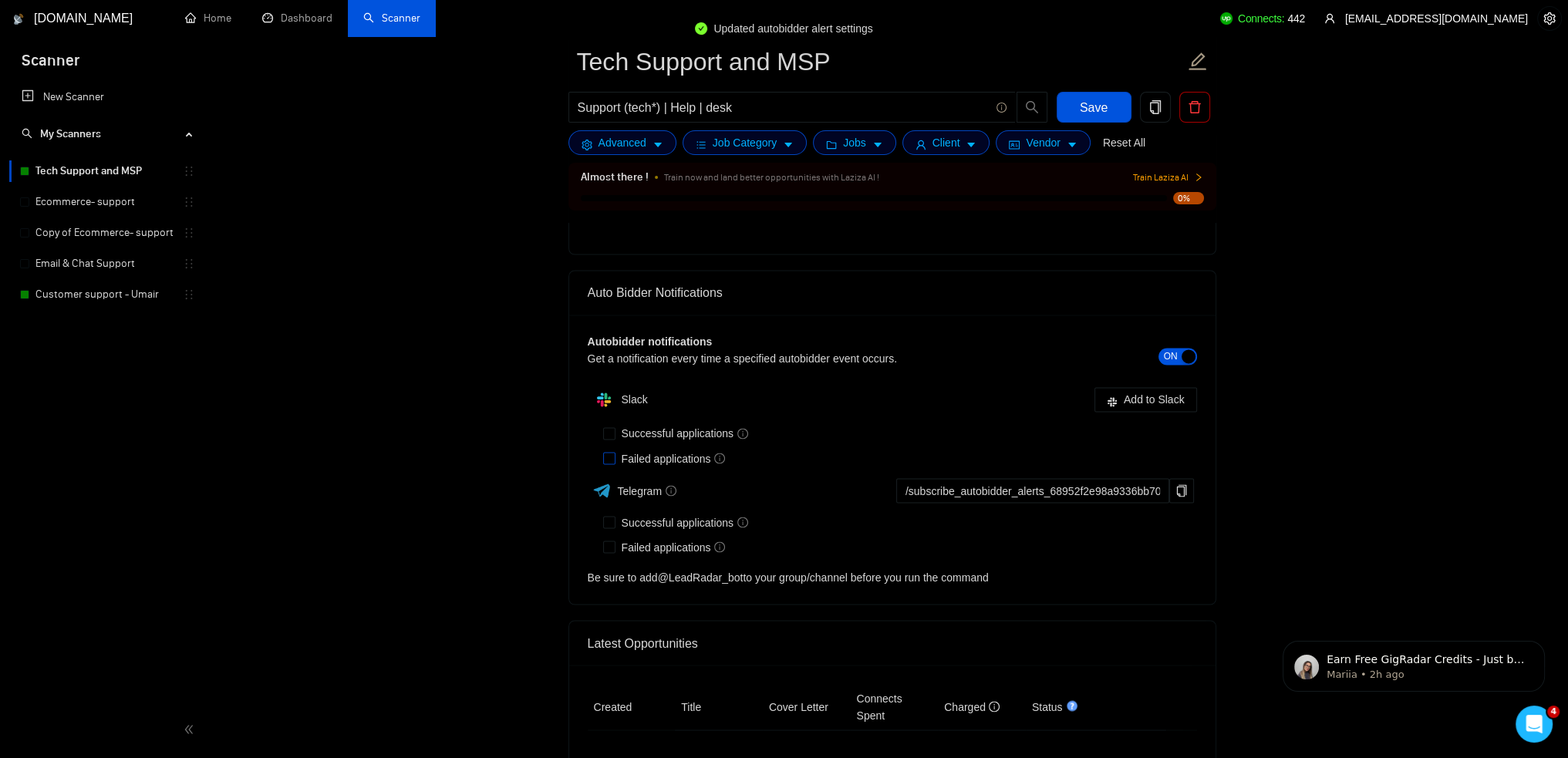
click at [670, 441] on span "Successful applications" at bounding box center [684, 433] width 139 height 17
click at [614, 437] on input "Successful applications" at bounding box center [608, 432] width 11 height 11
checkbox input "true"
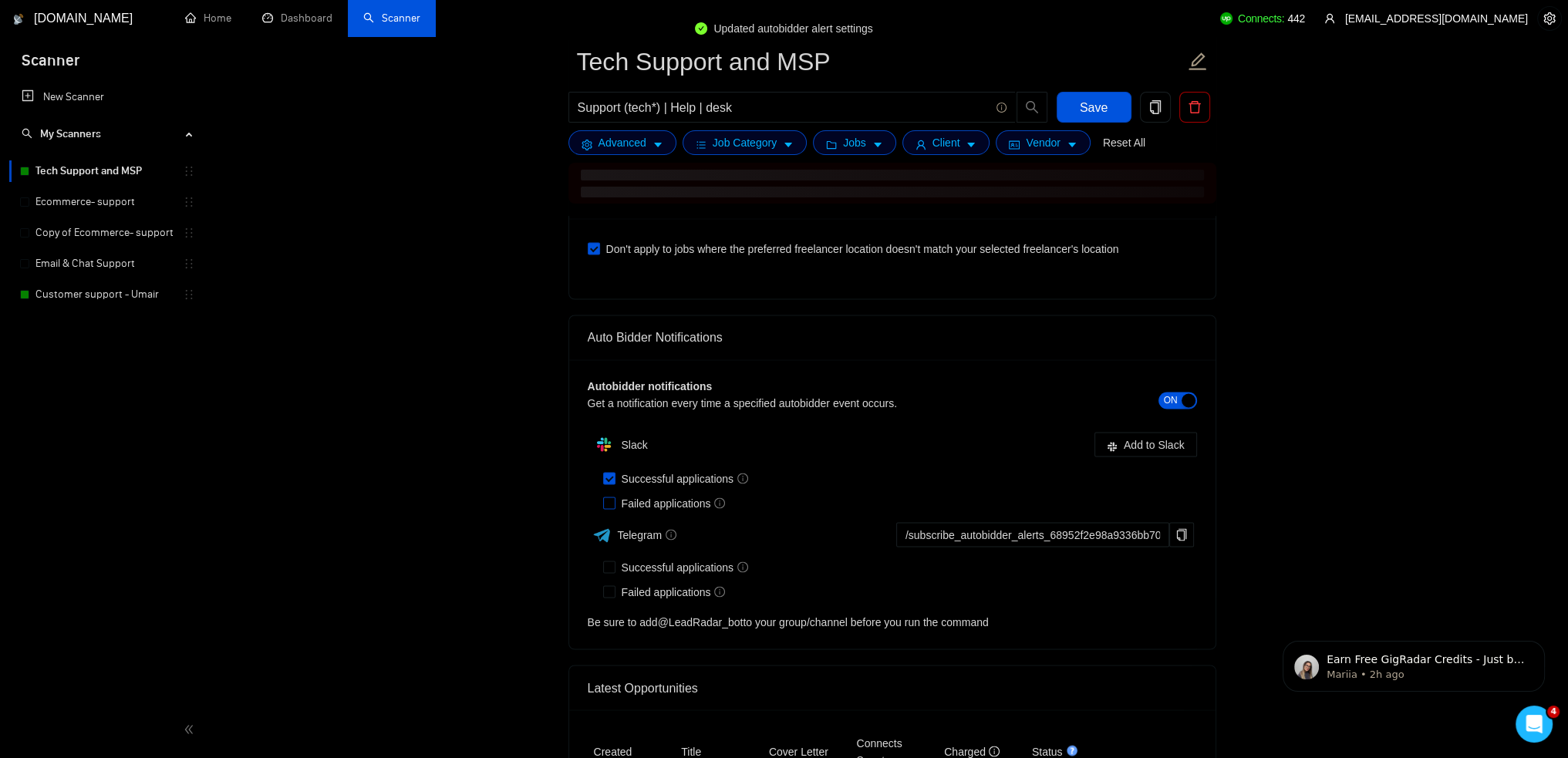
click at [652, 499] on span "Failed applications" at bounding box center [672, 502] width 116 height 17
click at [614, 499] on input "Failed applications" at bounding box center [608, 502] width 11 height 11
checkbox input "true"
click at [1155, 440] on div "Slack Add to Slack Successful applications Failed applications Telegram /subscr…" at bounding box center [892, 529] width 609 height 202
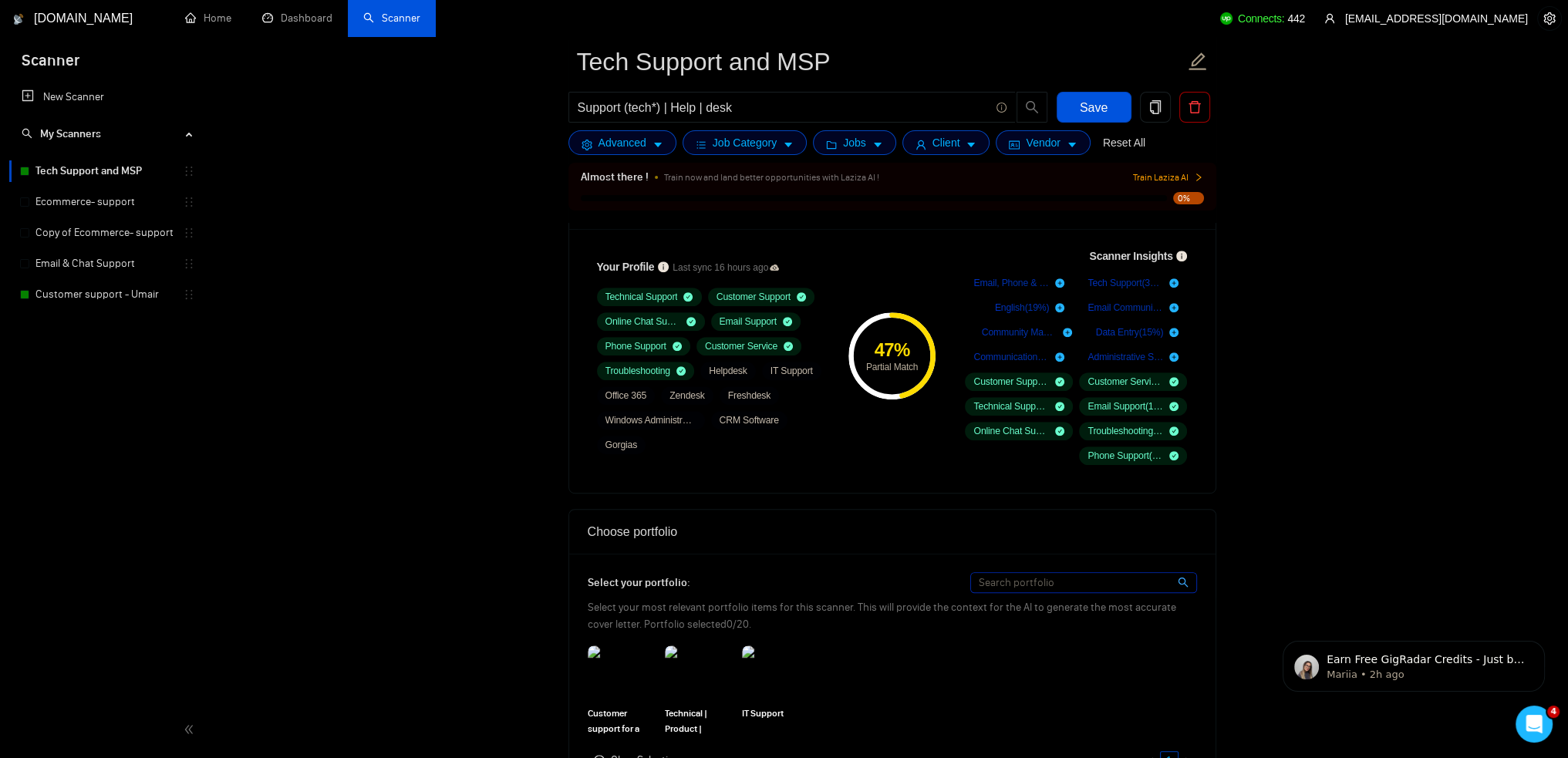
scroll to position [1239, 0]
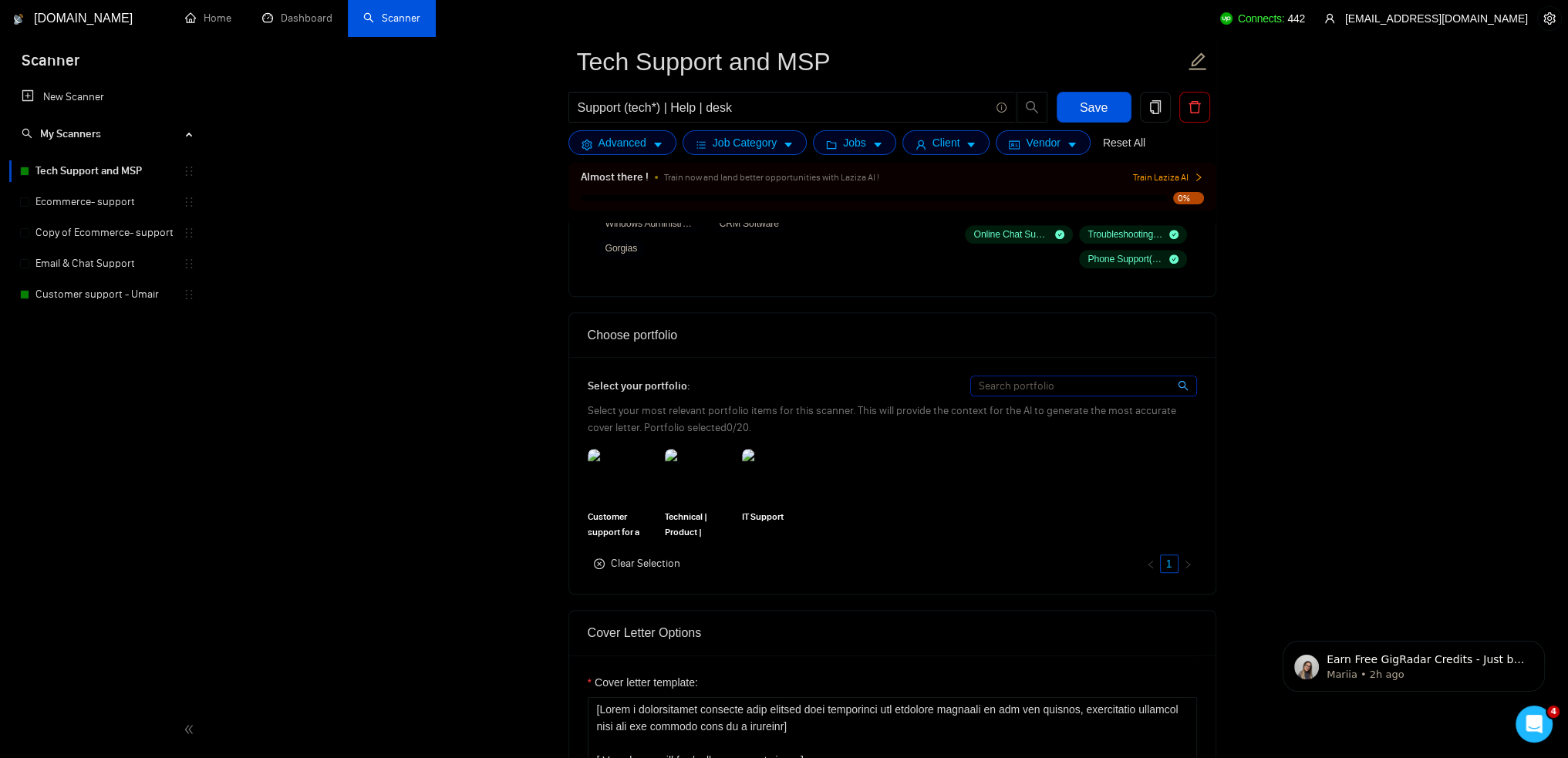
click at [814, 471] on div "IT Support" at bounding box center [775, 494] width 77 height 91
click at [784, 474] on img at bounding box center [776, 475] width 64 height 51
click at [711, 483] on img at bounding box center [699, 475] width 64 height 51
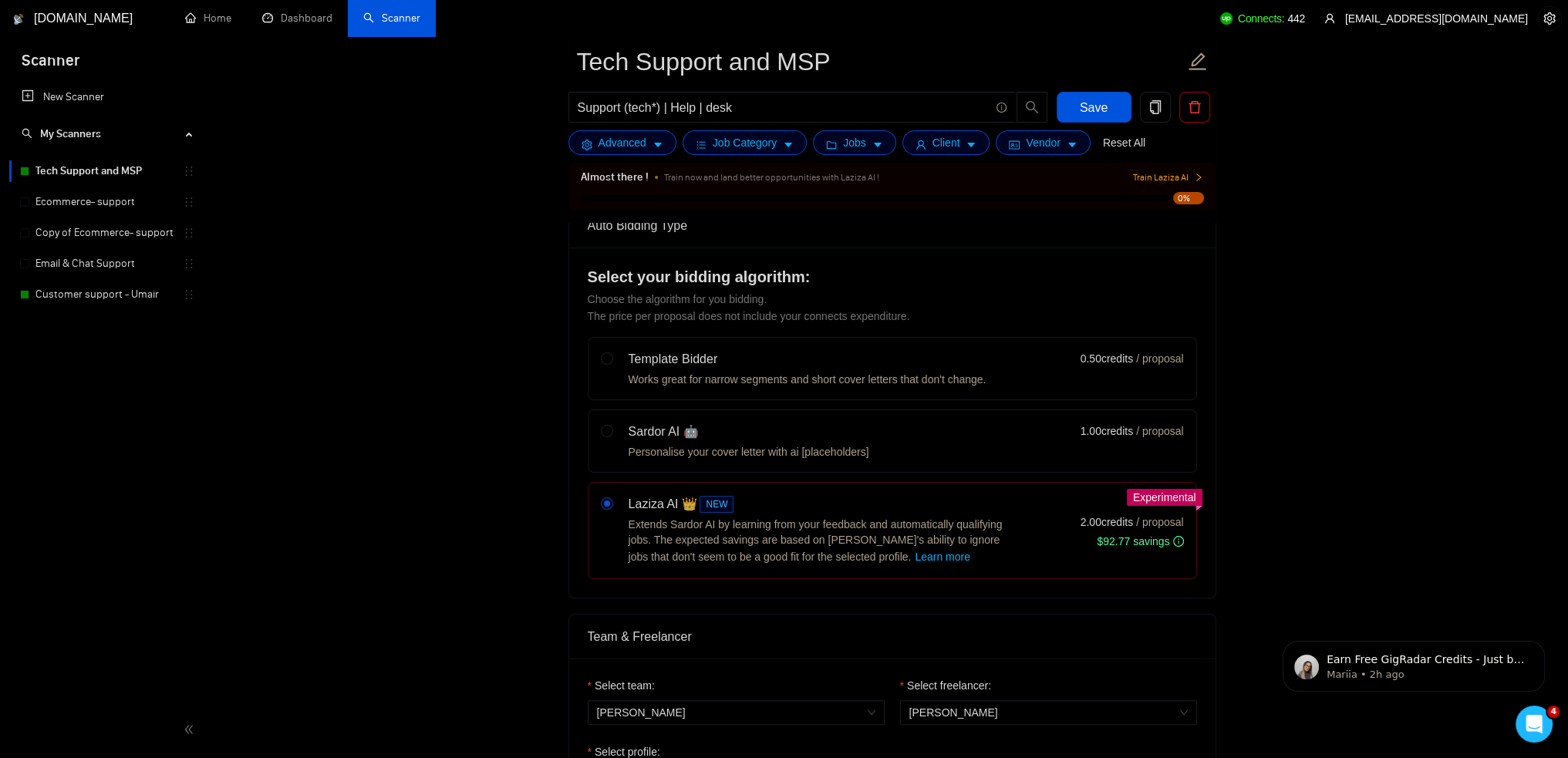
scroll to position [160, 0]
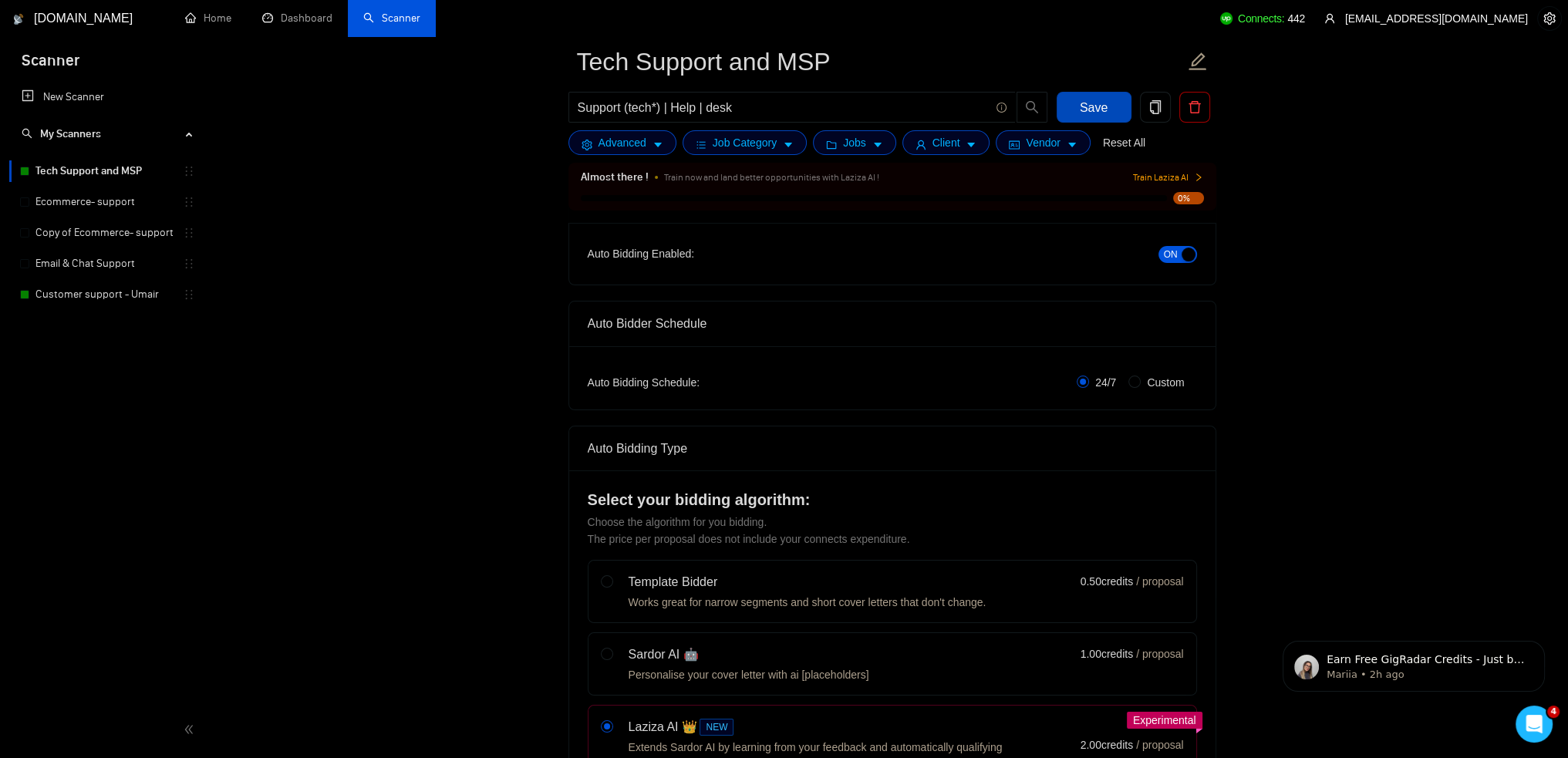
click at [1094, 110] on span "Save" at bounding box center [1093, 107] width 27 height 19
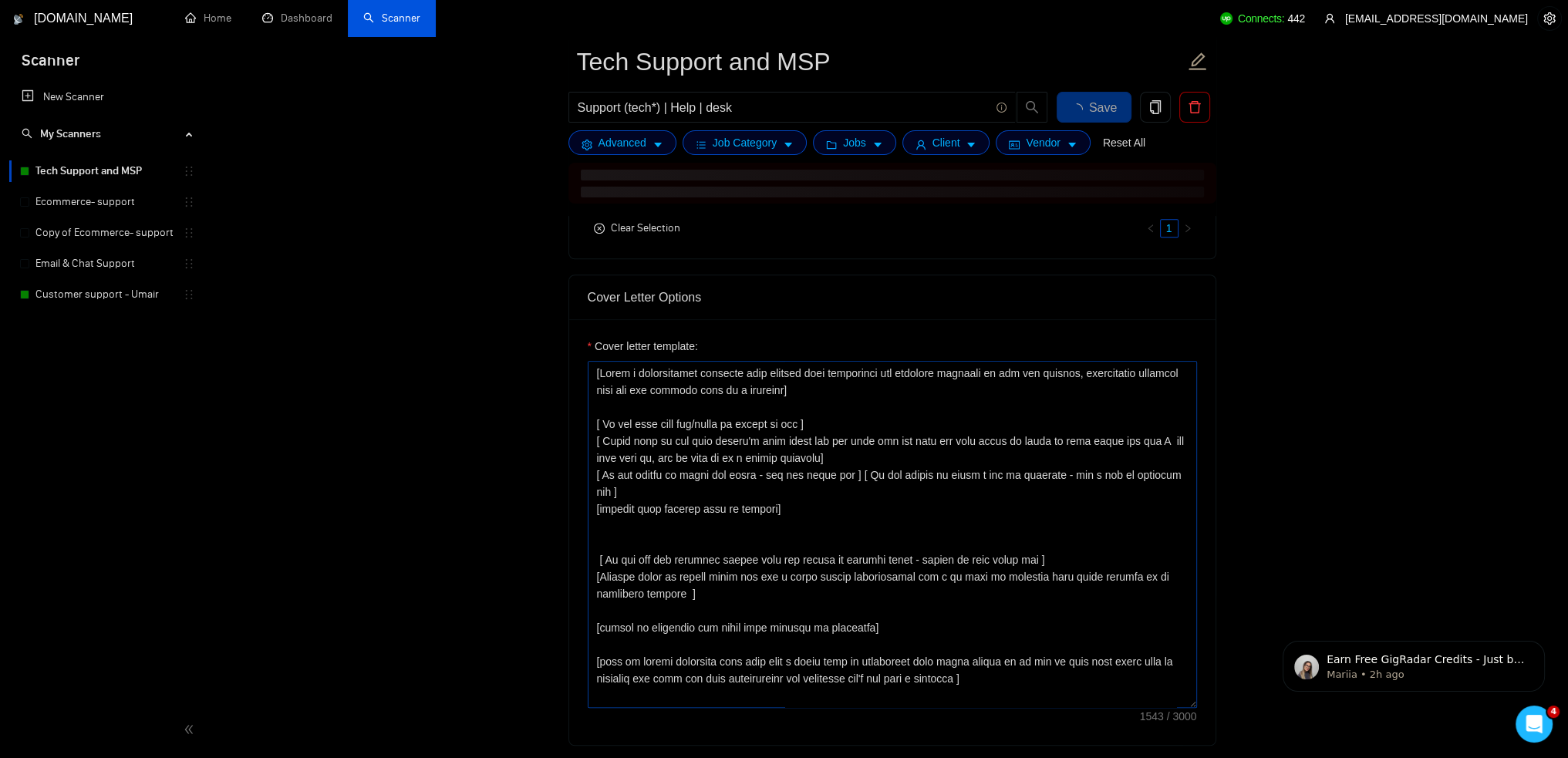
scroll to position [1779, 0]
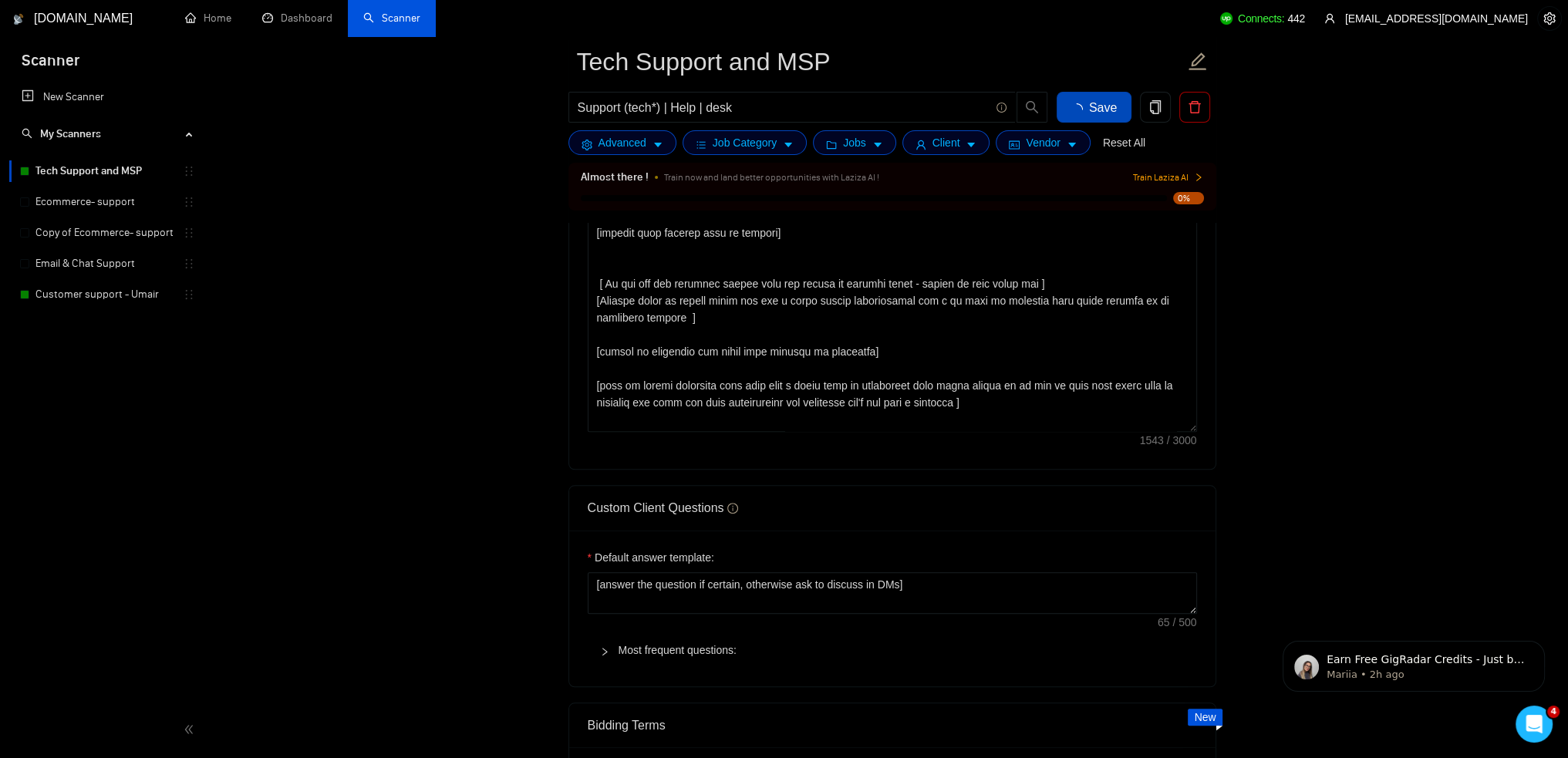
checkbox input "true"
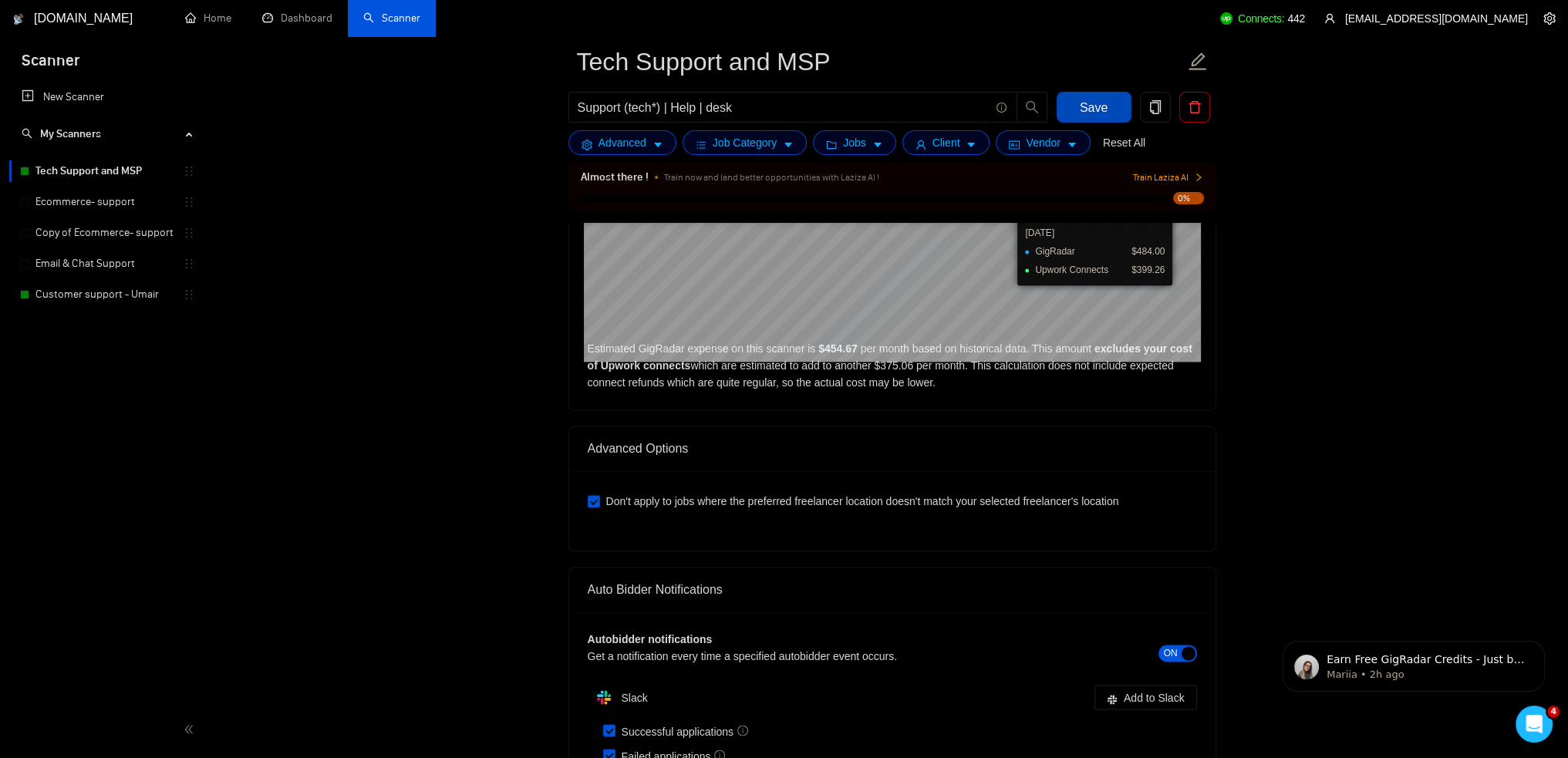
scroll to position [3474, 0]
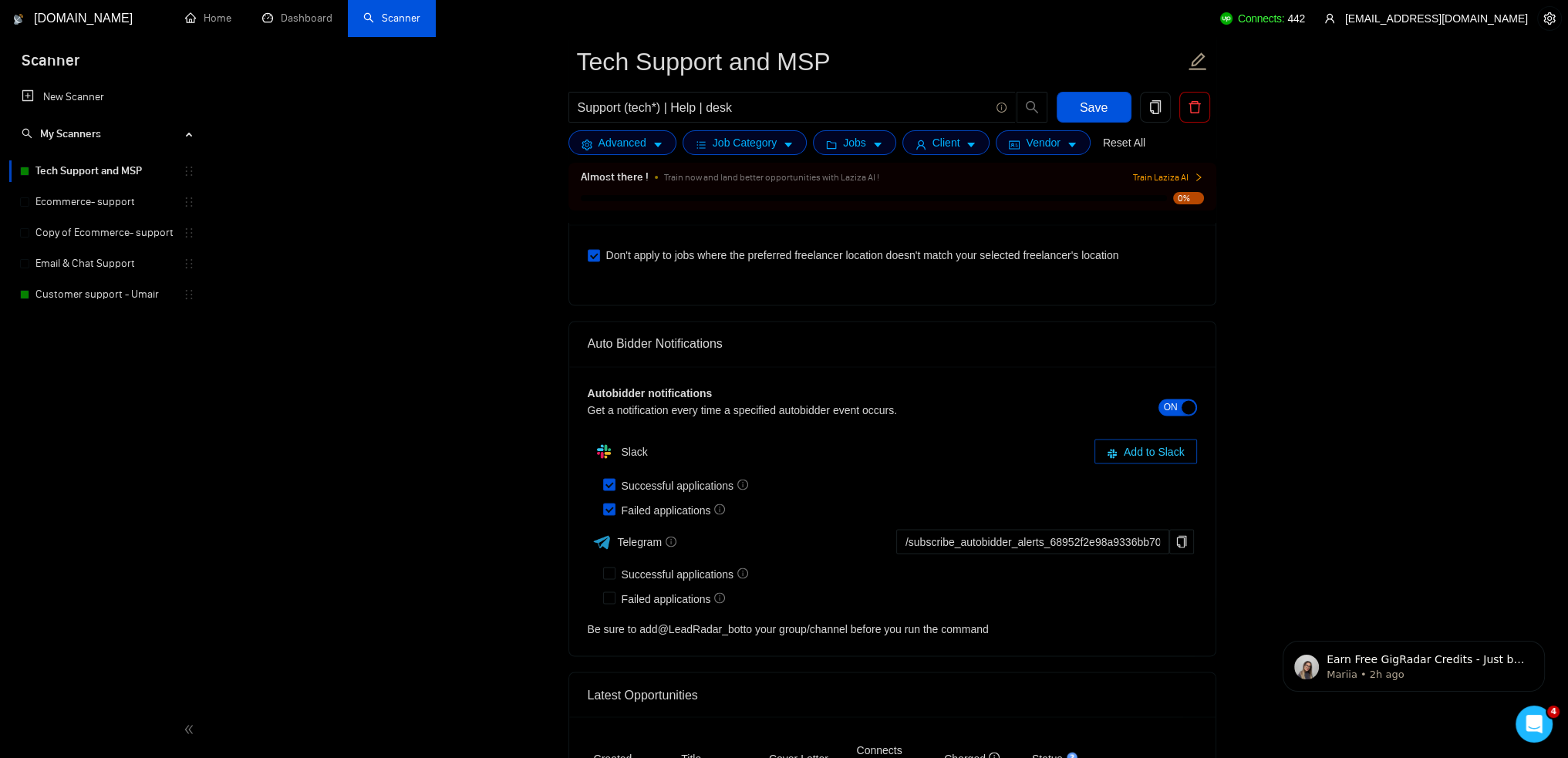
click at [1152, 442] on span "Add to Slack" at bounding box center [1154, 450] width 61 height 17
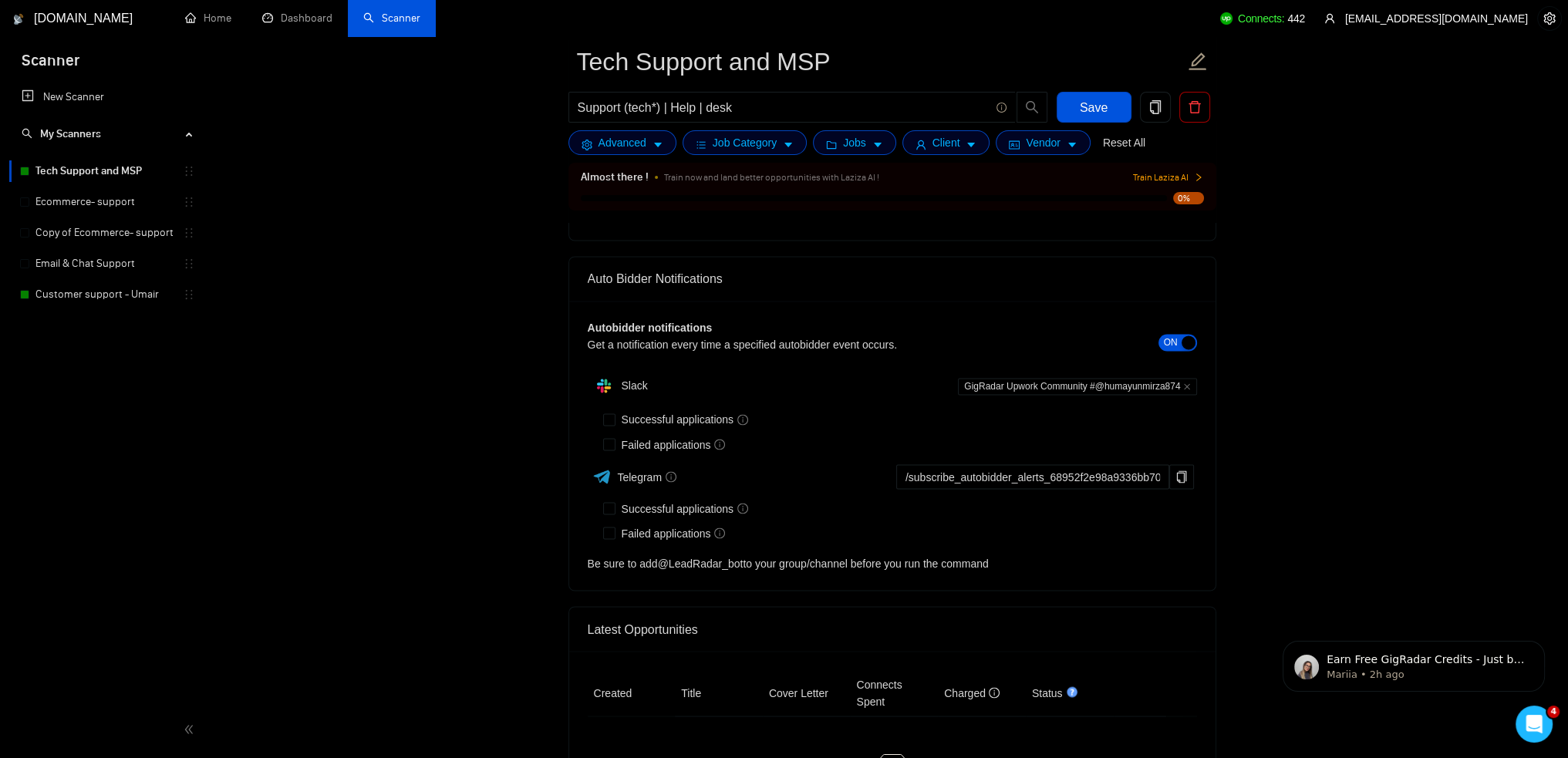
checkbox input "true"
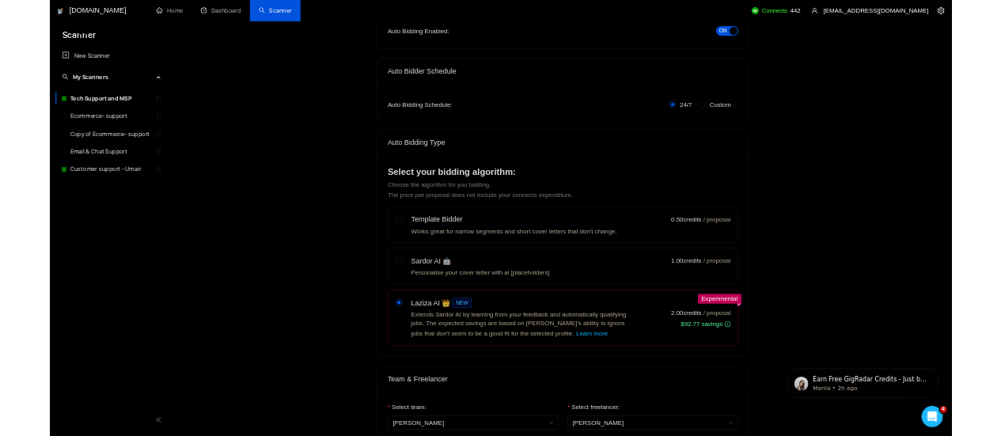
scroll to position [0, 0]
